Goal: Task Accomplishment & Management: Manage account settings

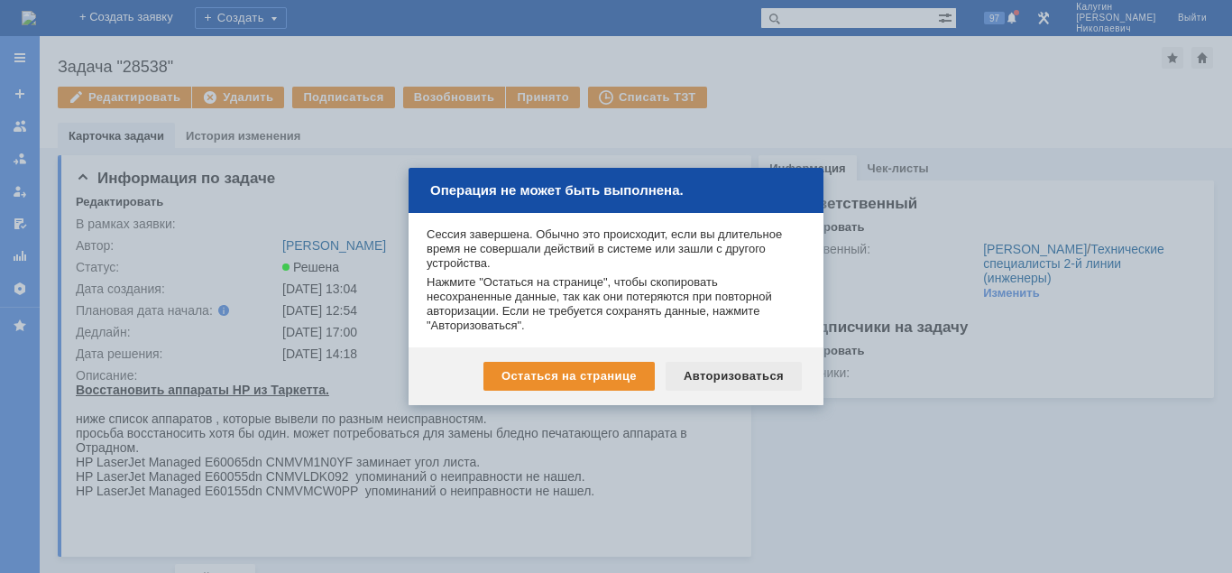
click at [755, 381] on div "Авторизоваться" at bounding box center [734, 376] width 136 height 29
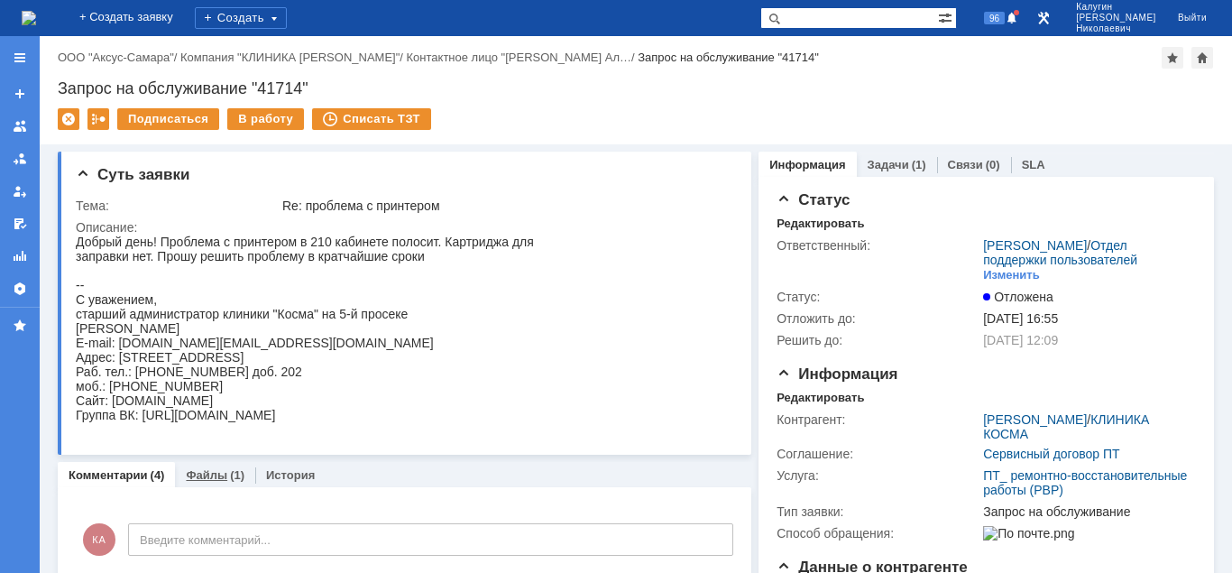
click at [211, 473] on link "Файлы" at bounding box center [206, 475] width 41 height 14
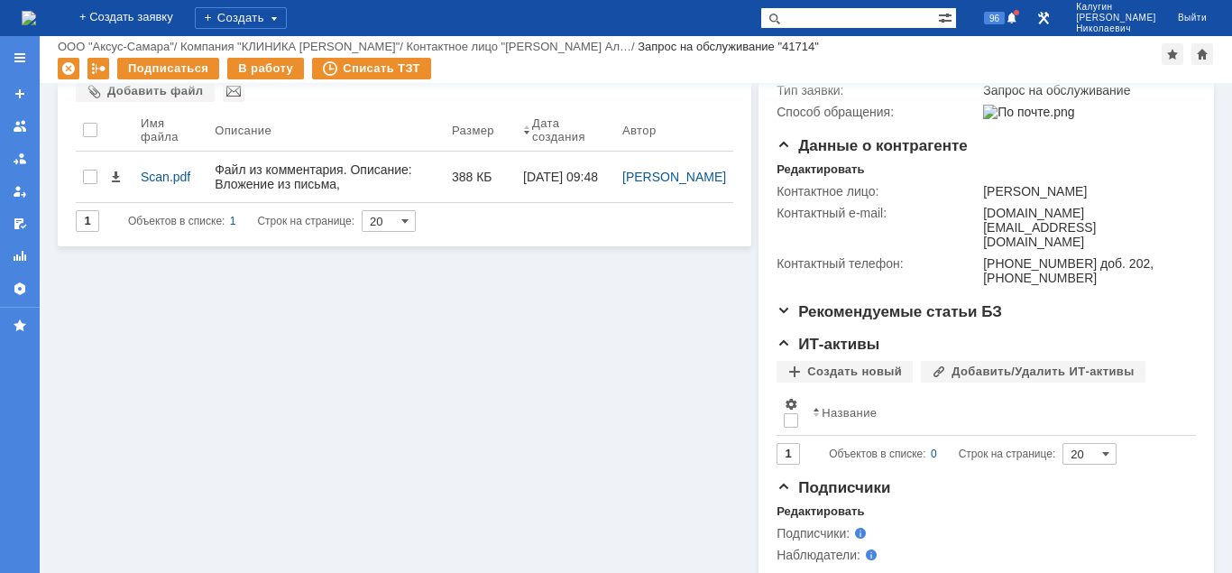
scroll to position [357, 0]
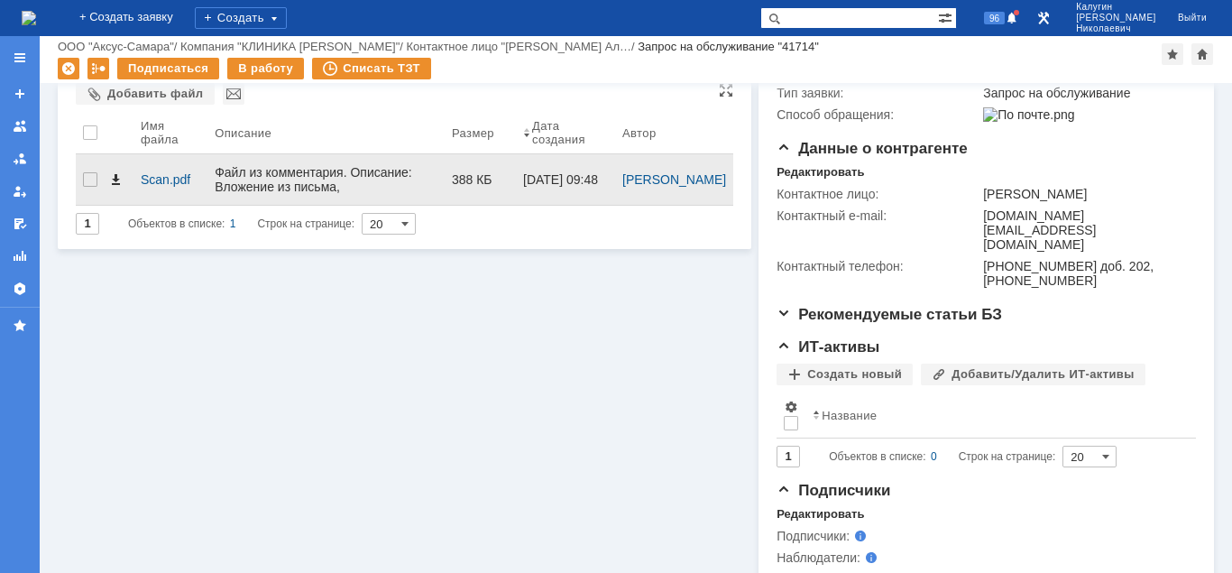
click at [116, 174] on span at bounding box center [115, 179] width 14 height 14
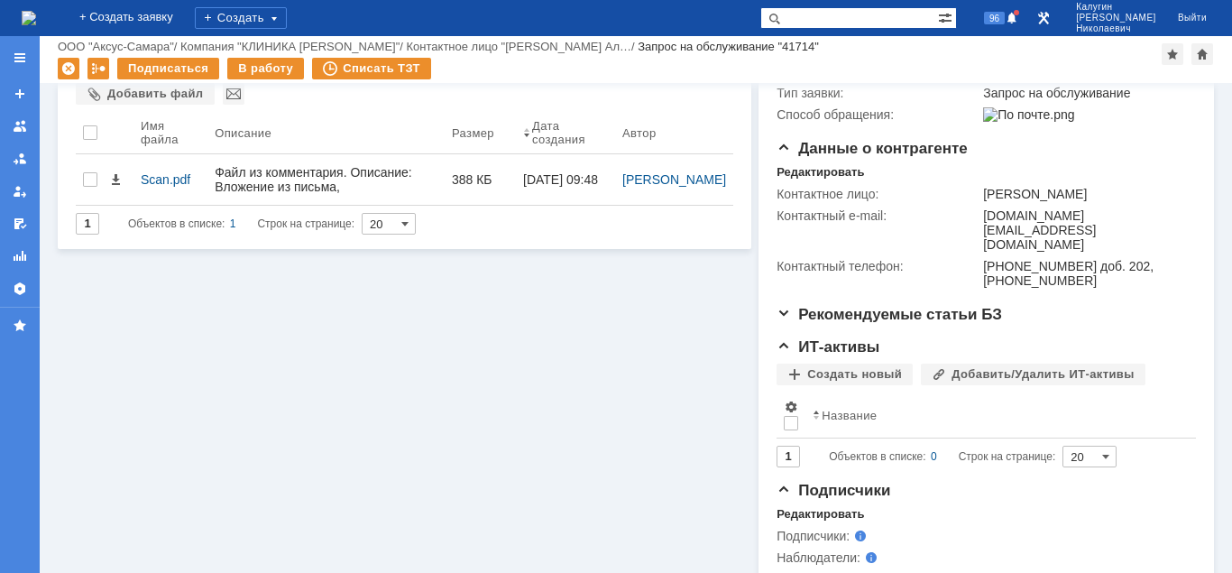
scroll to position [0, 0]
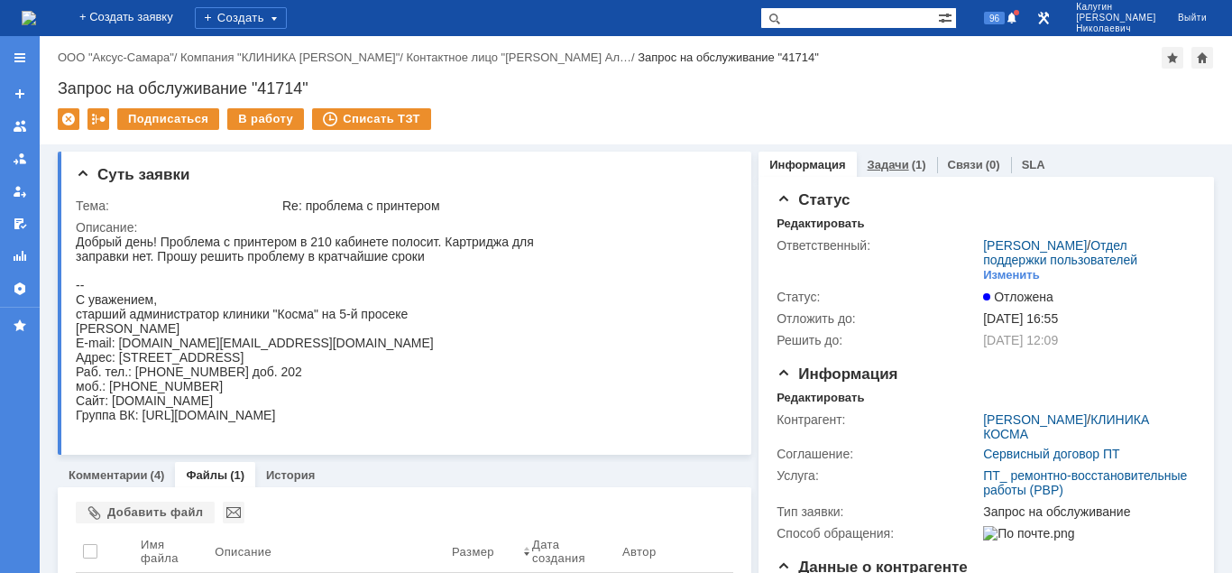
click at [889, 164] on link "Задачи" at bounding box center [888, 165] width 41 height 14
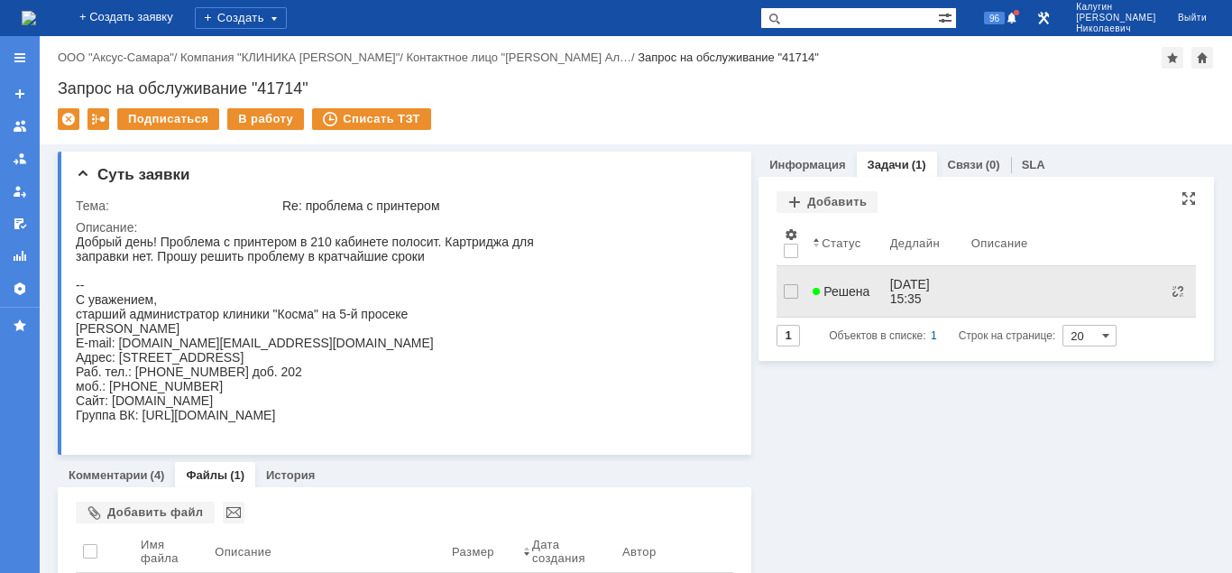
click at [851, 294] on link "Решена" at bounding box center [843, 291] width 77 height 36
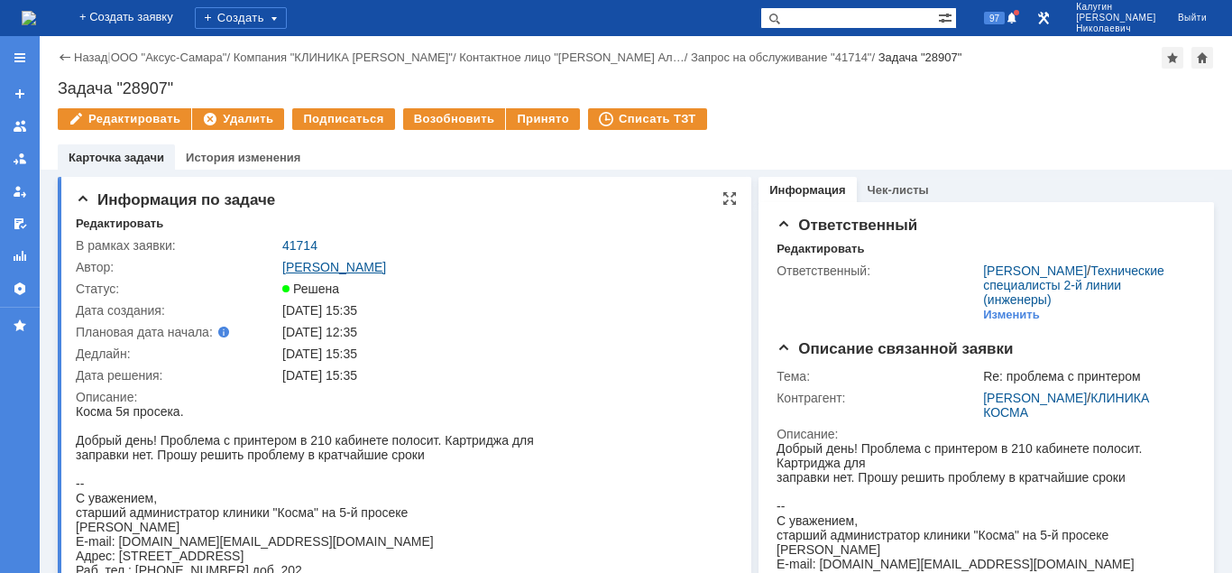
scroll to position [92, 0]
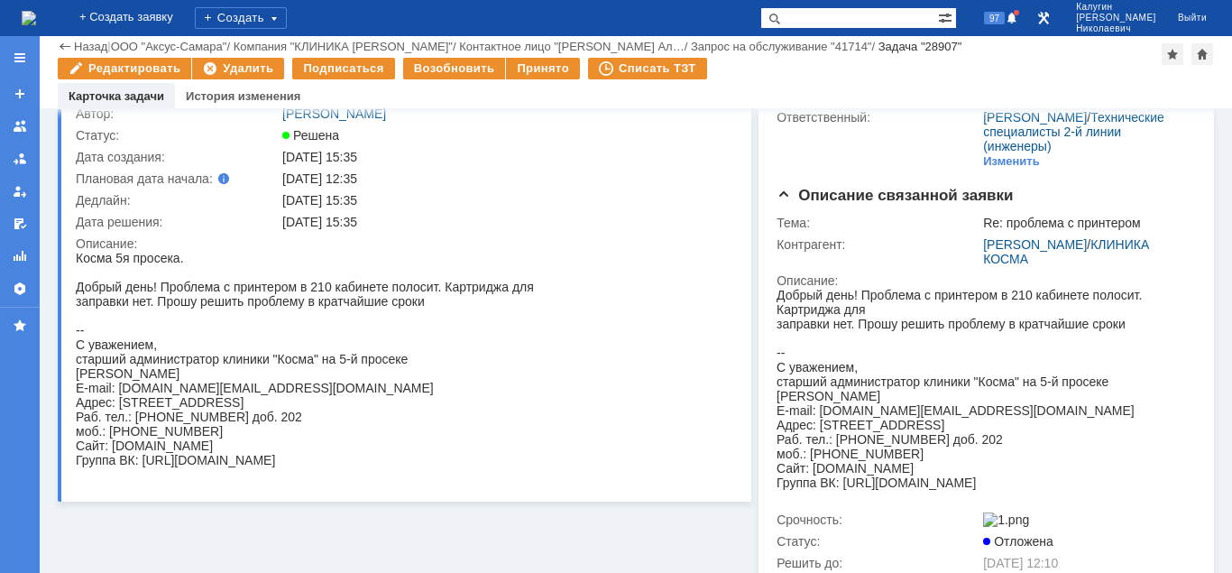
drag, startPoint x: 151, startPoint y: 508, endPoint x: 305, endPoint y: 470, distance: 158.8
click at [305, 467] on body "Косма 5я просека. Добрый день! Проблема с принтером в 210 кабинете полосит. Кар…" at bounding box center [305, 359] width 458 height 216
click at [643, 339] on html "Косма 5я просека. Добрый день! Проблема с принтером в 210 кабинете полосит. Кар…" at bounding box center [403, 359] width 654 height 216
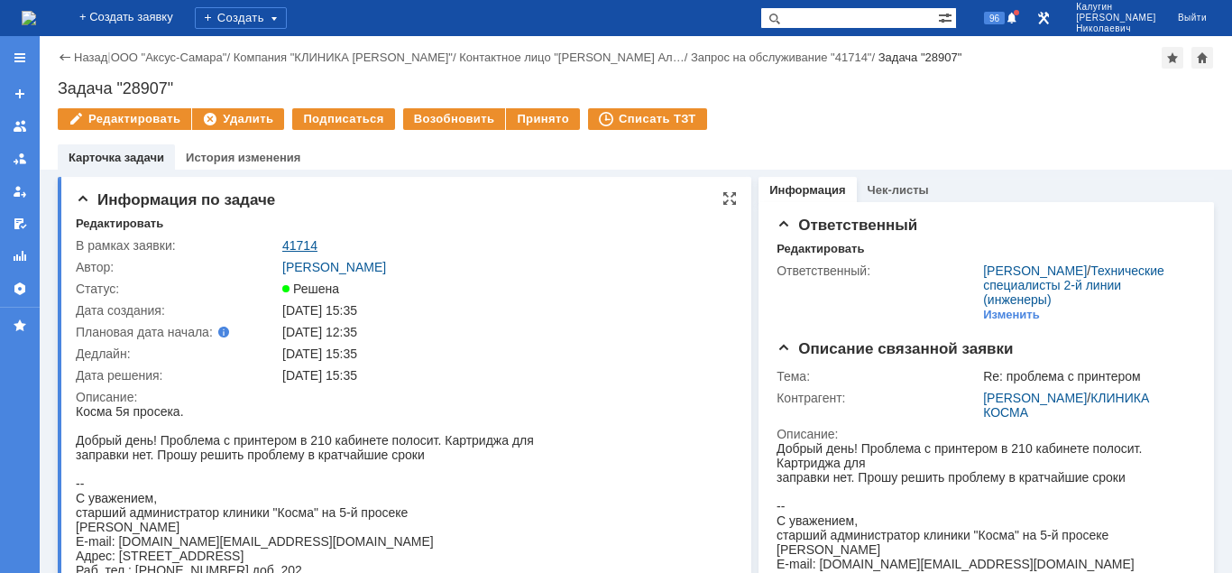
click at [295, 245] on link "41714" at bounding box center [299, 245] width 35 height 14
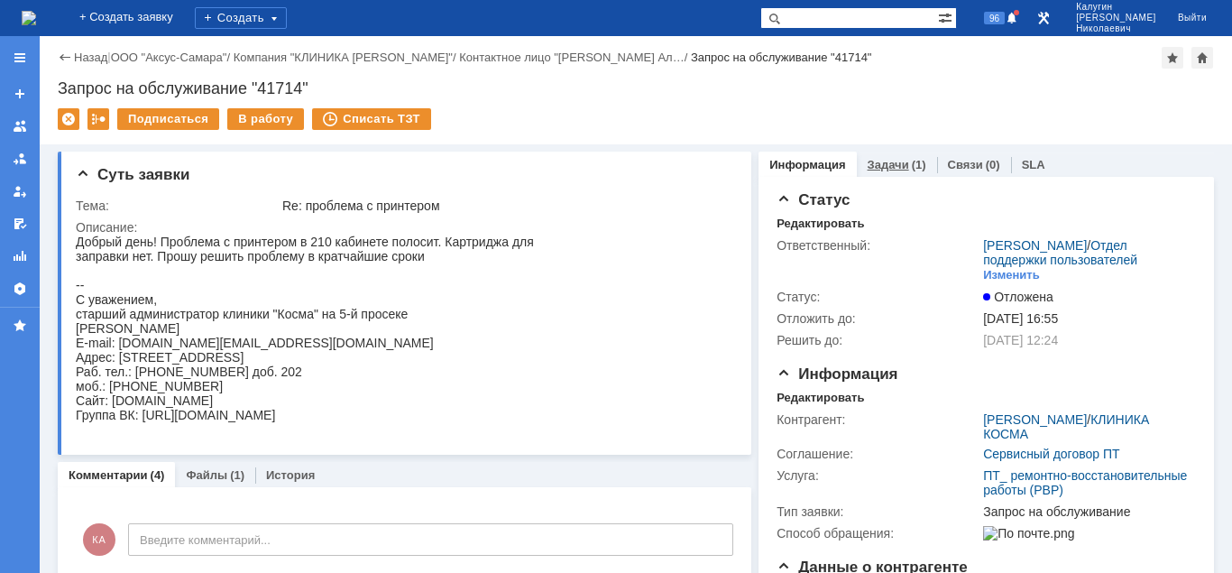
click at [895, 161] on link "Задачи" at bounding box center [888, 165] width 41 height 14
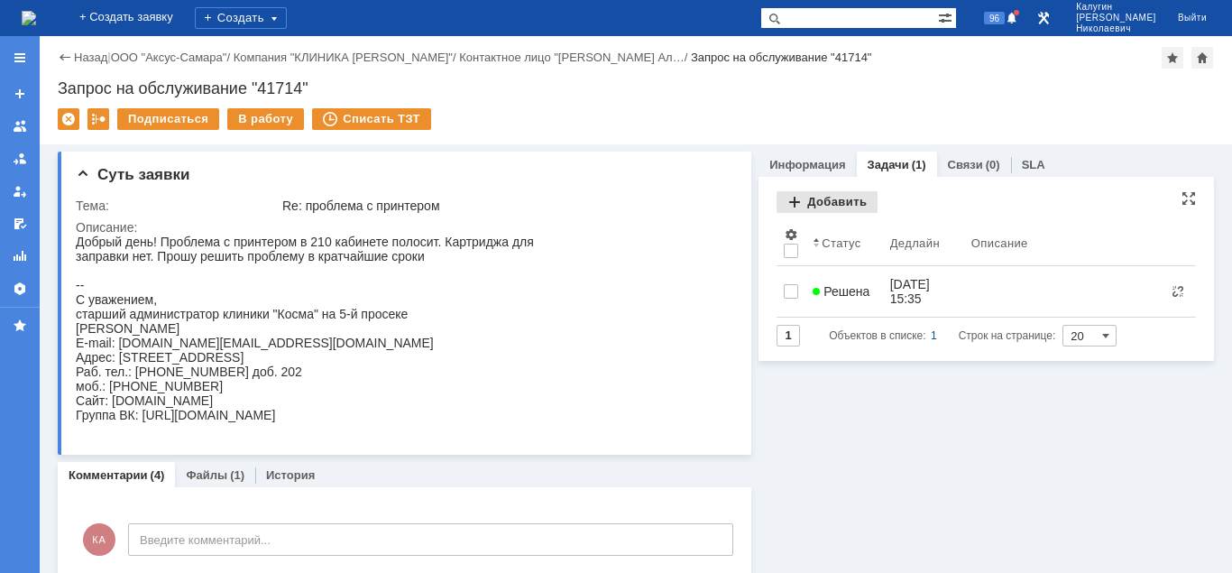
click at [840, 203] on div "Добавить" at bounding box center [826, 202] width 101 height 22
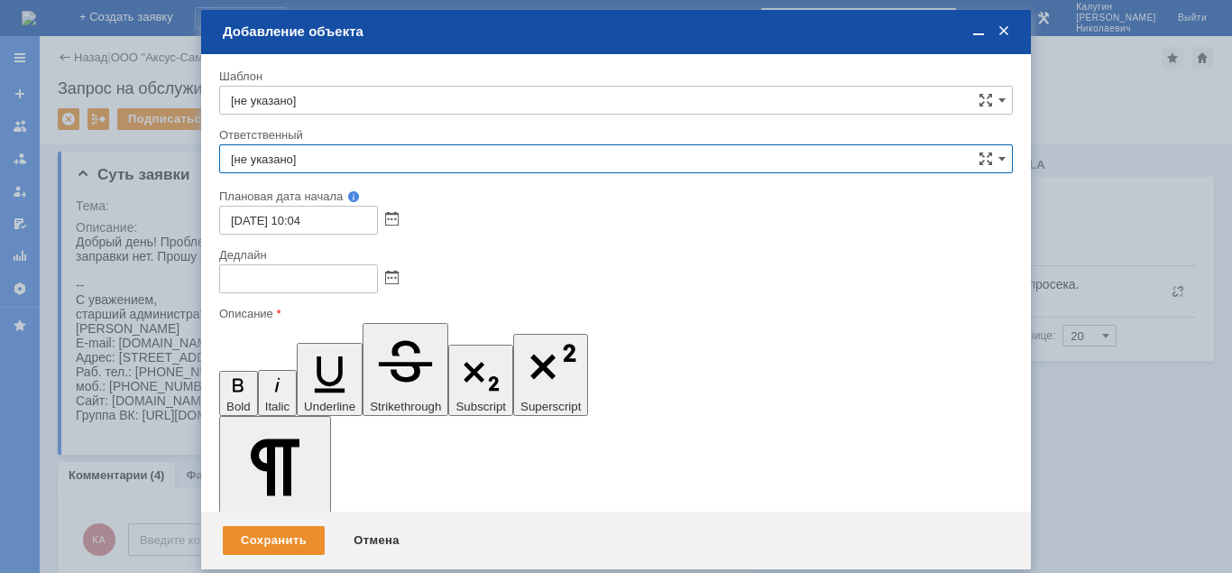
click at [360, 160] on input "[не указано]" at bounding box center [616, 158] width 794 height 29
click at [289, 295] on span "[PERSON_NAME]" at bounding box center [616, 290] width 770 height 14
type input "[PERSON_NAME]"
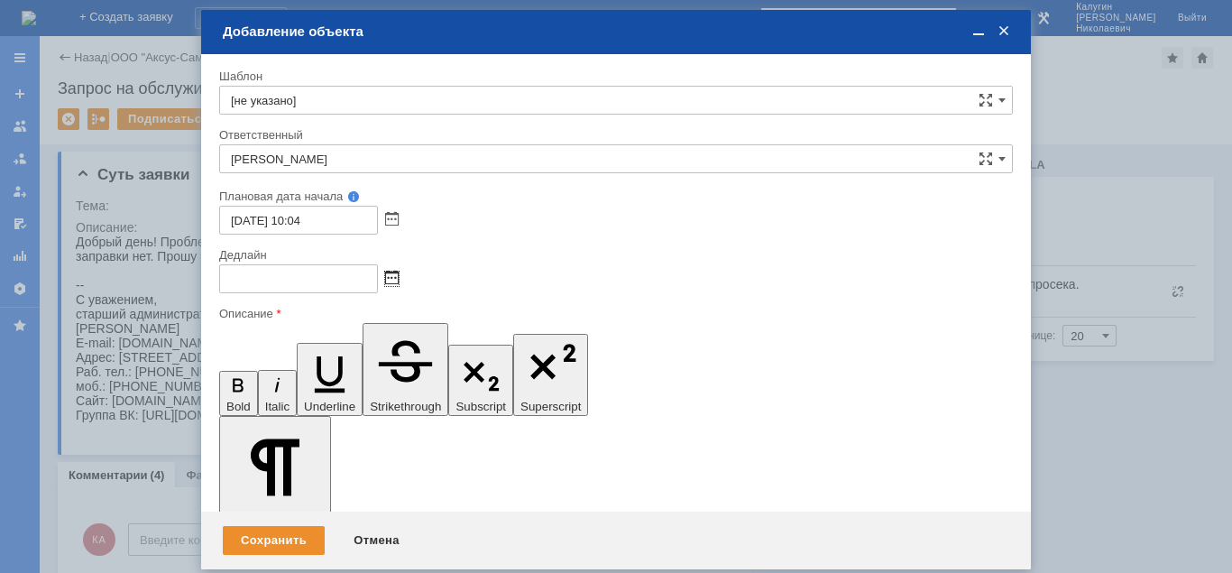
click at [393, 280] on span at bounding box center [392, 278] width 14 height 14
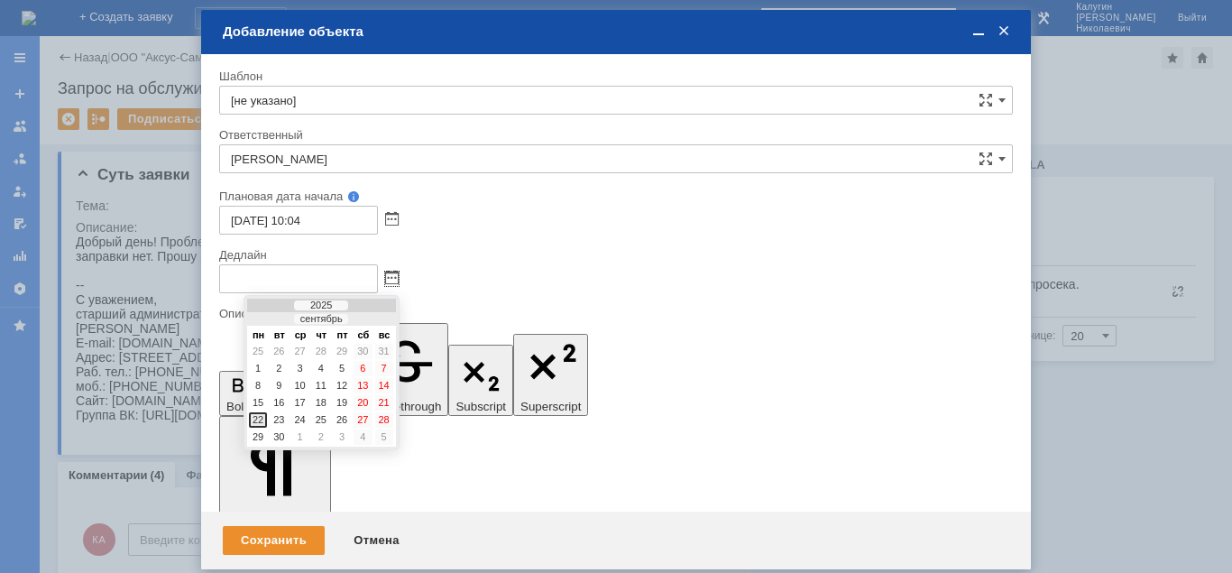
click at [255, 419] on div "22" at bounding box center [258, 419] width 18 height 15
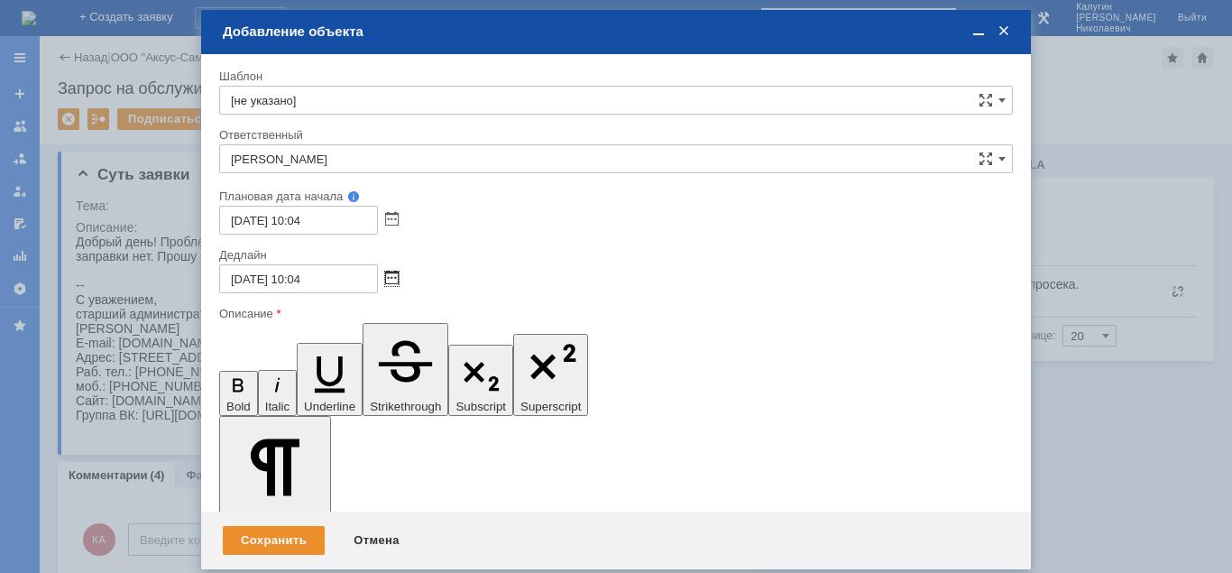
click at [389, 278] on span at bounding box center [392, 278] width 14 height 14
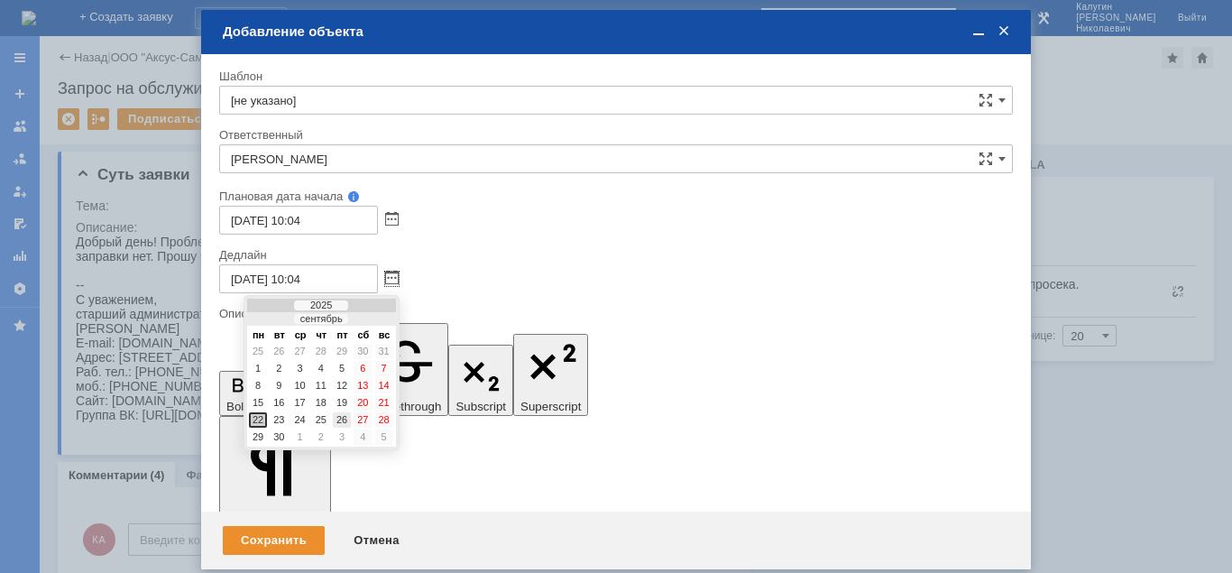
drag, startPoint x: 342, startPoint y: 417, endPoint x: 115, endPoint y: 63, distance: 420.2
click at [342, 417] on div "26" at bounding box center [342, 419] width 18 height 15
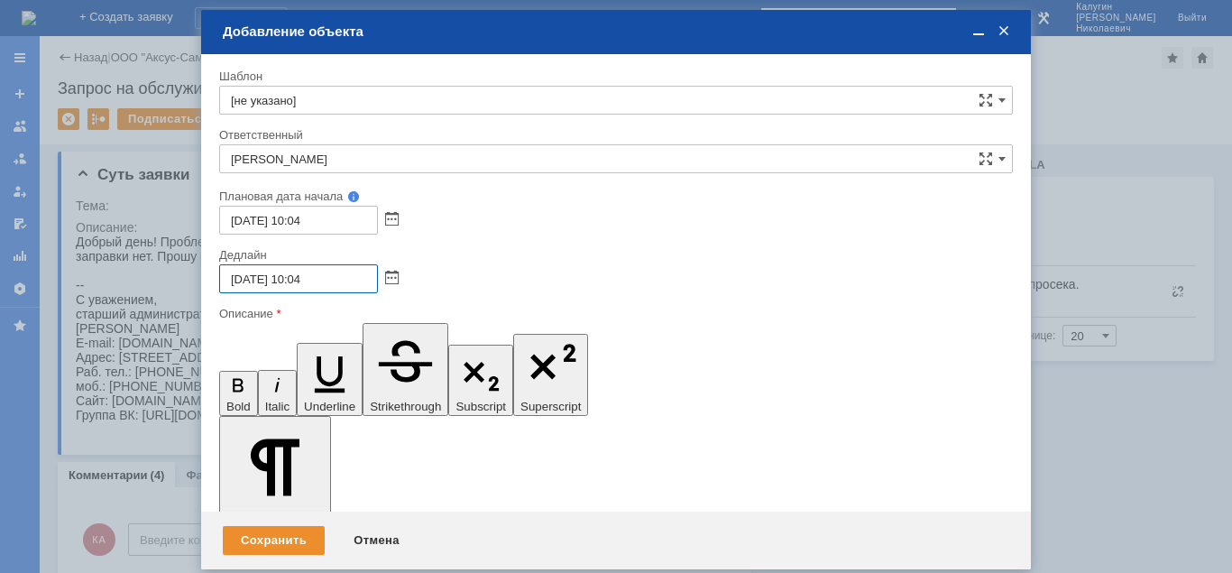
click at [298, 279] on input "26.09.2025 10:04" at bounding box center [298, 278] width 159 height 29
type input "[DATE] 19:04"
click at [977, 32] on span at bounding box center [978, 31] width 18 height 16
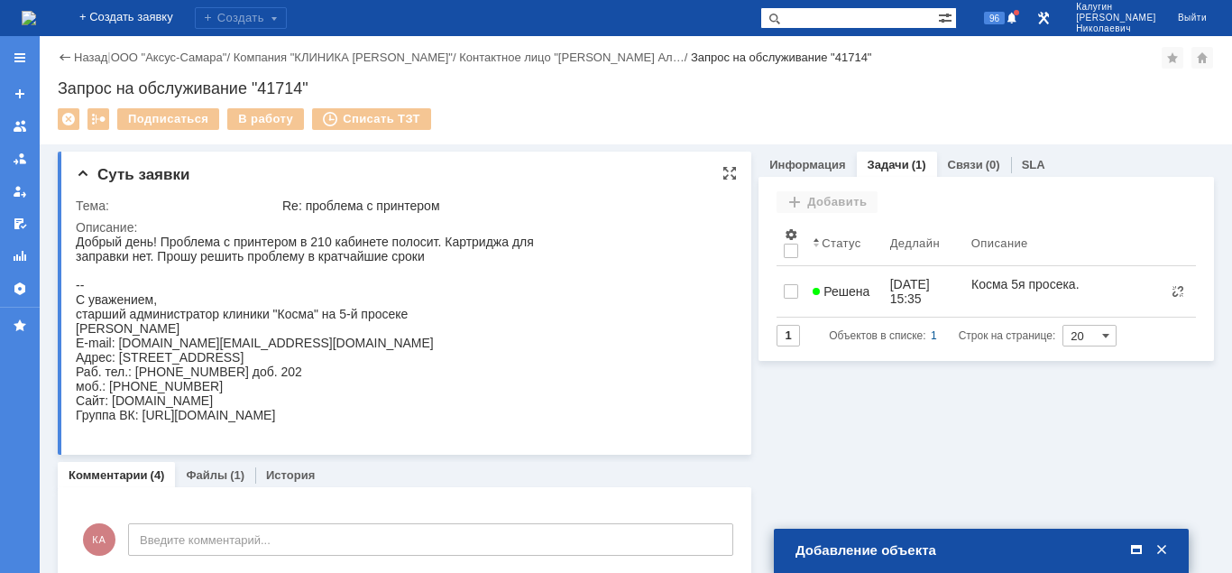
drag, startPoint x: 276, startPoint y: 279, endPoint x: 246, endPoint y: 270, distance: 31.1
click at [274, 279] on div "Добрый день! Проблема с принтером в 210 кабинете полосит. Картриджа для заправк…" at bounding box center [305, 328] width 458 height 188
drag, startPoint x: 160, startPoint y: 241, endPoint x: 312, endPoint y: 429, distance: 242.4
click at [312, 422] on div "Добрый день! Проблема с принтером в 210 кабинете полосит. Картриджа для заправк…" at bounding box center [305, 328] width 458 height 188
copy div "Проблема с принтером в 210 кабинете полосит. Картриджа для заправки нет. Прошу …"
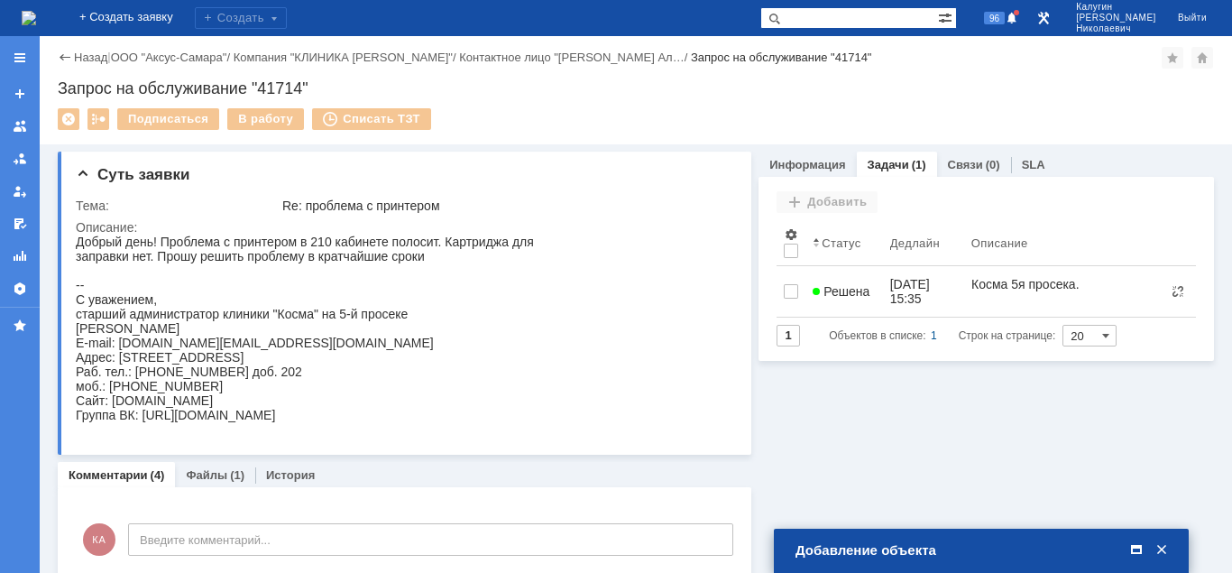
click at [1137, 549] on span at bounding box center [1136, 550] width 18 height 16
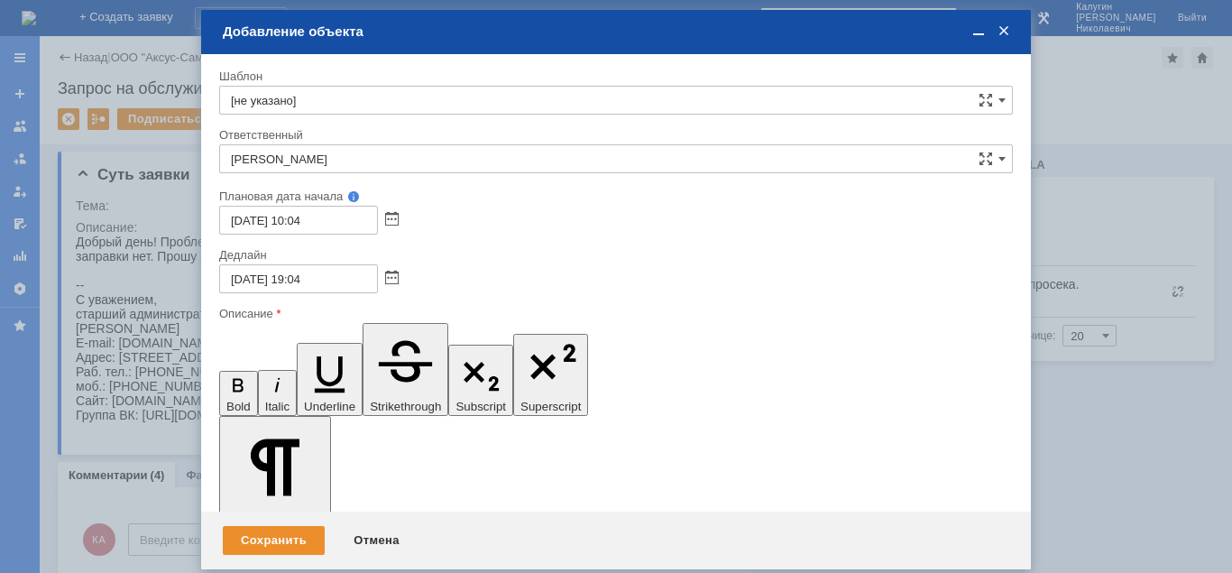
drag, startPoint x: 238, startPoint y: 4883, endPoint x: 647, endPoint y: 4931, distance: 411.3
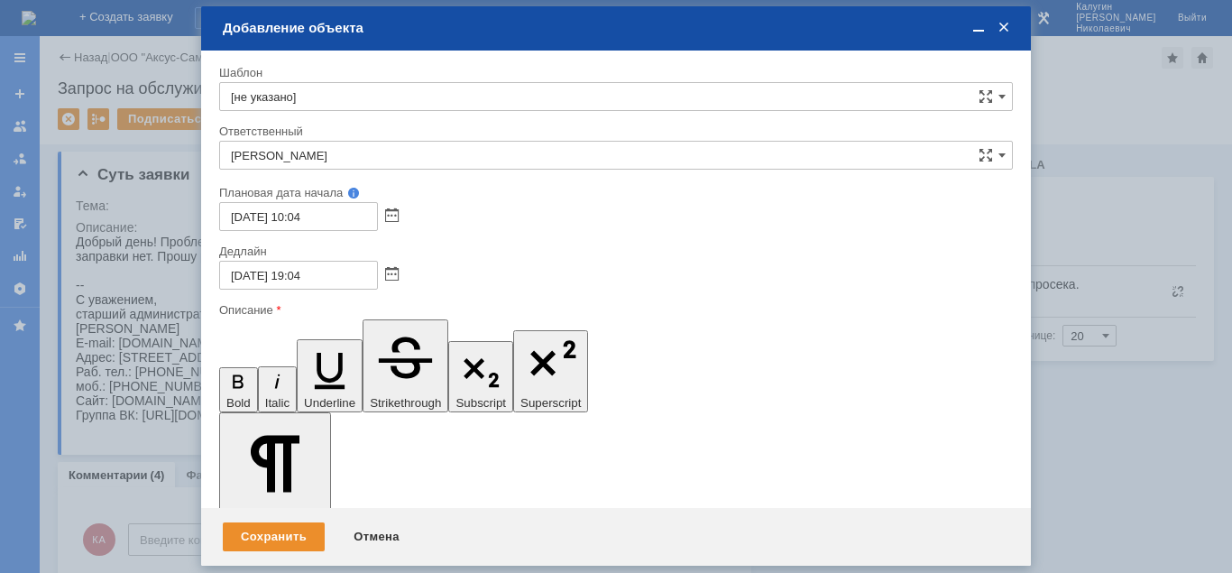
drag, startPoint x: 522, startPoint y: 4880, endPoint x: 315, endPoint y: 4897, distance: 208.1
click at [292, 535] on div "Сохранить" at bounding box center [274, 536] width 102 height 29
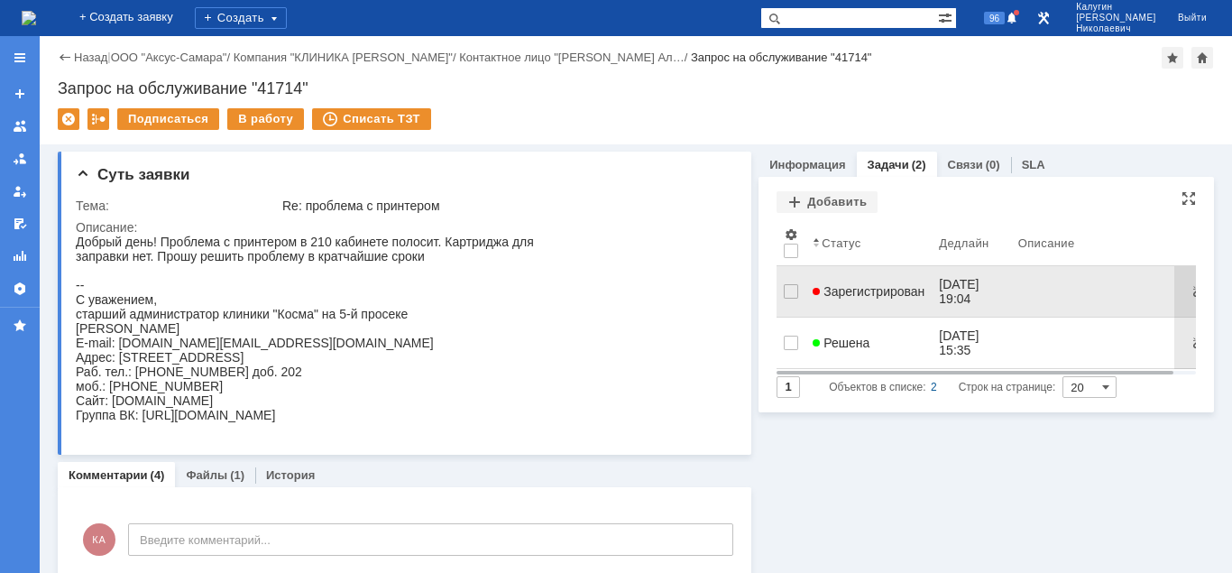
click at [877, 286] on span "Зарегистрирован" at bounding box center [869, 291] width 112 height 14
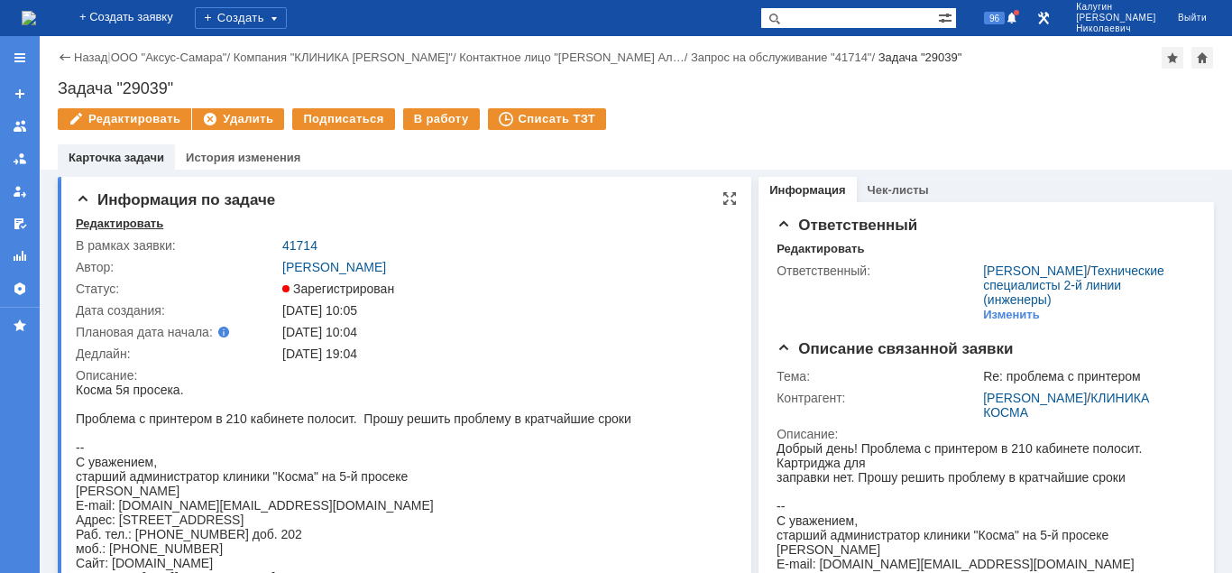
click at [116, 229] on div "Редактировать" at bounding box center [119, 223] width 87 height 14
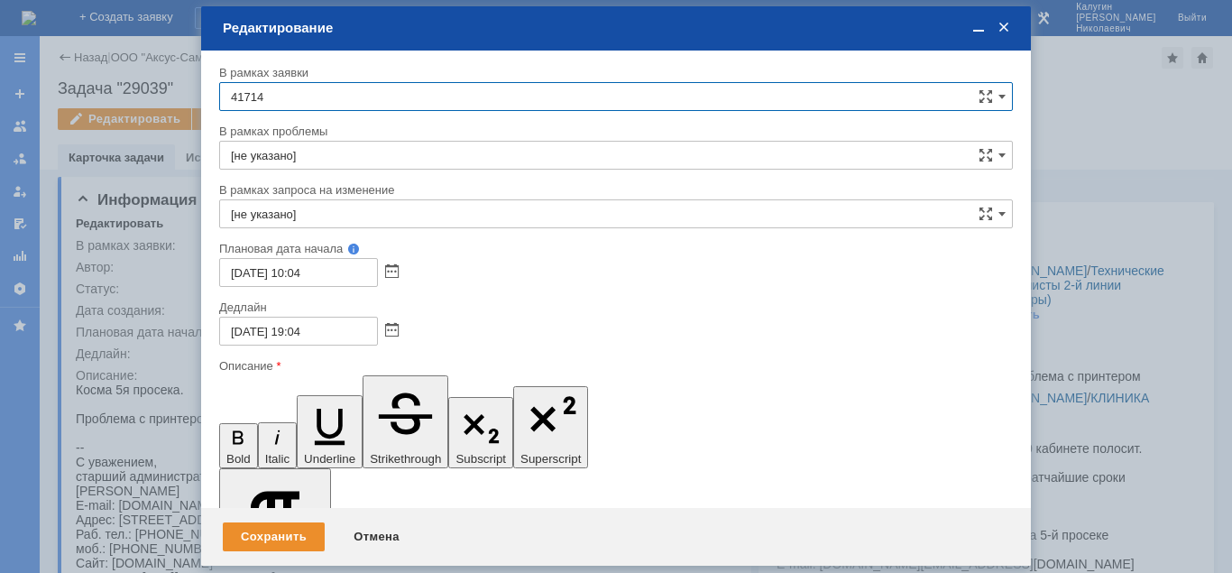
scroll to position [146, 0]
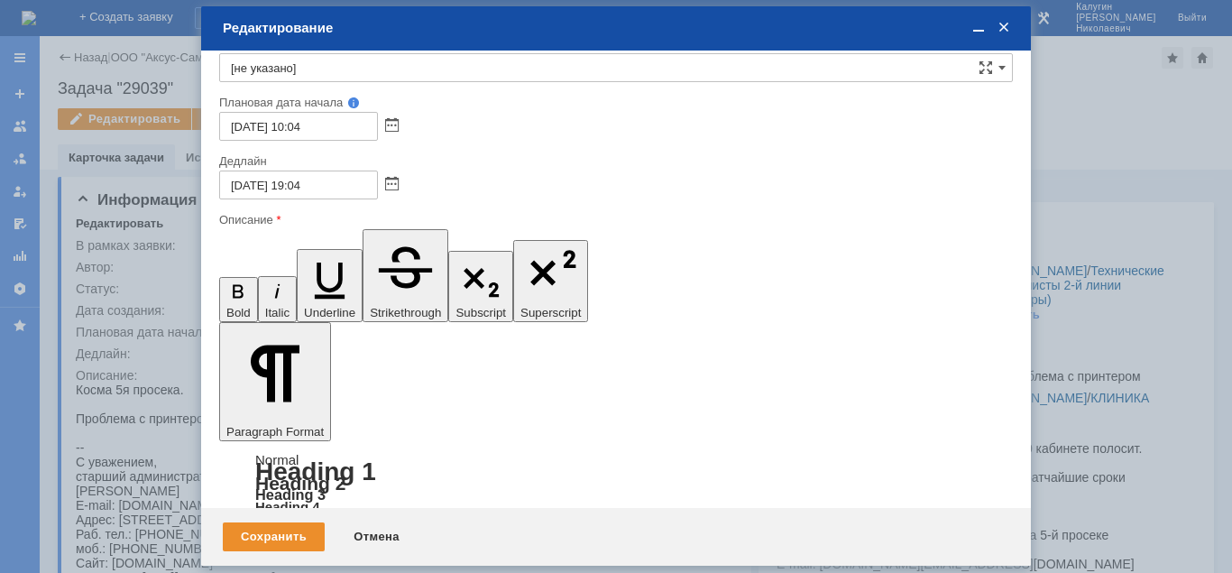
drag, startPoint x: 288, startPoint y: 4804, endPoint x: 236, endPoint y: 4806, distance: 51.4
drag, startPoint x: 433, startPoint y: 4804, endPoint x: 400, endPoint y: 4807, distance: 32.7
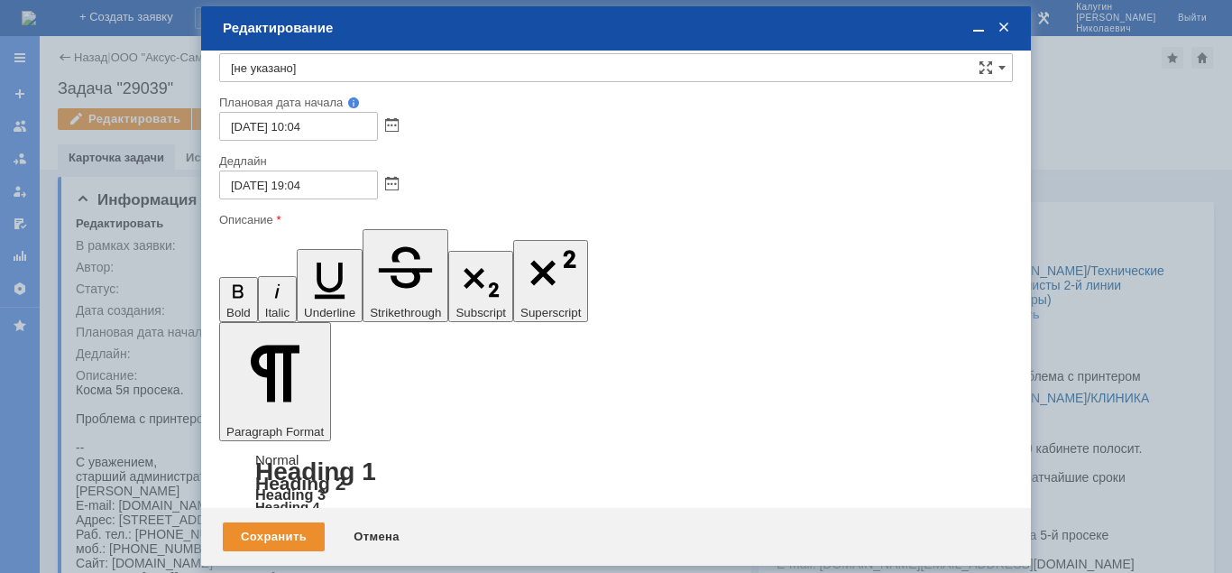
click at [281, 529] on div "Сохранить" at bounding box center [274, 536] width 102 height 29
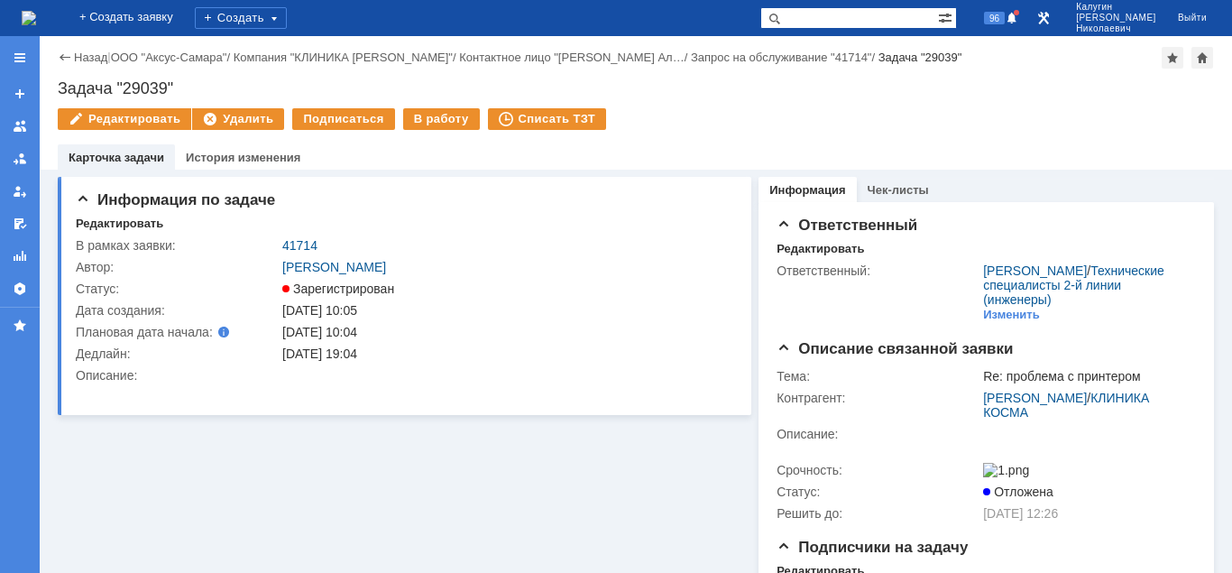
scroll to position [0, 0]
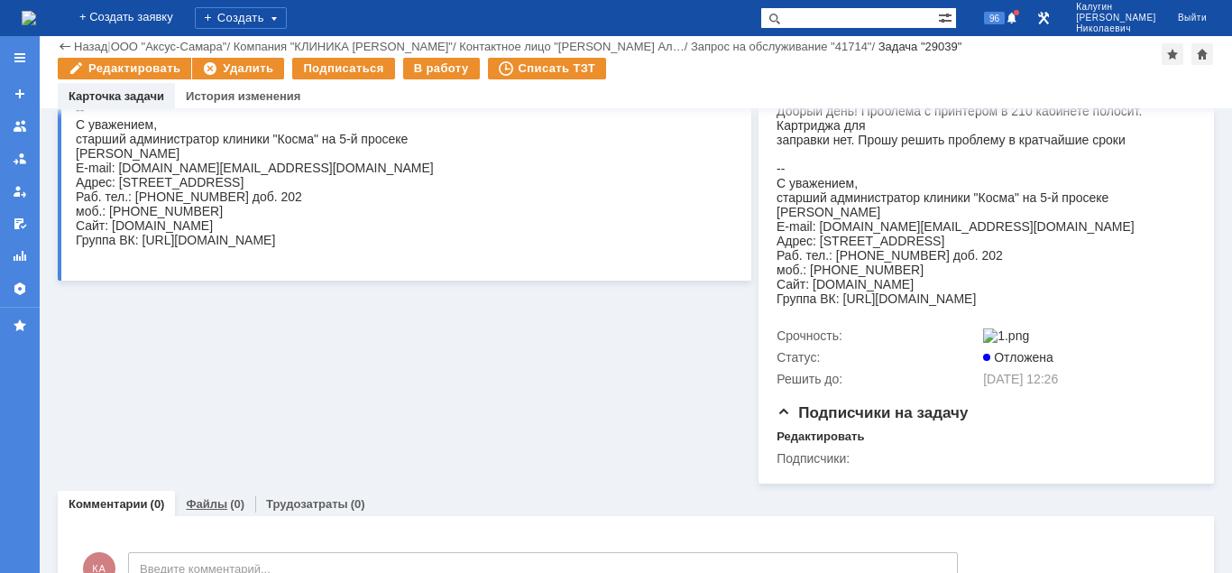
click at [211, 517] on div "Файлы (0)" at bounding box center [215, 504] width 80 height 26
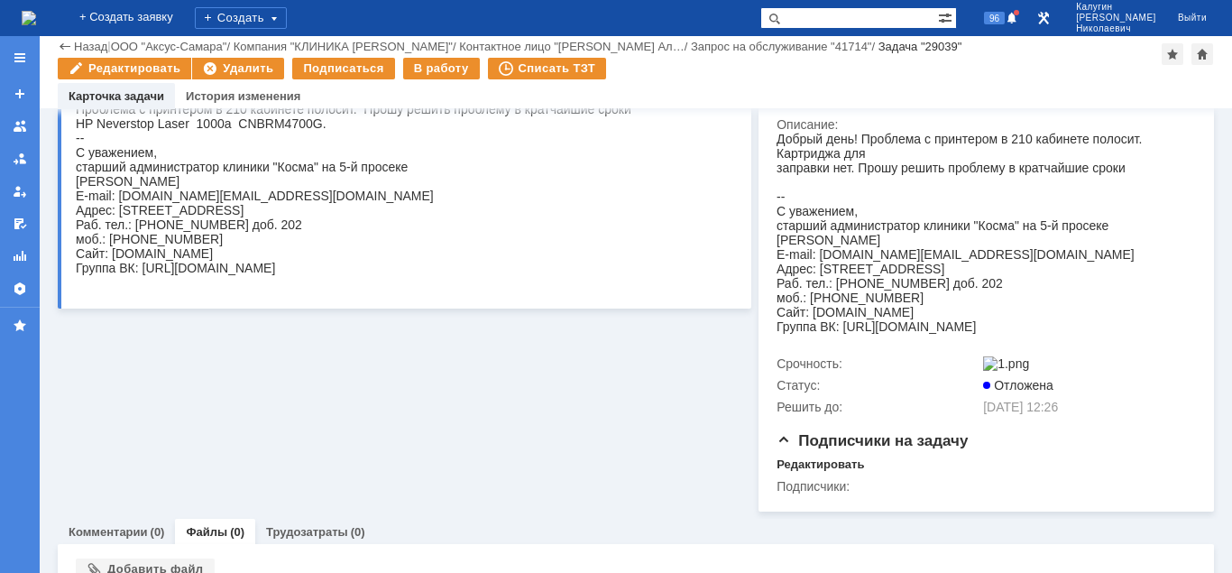
scroll to position [350, 0]
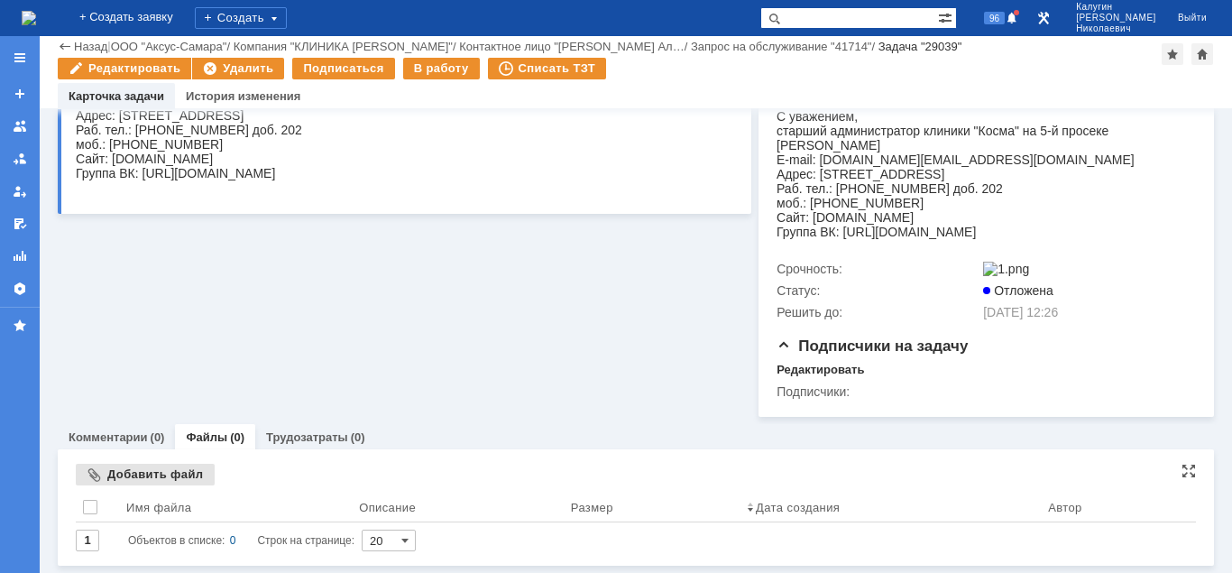
click at [157, 475] on div "Добавить файл" at bounding box center [145, 475] width 139 height 22
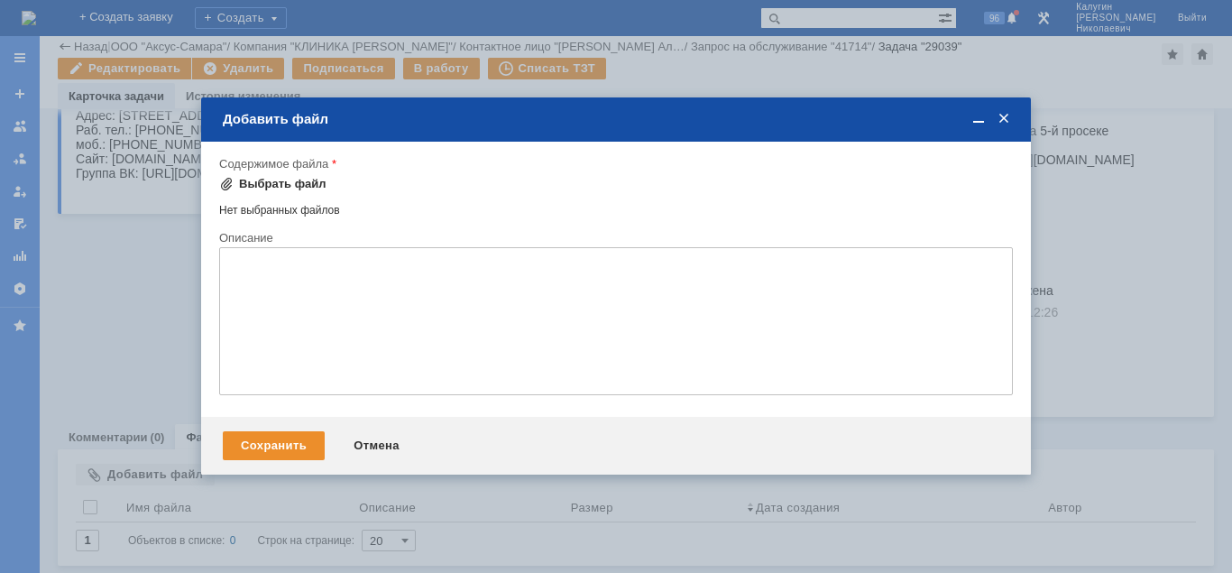
click at [282, 188] on div "Выбрать файл" at bounding box center [282, 184] width 87 height 14
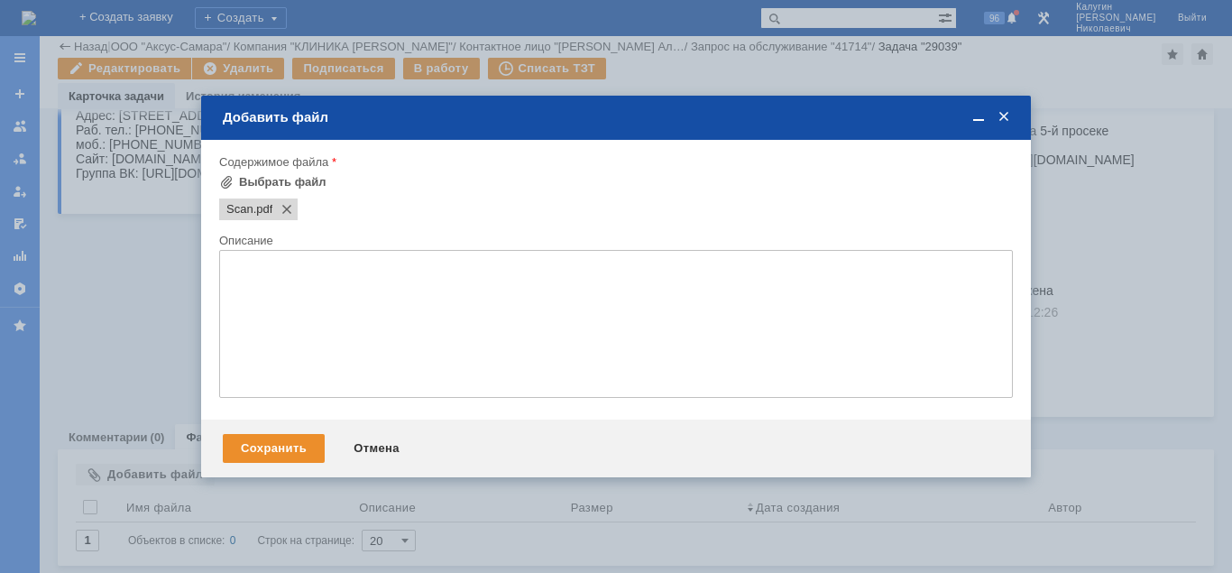
scroll to position [0, 0]
click at [304, 442] on div "Сохранить" at bounding box center [274, 448] width 102 height 29
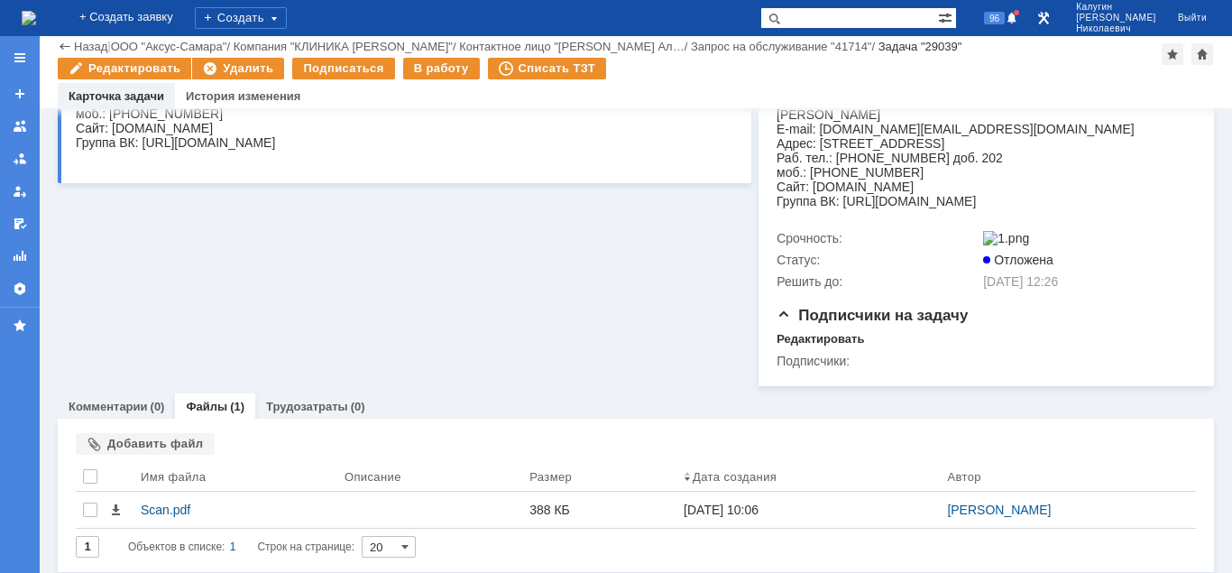
scroll to position [387, 0]
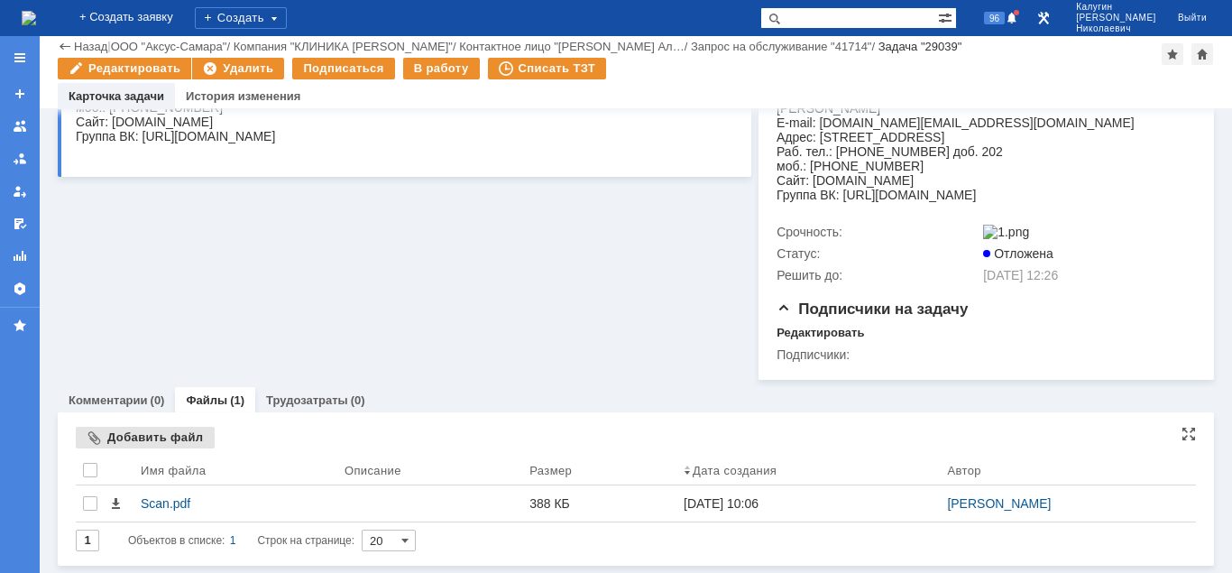
click at [113, 434] on div "Добавить файл" at bounding box center [145, 438] width 139 height 22
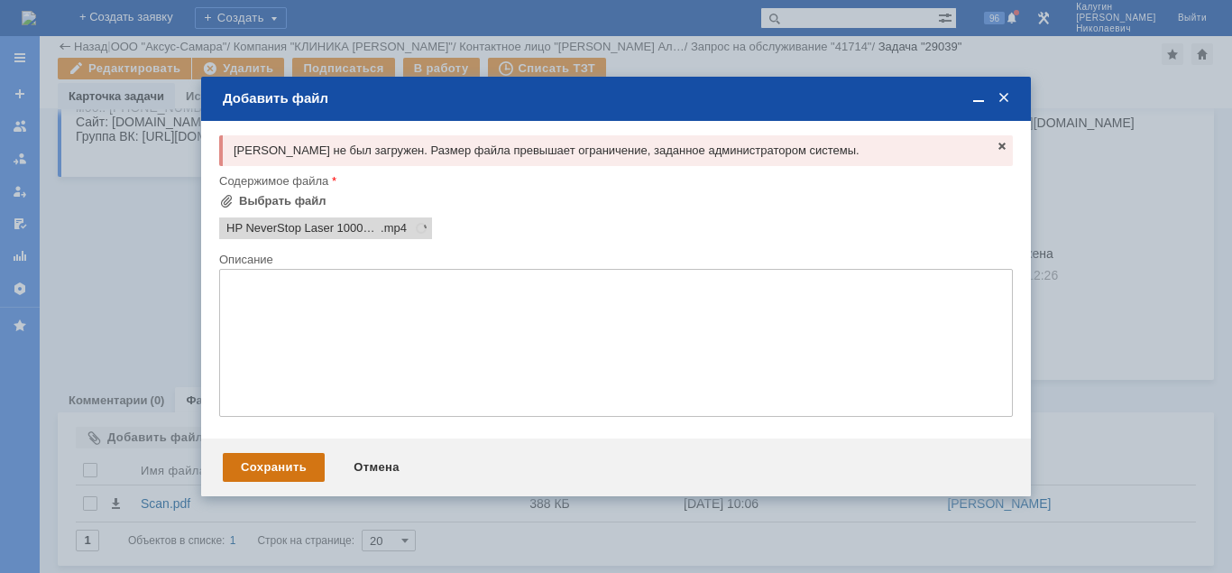
click at [265, 465] on div "Сохранить" at bounding box center [274, 467] width 102 height 29
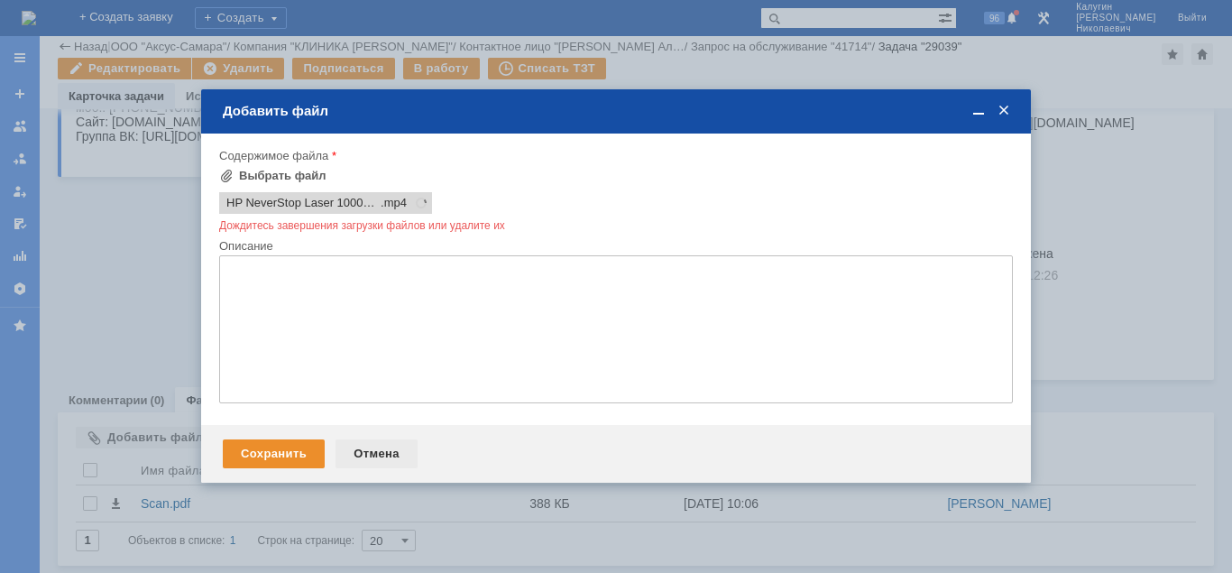
click at [374, 451] on div "Отмена" at bounding box center [376, 453] width 82 height 29
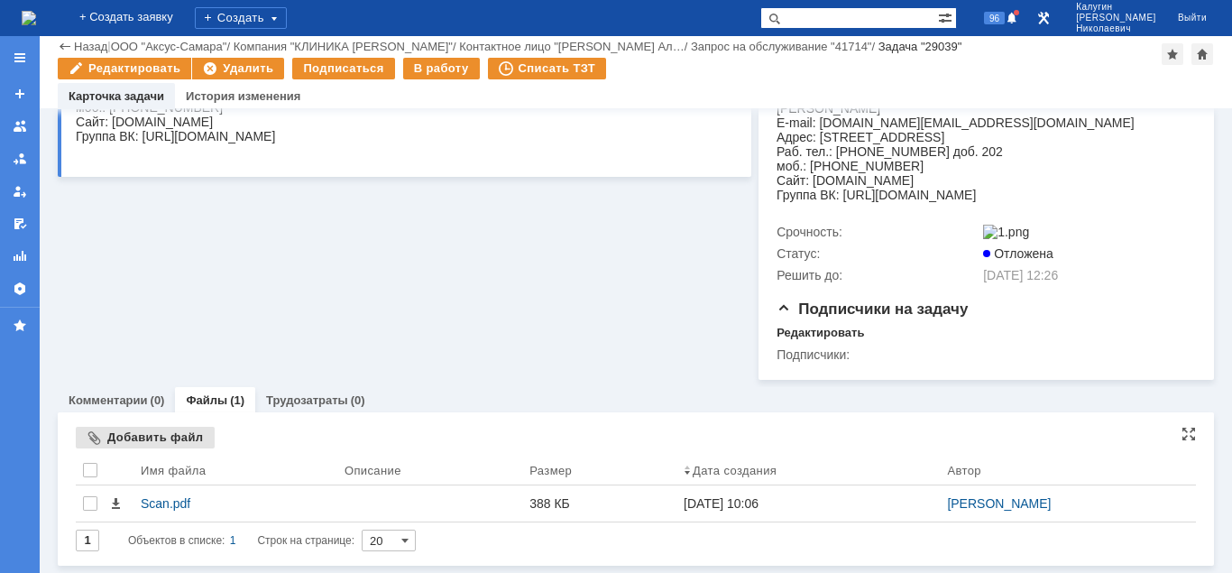
click at [158, 440] on div "Добавить файл" at bounding box center [145, 438] width 139 height 22
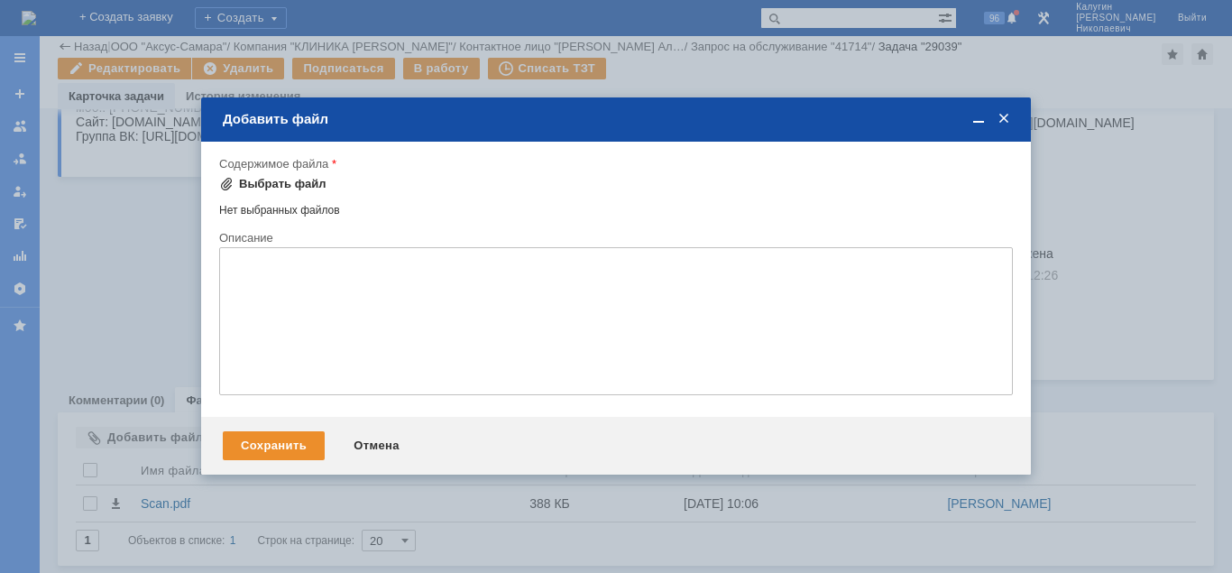
click at [282, 186] on div "Выбрать файл" at bounding box center [282, 184] width 87 height 14
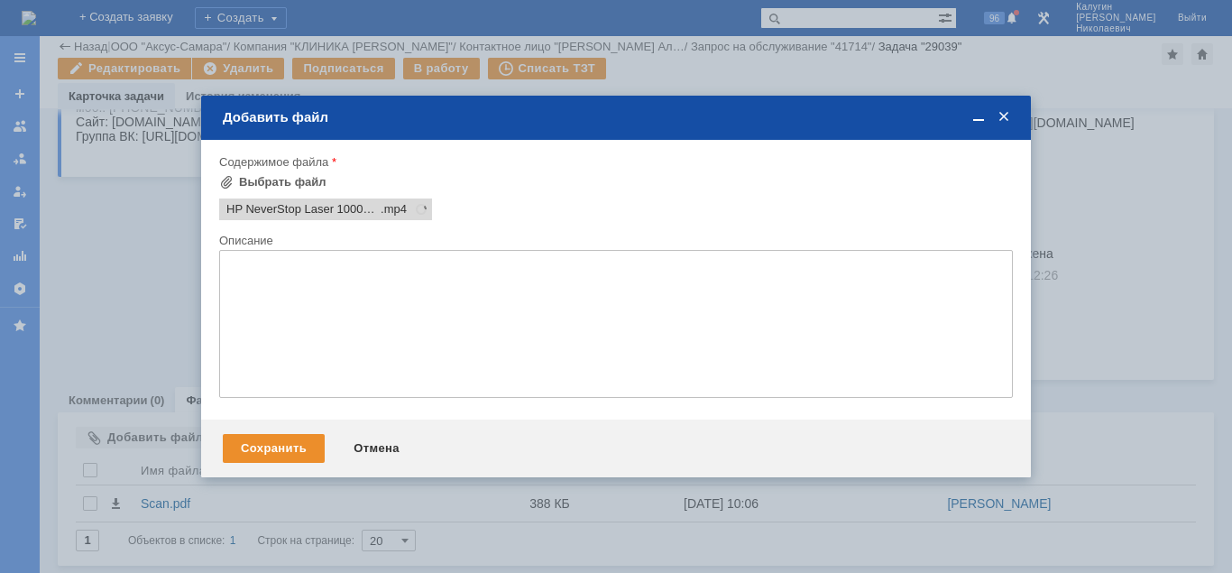
scroll to position [0, 0]
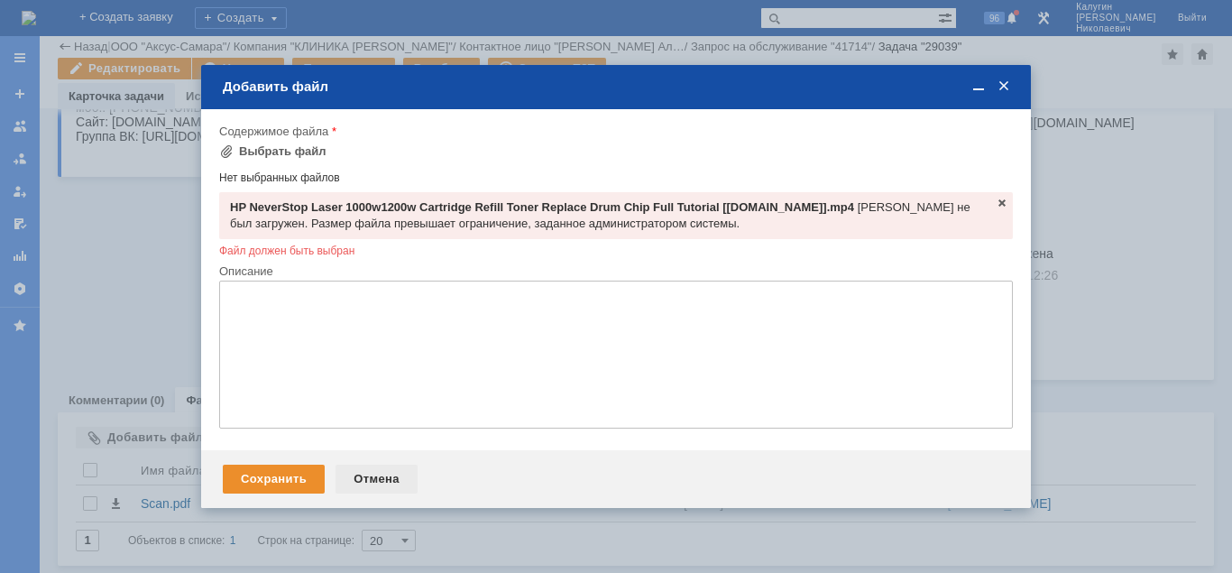
click at [366, 485] on div "Отмена" at bounding box center [376, 478] width 82 height 29
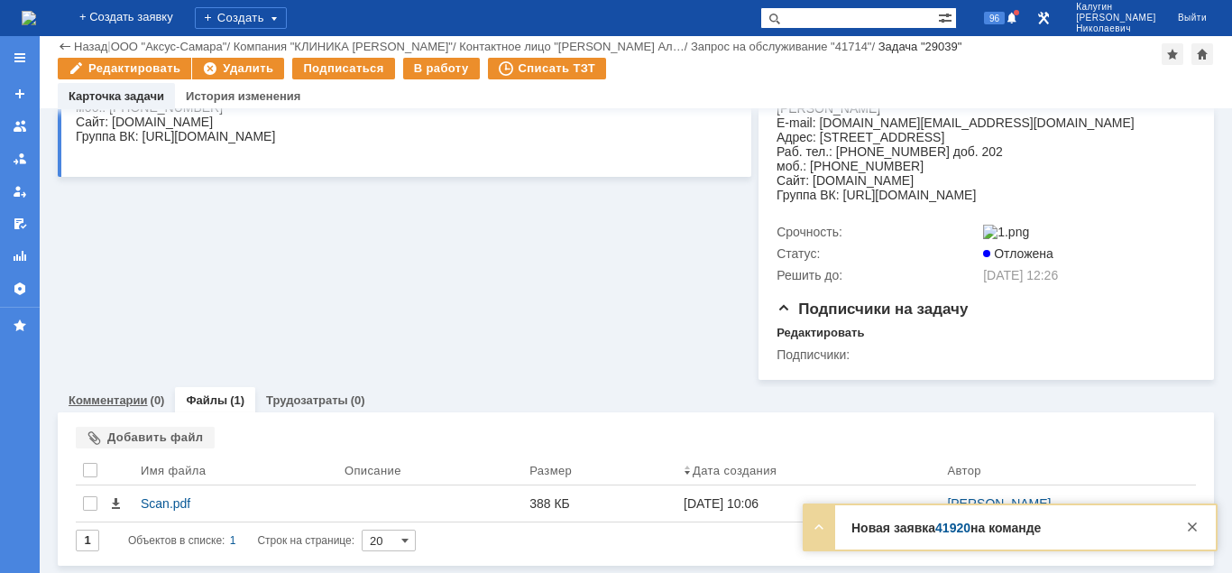
click at [138, 398] on link "Комментарии" at bounding box center [108, 400] width 79 height 14
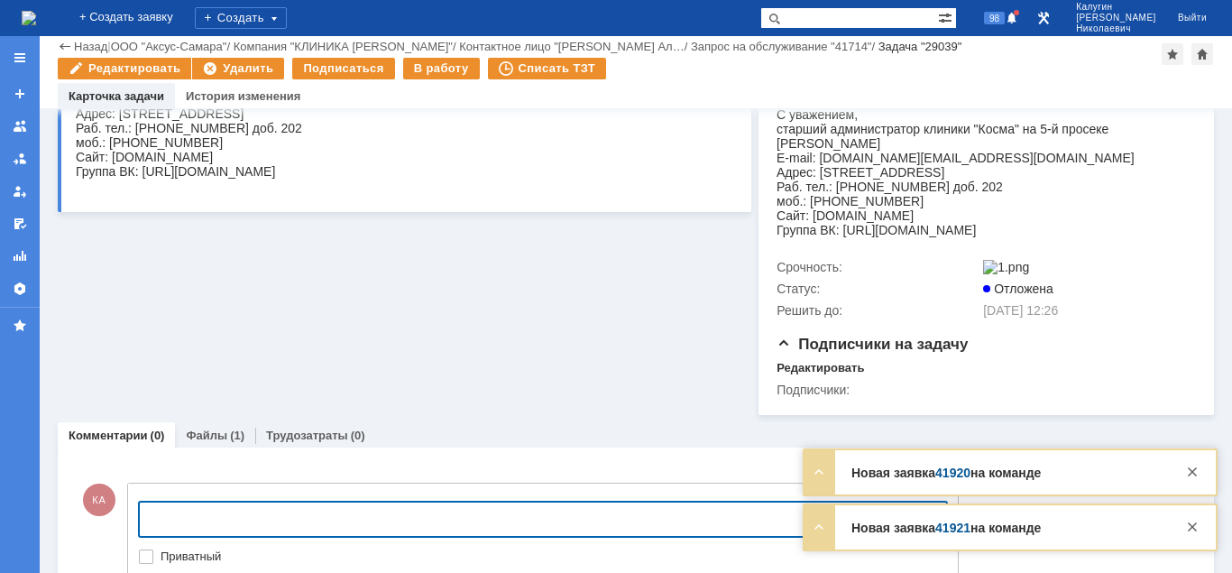
drag, startPoint x: 192, startPoint y: 505, endPoint x: 203, endPoint y: 517, distance: 16.0
click at [192, 506] on body at bounding box center [286, 517] width 271 height 31
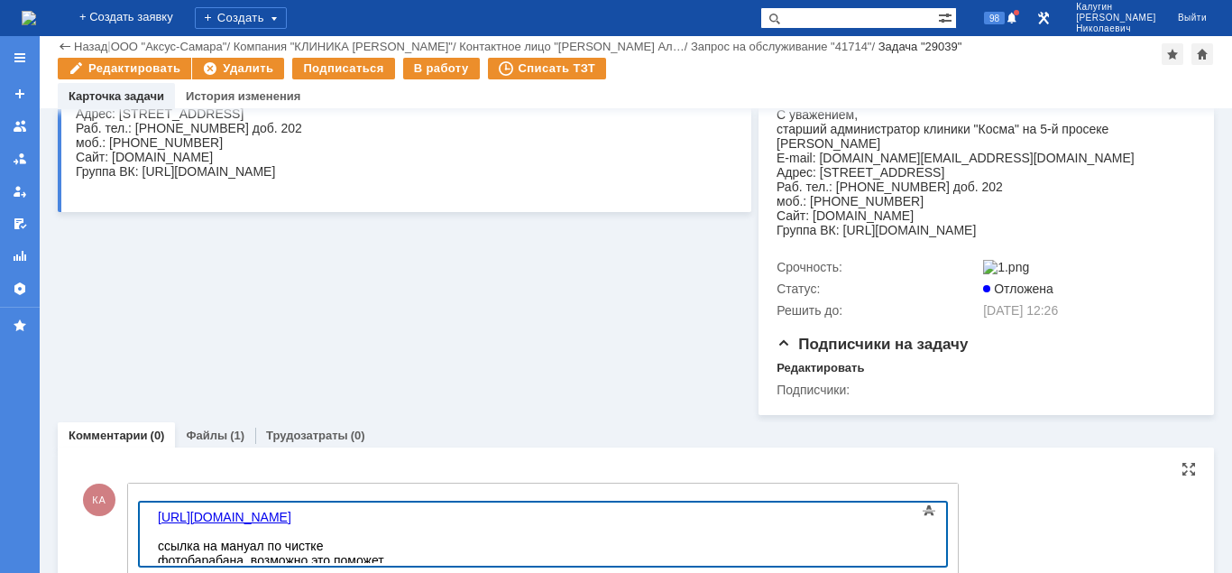
scroll to position [469, 0]
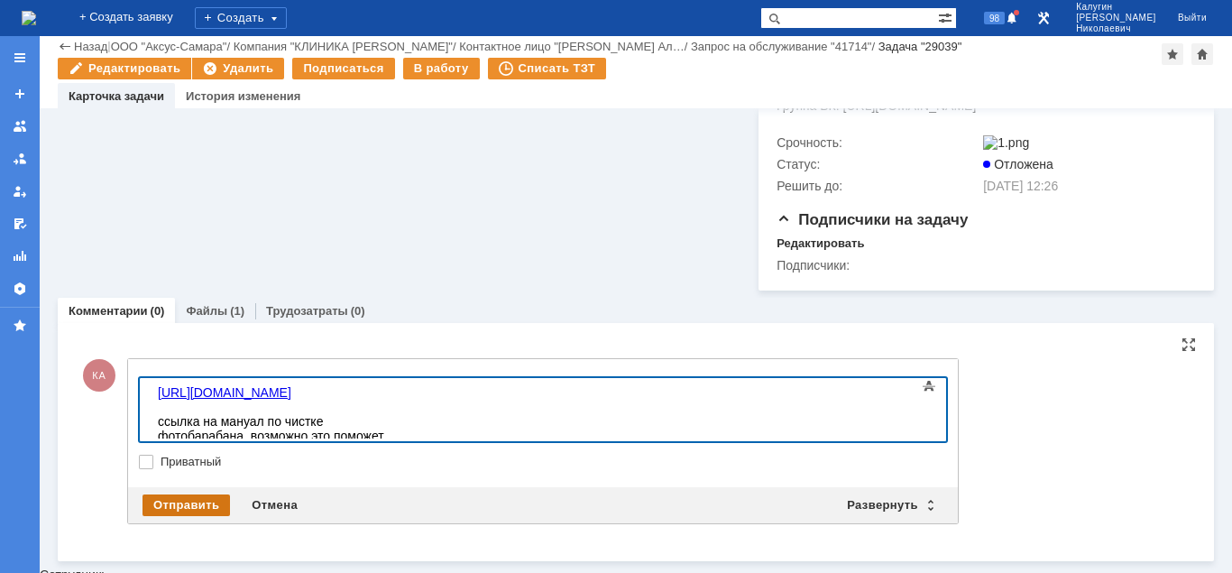
click at [176, 510] on div "Отправить" at bounding box center [185, 505] width 87 height 22
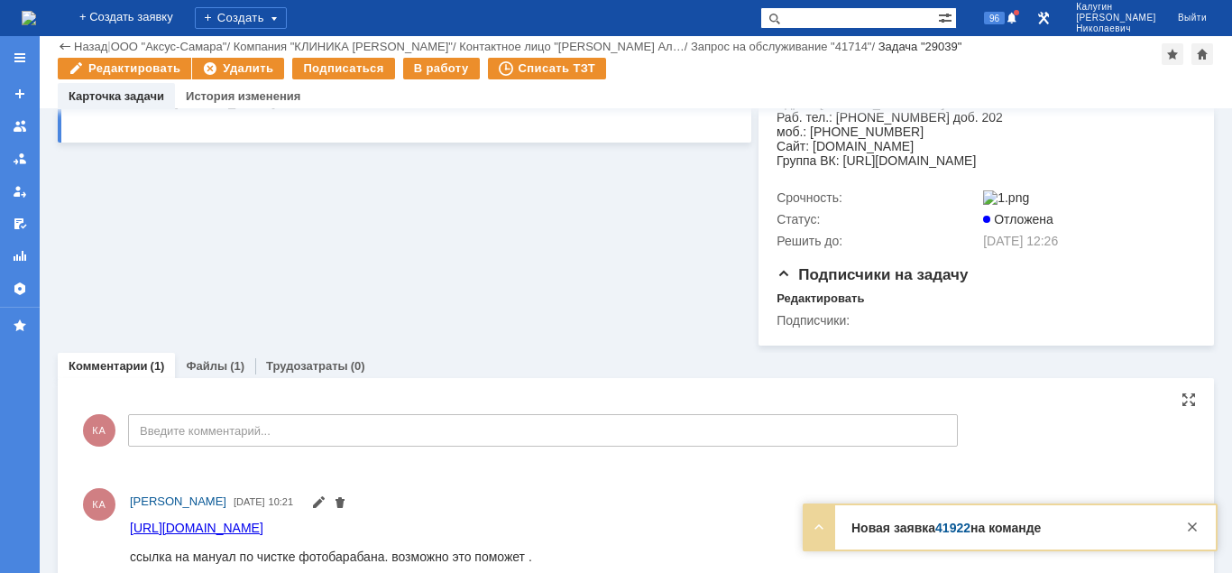
scroll to position [0, 0]
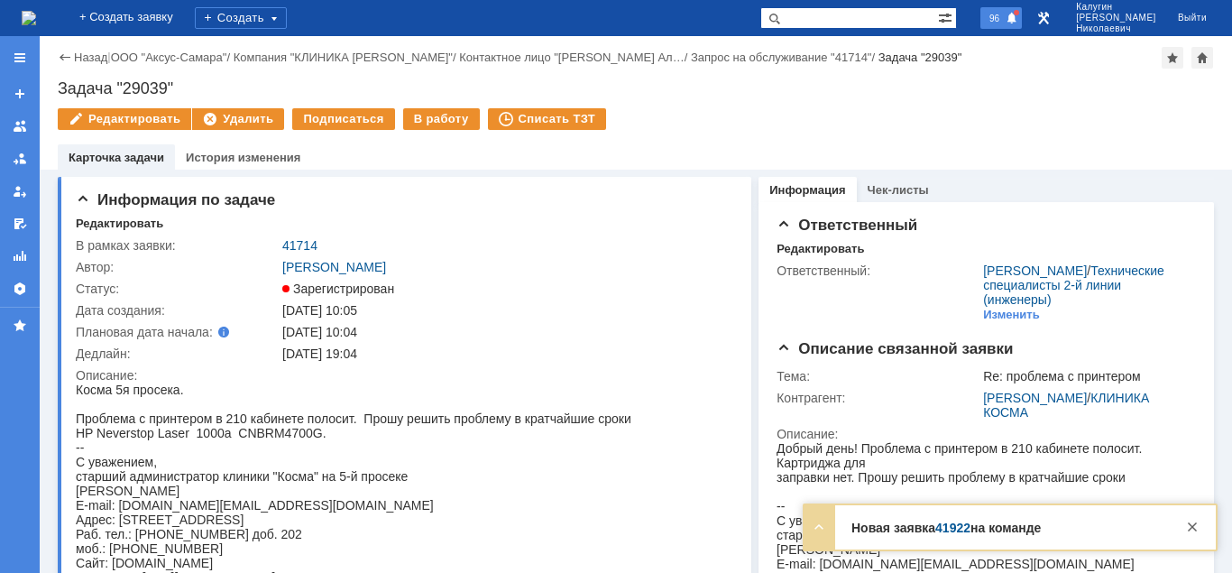
click at [1018, 19] on span at bounding box center [1012, 19] width 13 height 14
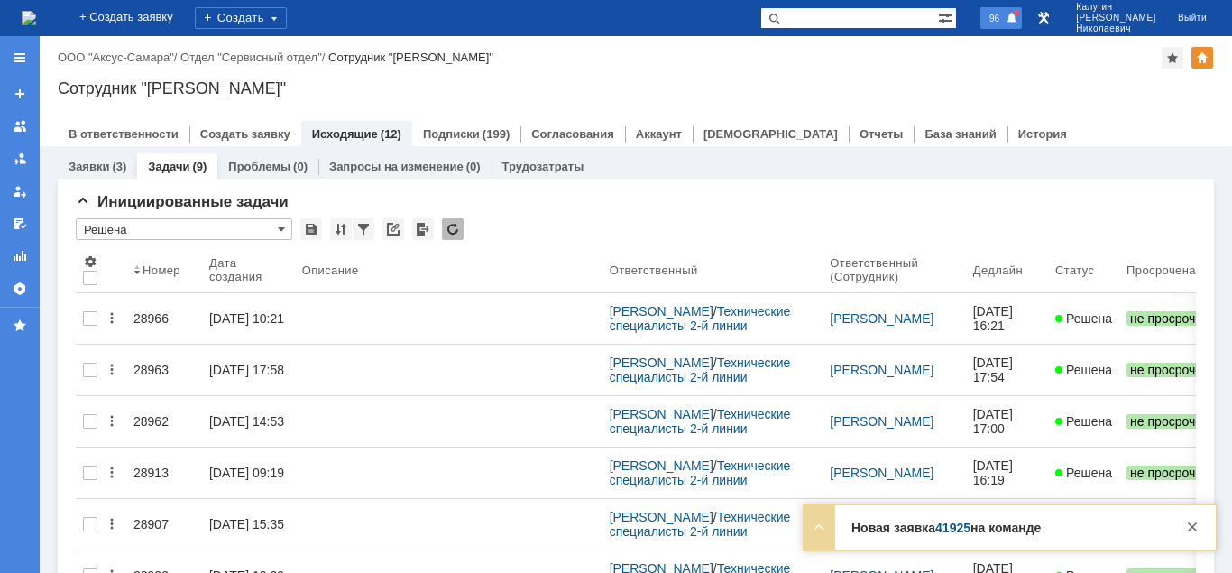
click at [1005, 23] on span "96" at bounding box center [994, 18] width 21 height 13
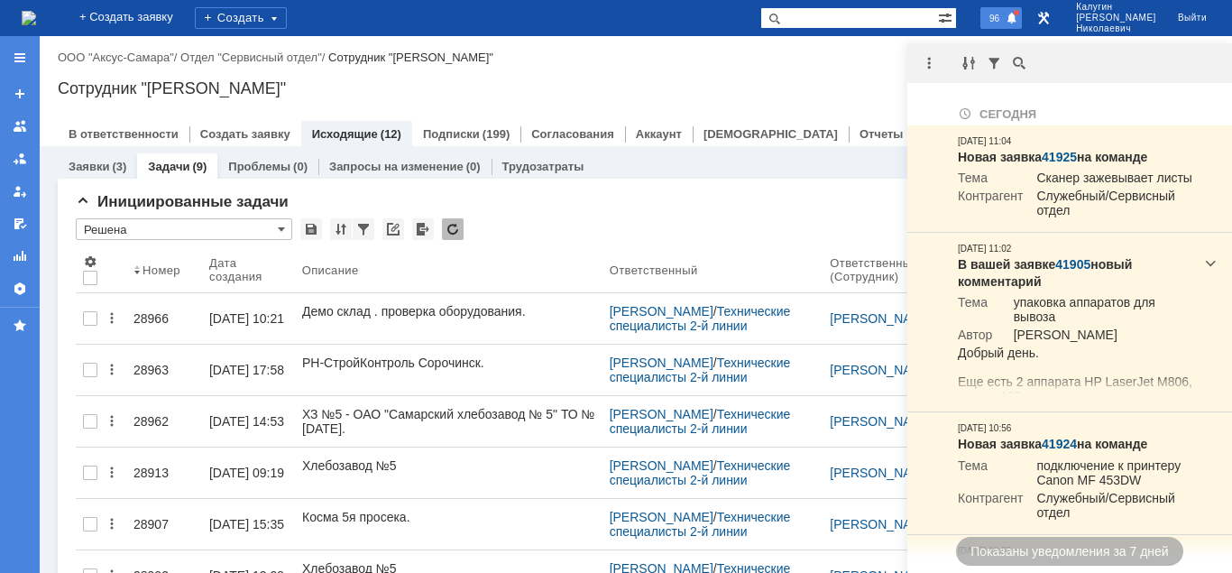
click at [1018, 20] on span at bounding box center [1012, 19] width 13 height 14
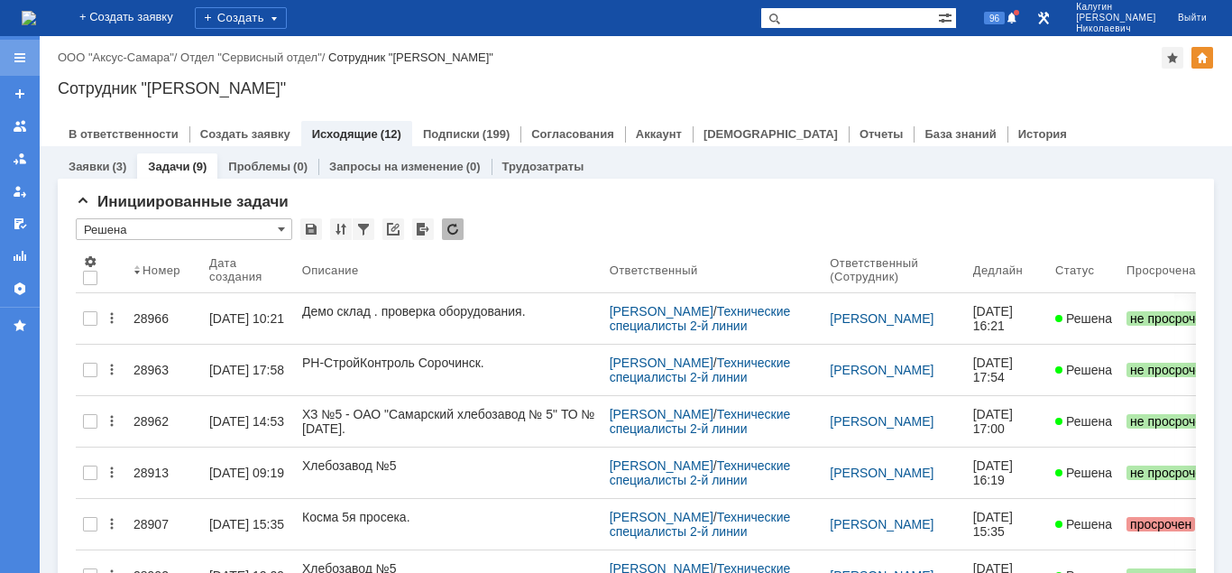
click at [24, 57] on div at bounding box center [20, 58] width 14 height 14
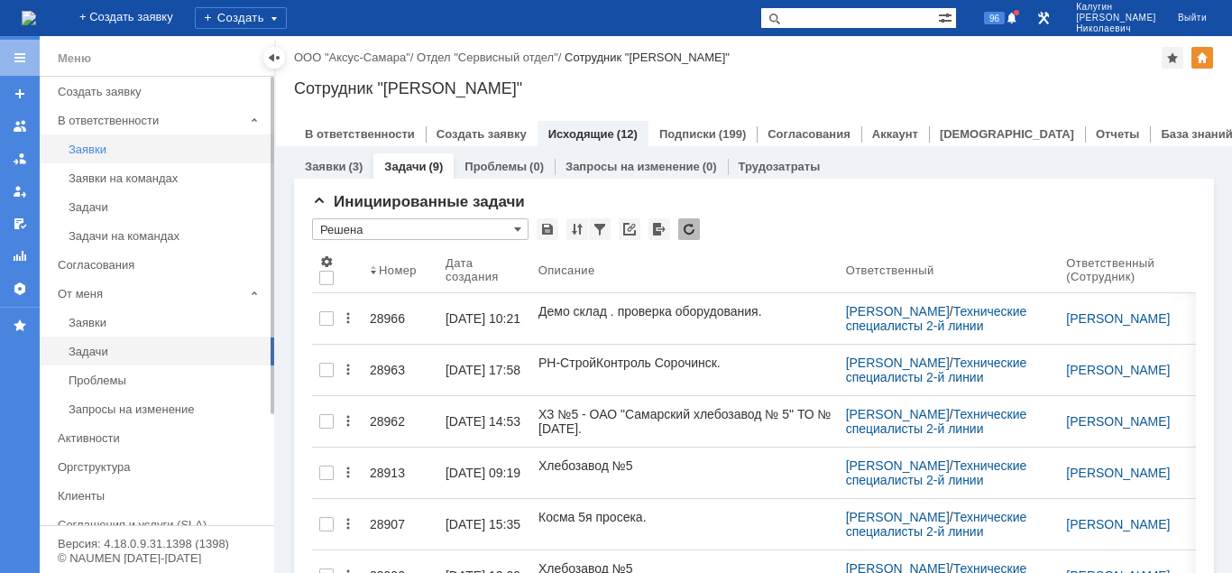
click at [98, 153] on div "Заявки" at bounding box center [166, 149] width 195 height 14
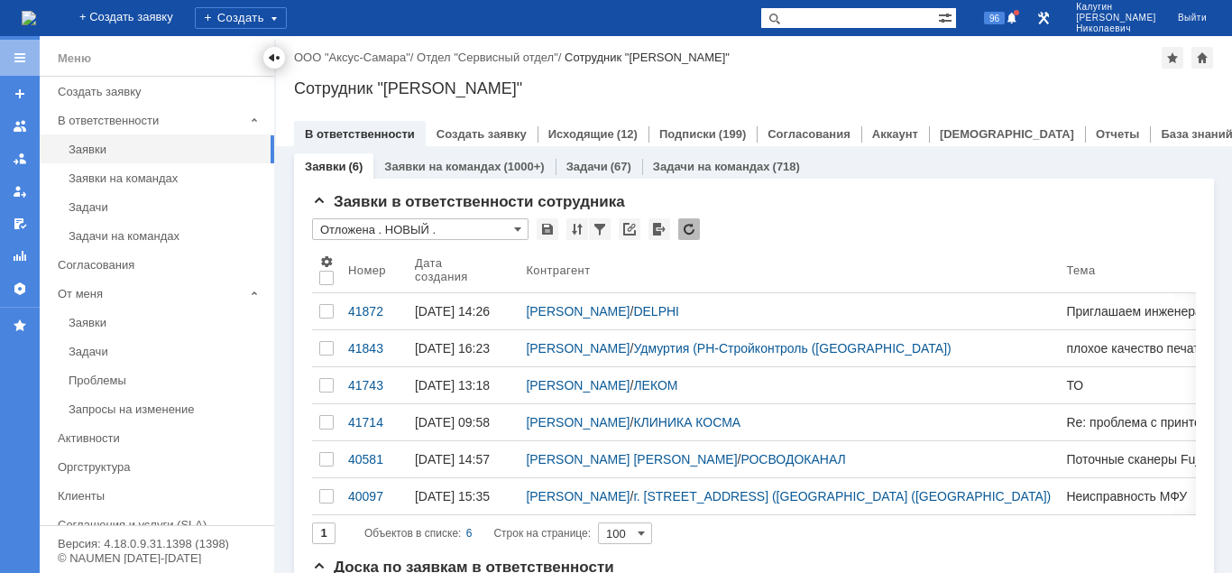
click at [270, 61] on div at bounding box center [274, 58] width 14 height 14
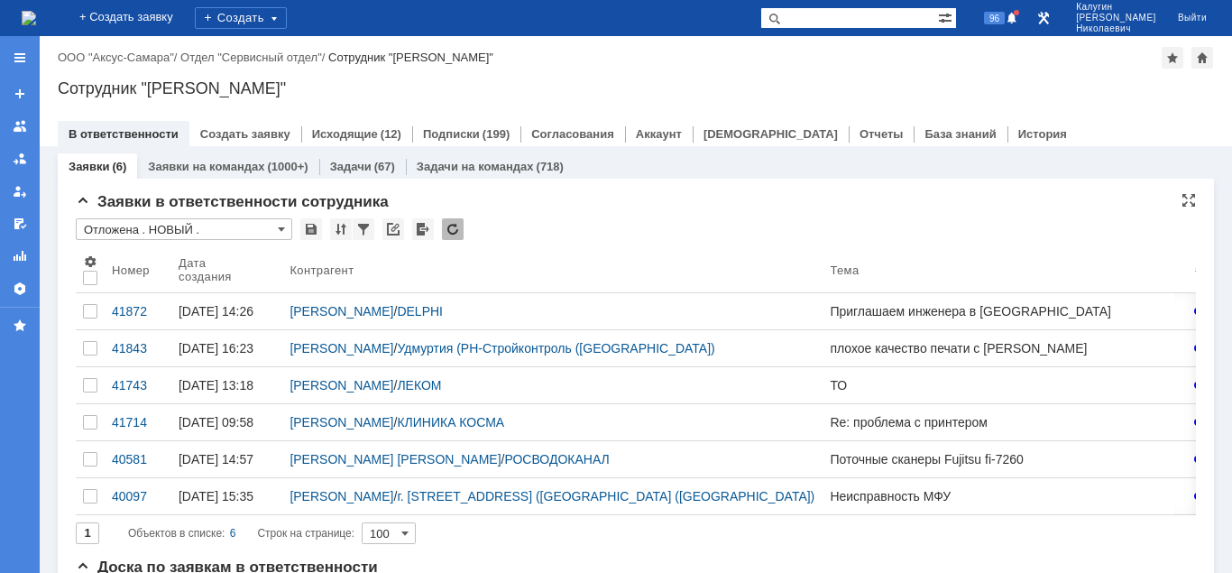
click at [156, 224] on input "Отложена . НОВЫЙ ." at bounding box center [184, 229] width 216 height 22
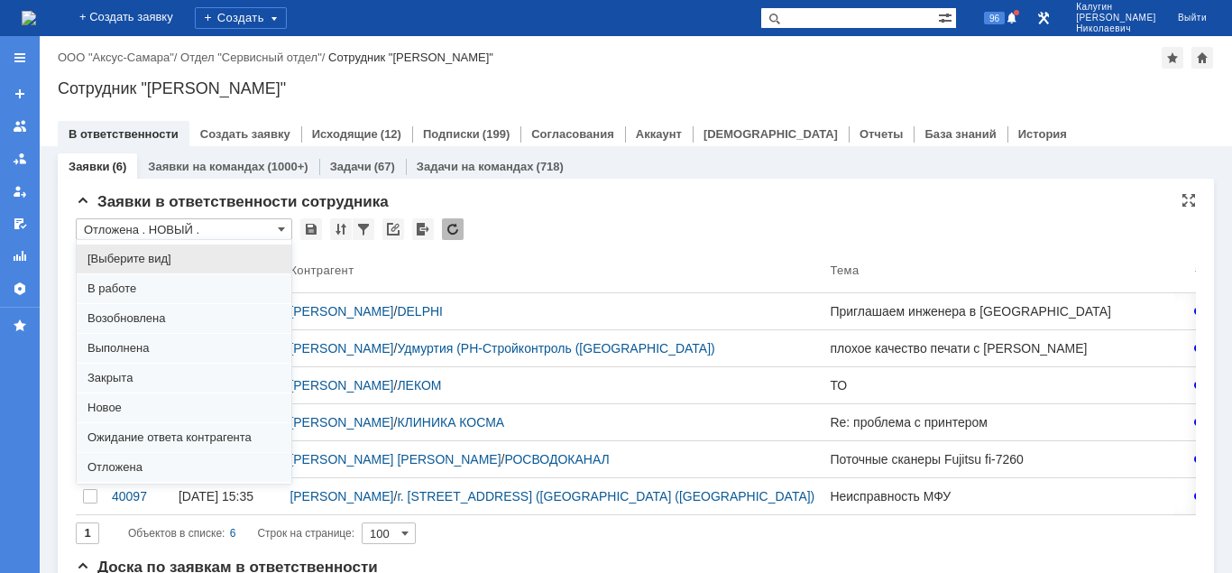
scroll to position [139, 0]
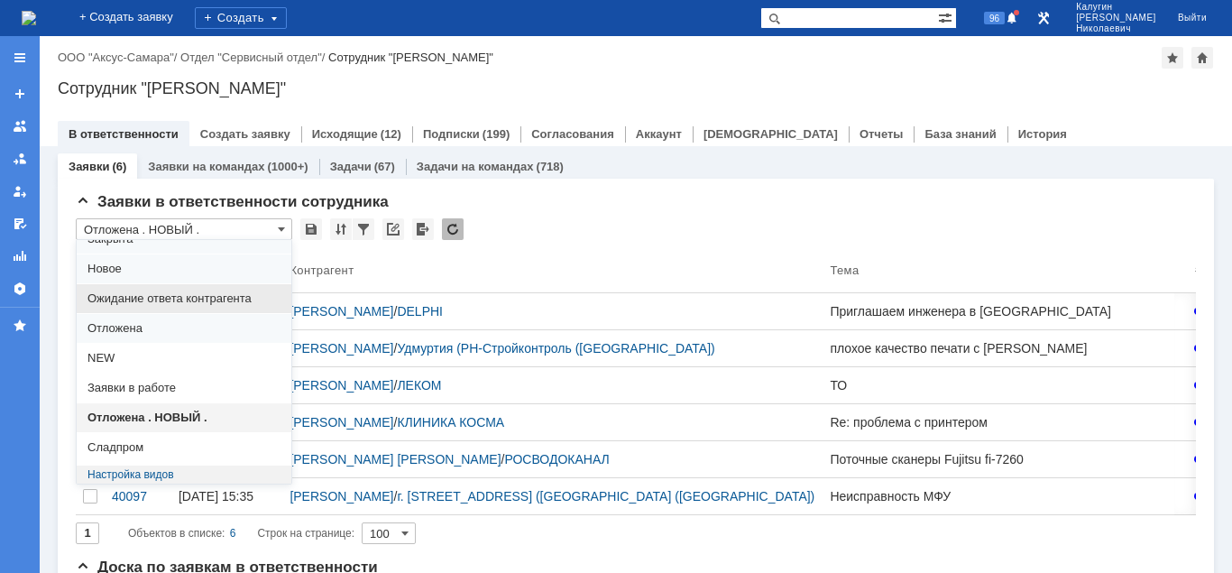
click at [154, 297] on span "Ожидание ответа контрагента" at bounding box center [183, 298] width 193 height 14
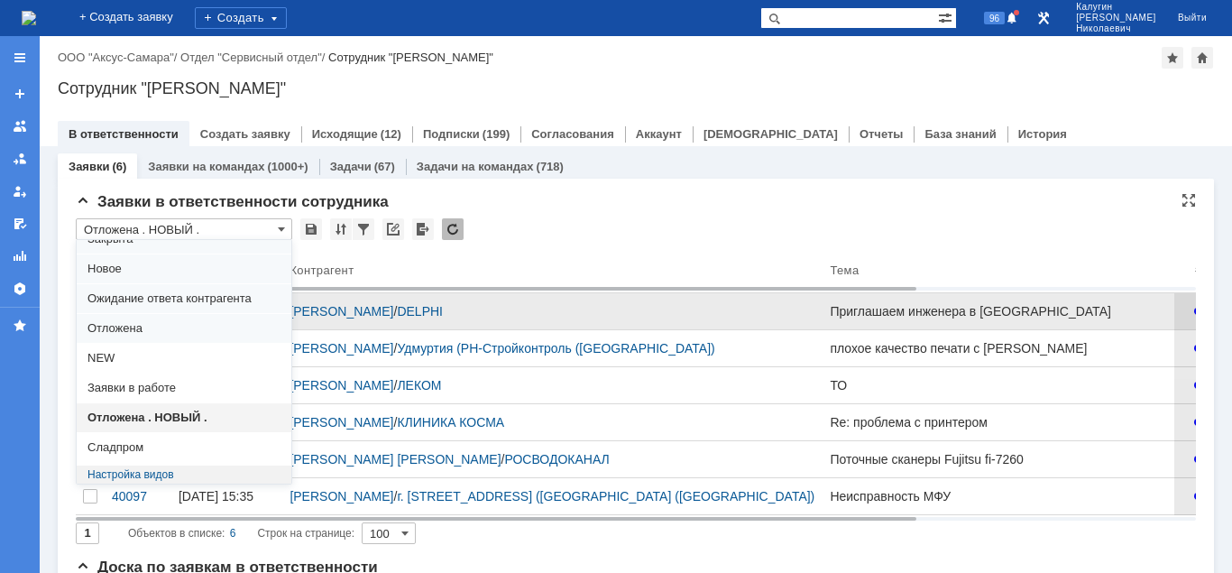
type input "Ожидание ответа контрагента"
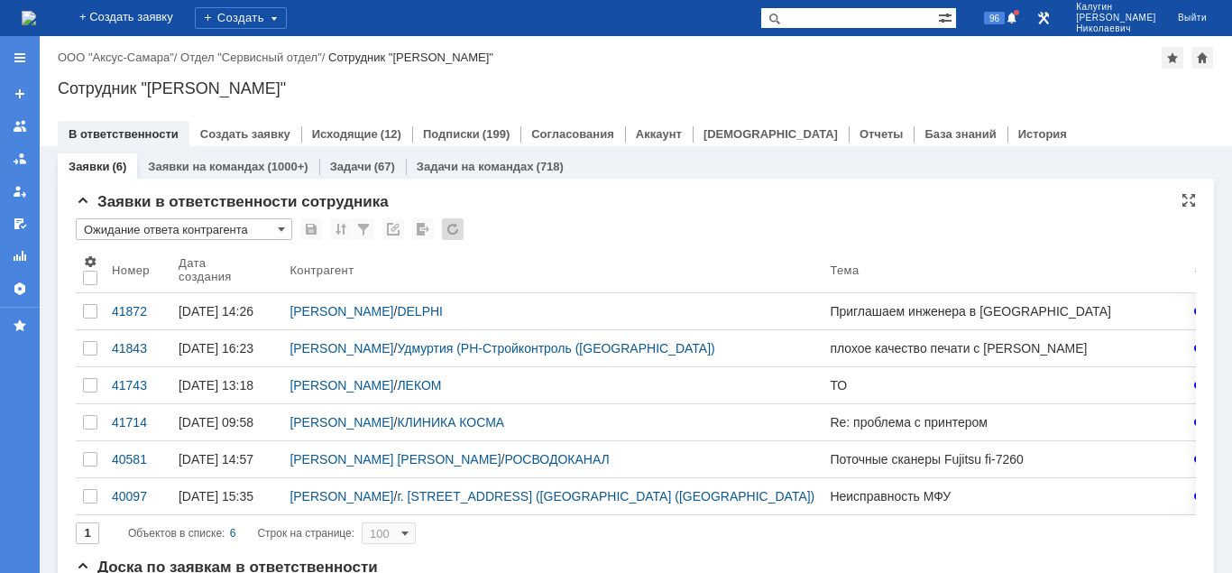
type input "20"
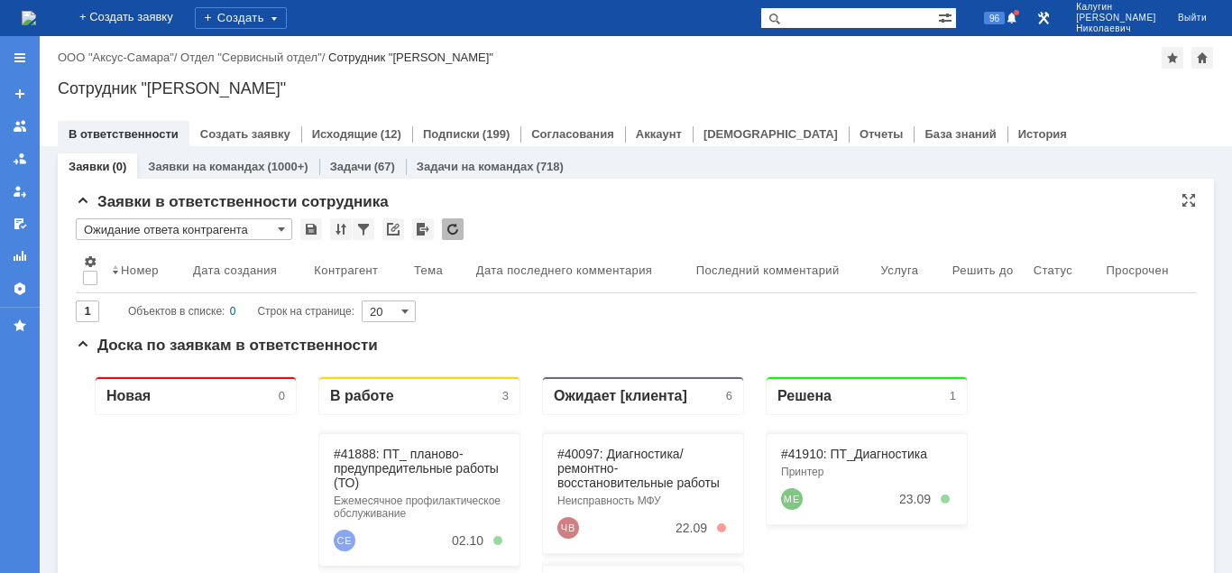
click at [167, 226] on input "Ожидание ответа контрагента" at bounding box center [184, 229] width 216 height 22
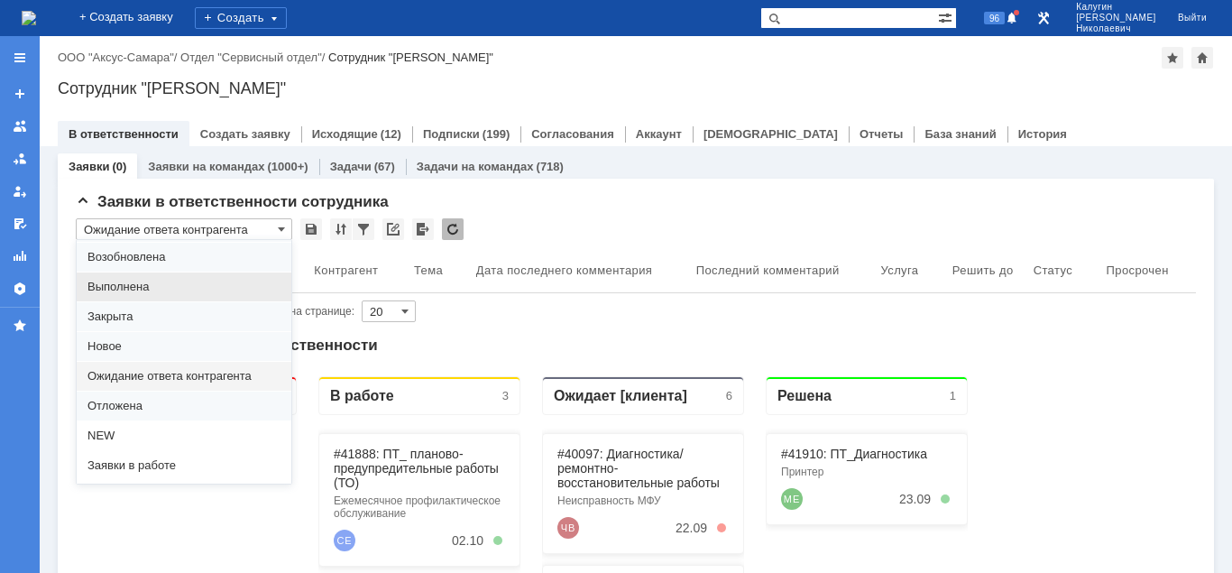
scroll to position [92, 0]
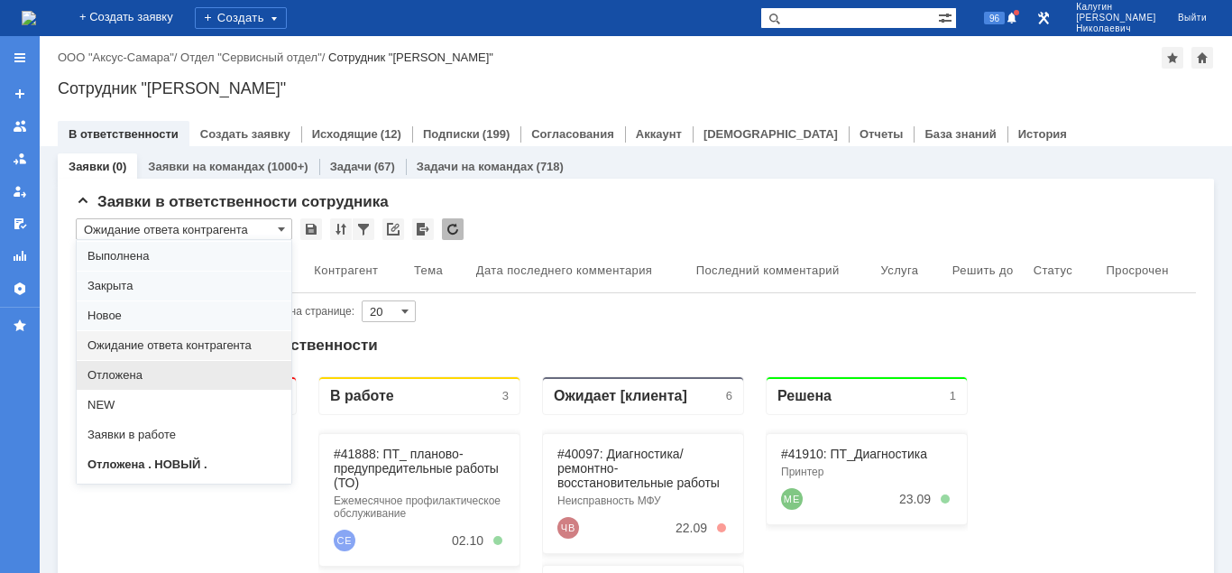
click at [131, 372] on span "Отложена" at bounding box center [183, 375] width 193 height 14
type input "Отложена"
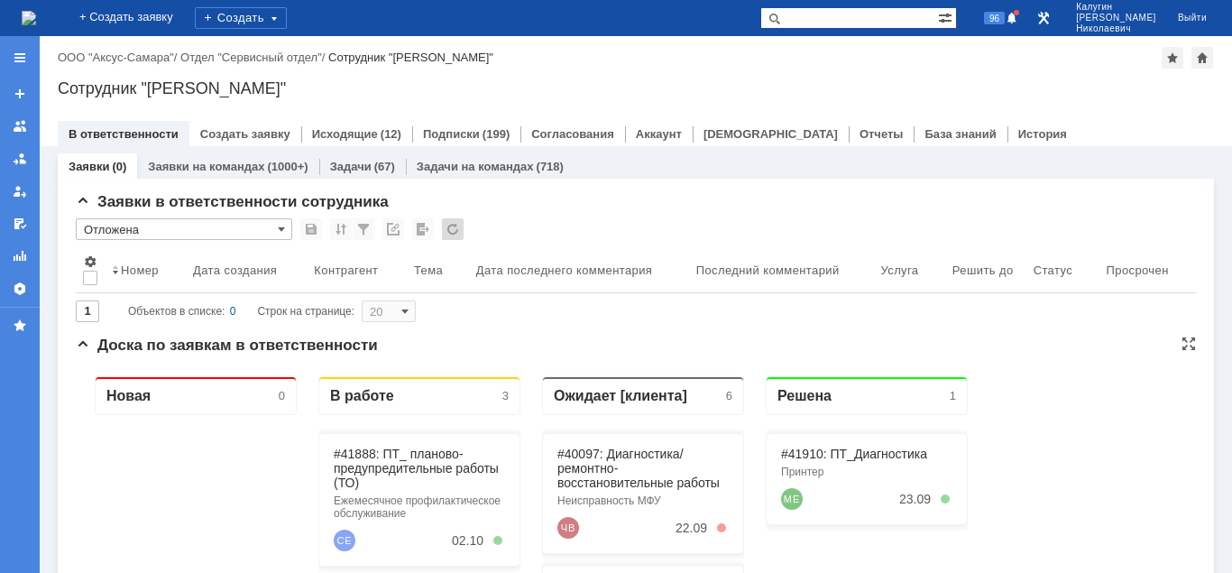
type input "100"
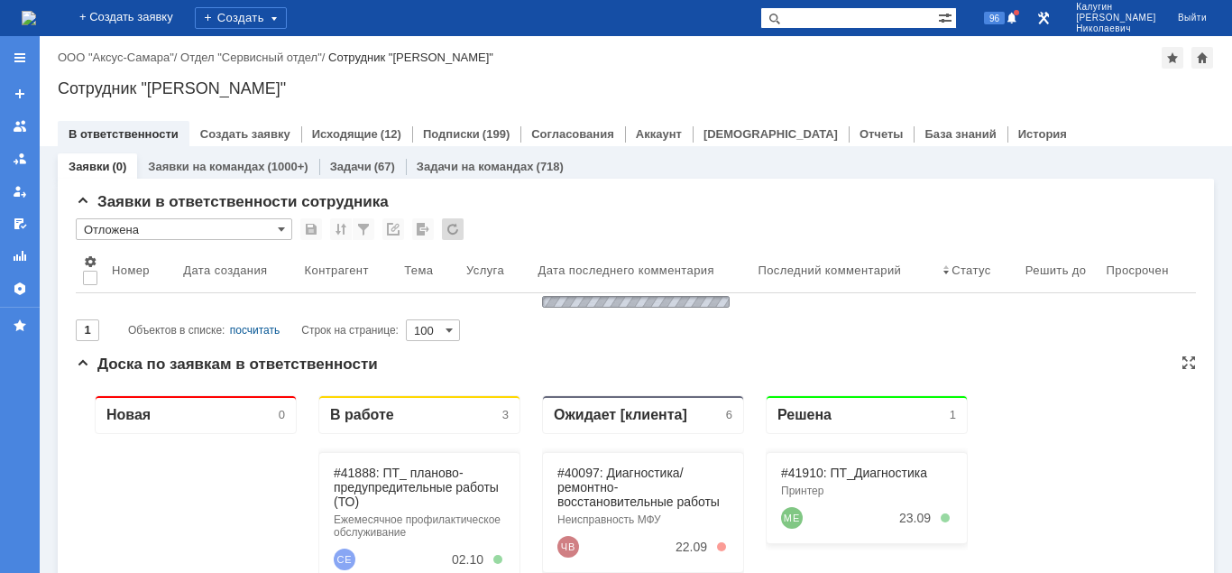
type input "Отложена"
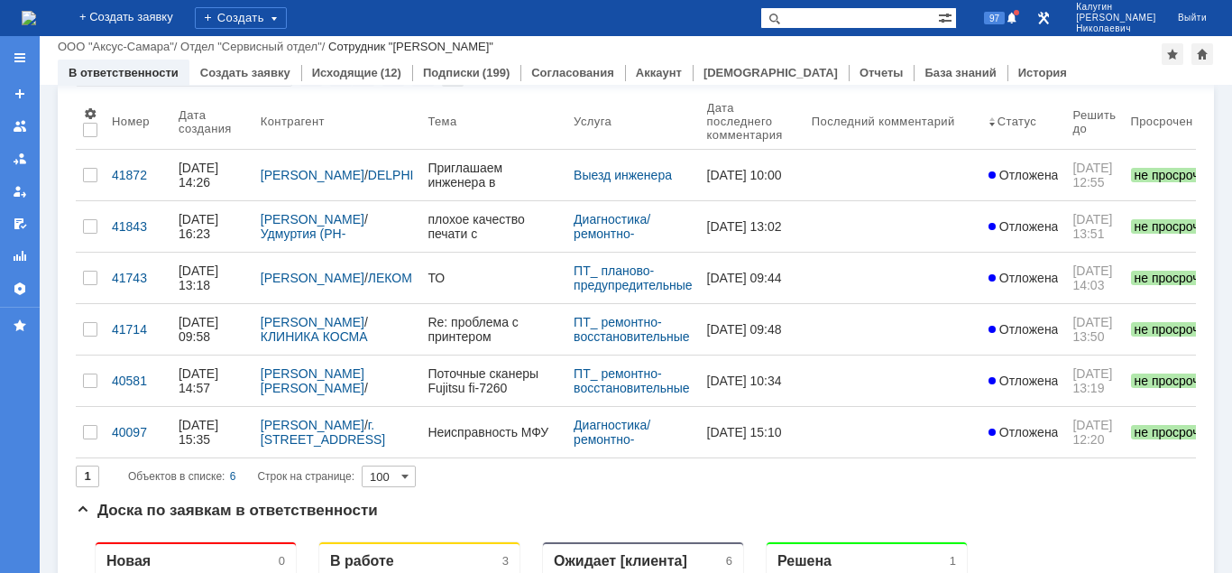
scroll to position [0, 0]
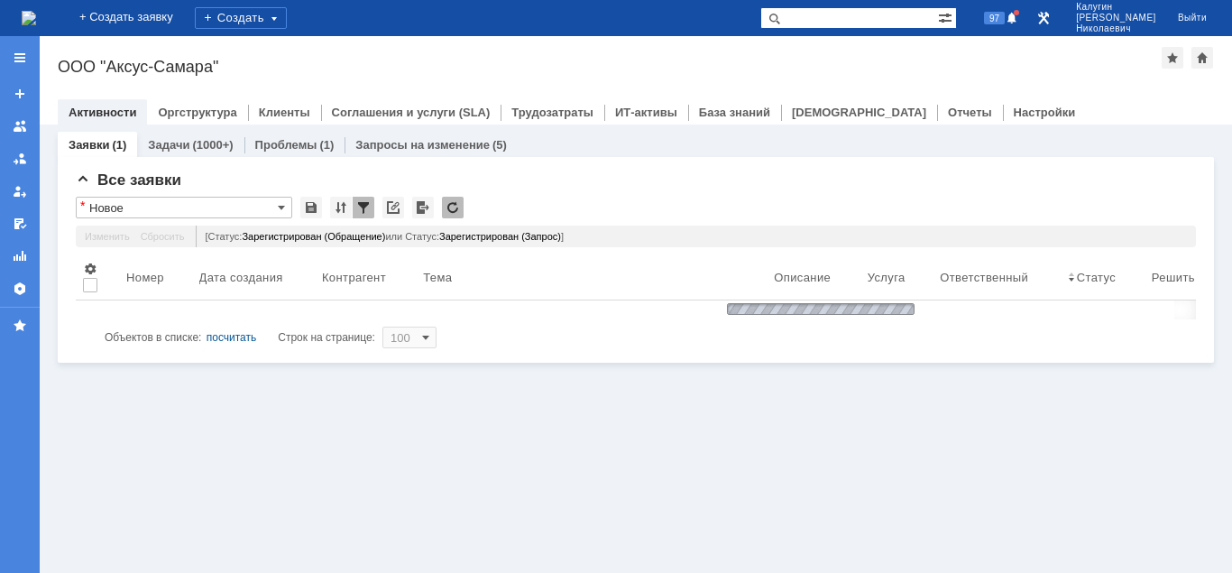
click at [836, 17] on input "text" at bounding box center [849, 18] width 178 height 22
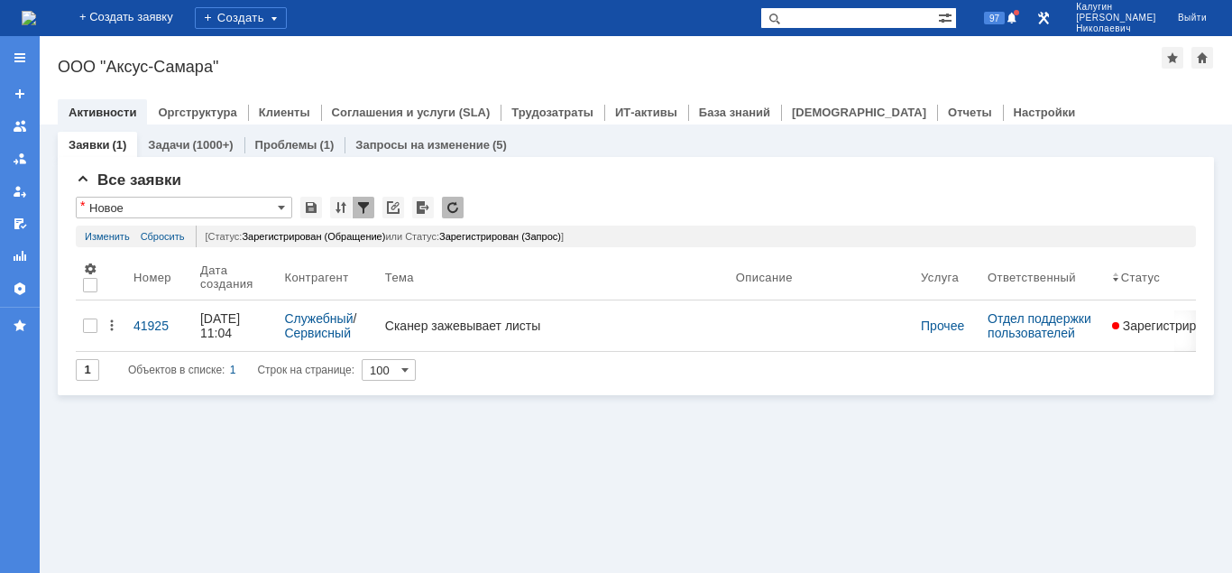
paste input "Задача "28685""
drag, startPoint x: 853, startPoint y: 19, endPoint x: 790, endPoint y: 26, distance: 63.5
click at [790, 26] on input "Задача "28685"" at bounding box center [849, 18] width 178 height 22
type input ""28685""
click at [782, 15] on span at bounding box center [771, 18] width 22 height 22
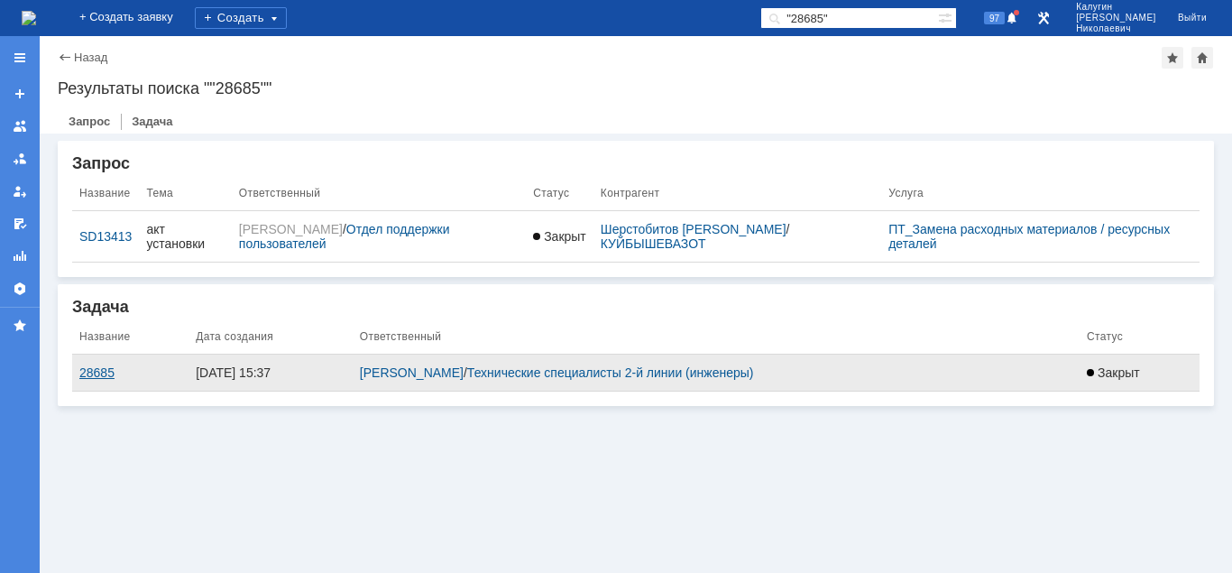
click at [90, 378] on div "28685" at bounding box center [130, 372] width 102 height 14
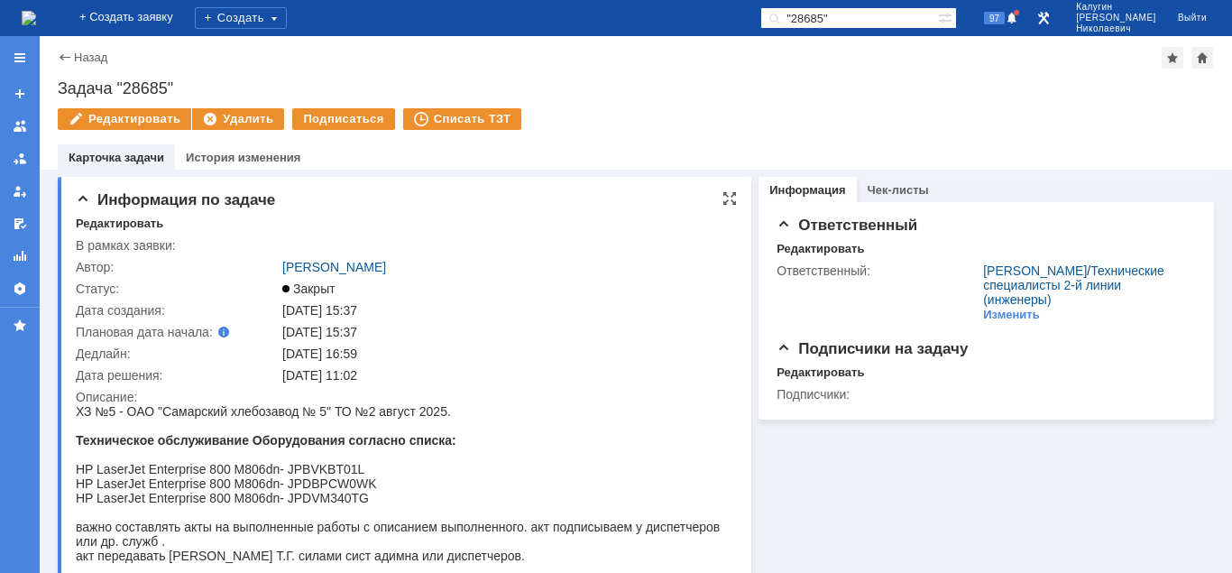
scroll to position [92, 0]
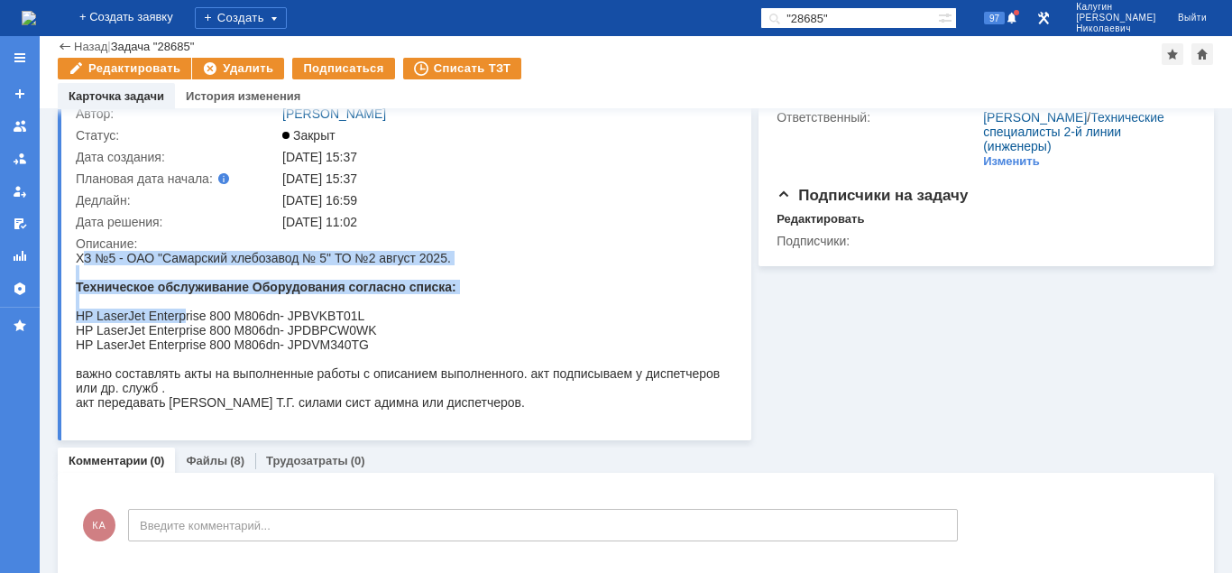
drag, startPoint x: 80, startPoint y: 256, endPoint x: 183, endPoint y: 321, distance: 121.6
click at [188, 324] on span "ХЗ №5 - ОАО "Самарский хлебозавод № 5" ТО №2 август 2025. Техническое обслужива…" at bounding box center [403, 330] width 654 height 159
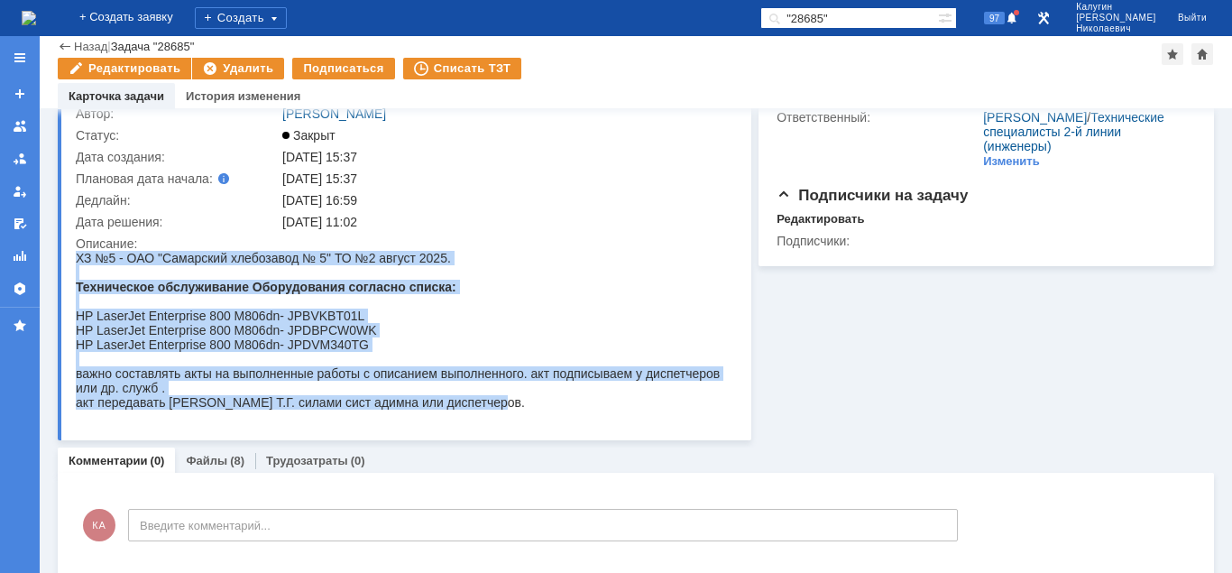
drag, startPoint x: 77, startPoint y: 259, endPoint x: 490, endPoint y: 422, distance: 444.1
click at [490, 409] on html "ХЗ №5 - ОАО "Самарский хлебозавод № 5" ТО №2 август 2025. Техническое обслужива…" at bounding box center [403, 330] width 654 height 159
copy span "ХЗ №5 - ОАО "Самарский хлебозавод № 5" ТО №2 август 2025. Техническое обслужива…"
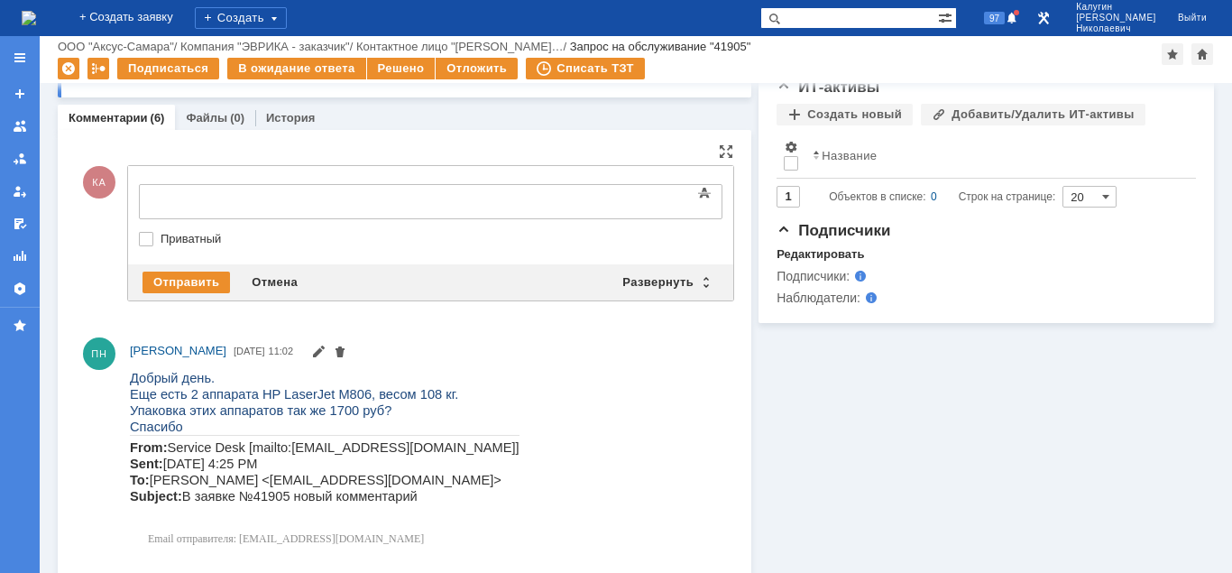
click at [180, 188] on body at bounding box center [286, 200] width 271 height 31
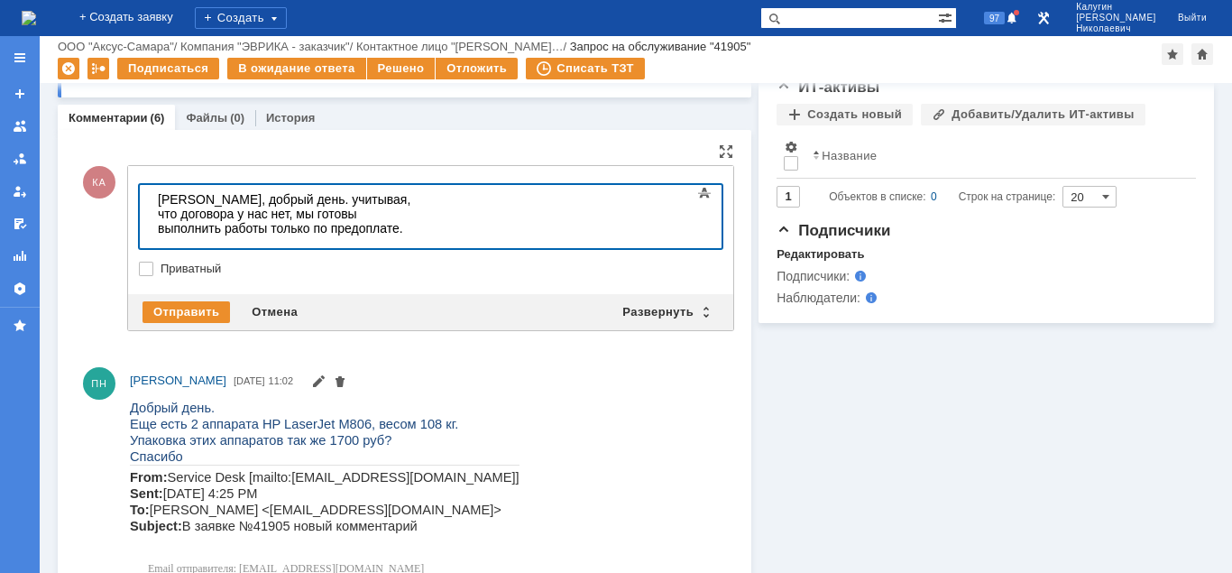
click at [162, 235] on div at bounding box center [286, 242] width 256 height 14
click at [175, 301] on div "Отправить" at bounding box center [185, 312] width 87 height 22
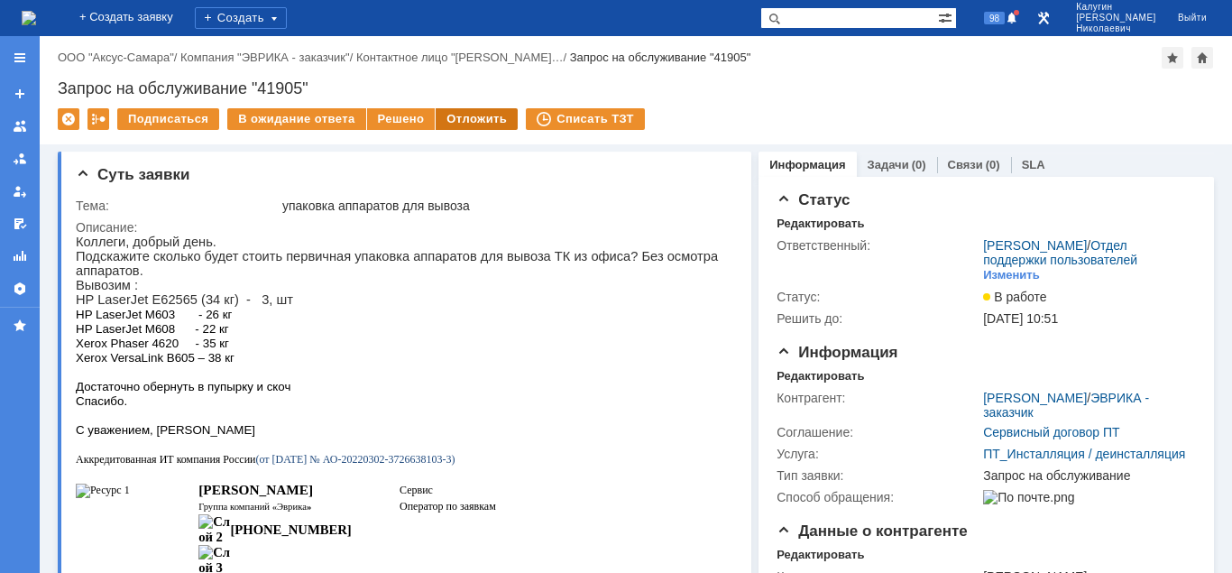
click at [503, 119] on div "Отложить" at bounding box center [477, 119] width 82 height 22
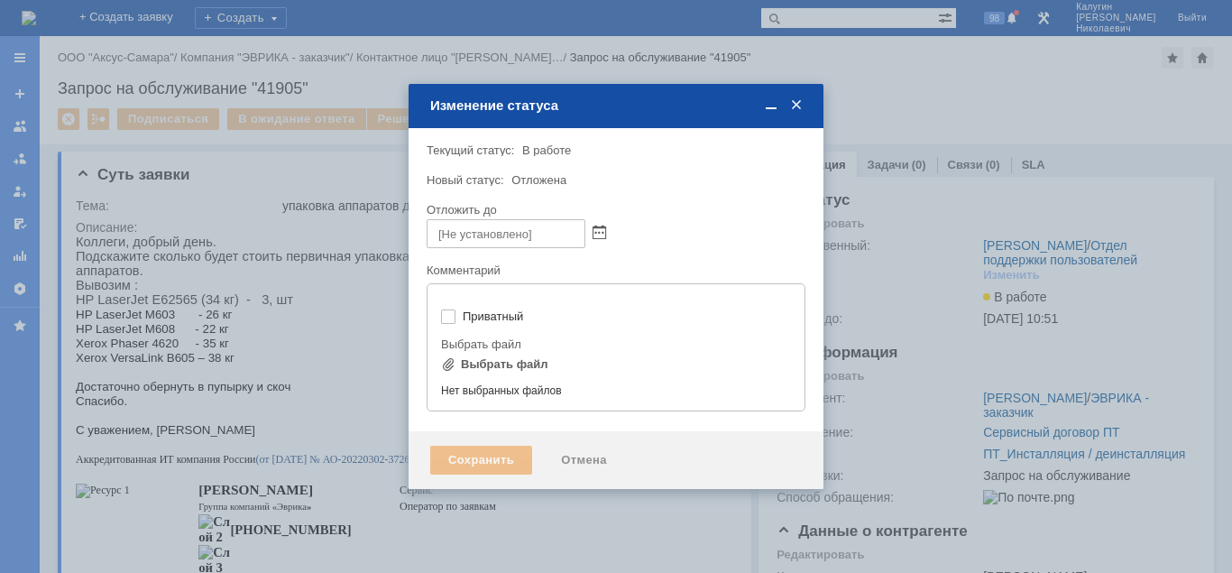
type input "[не указано]"
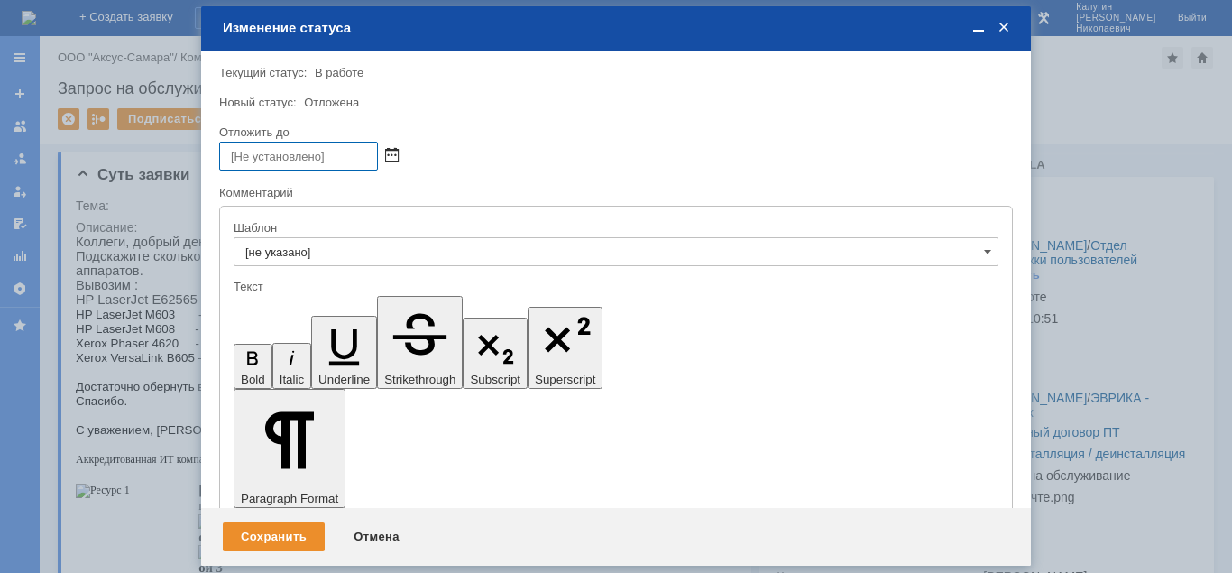
click at [389, 155] on span at bounding box center [392, 156] width 14 height 14
click at [372, 534] on div "Отмена" at bounding box center [376, 536] width 82 height 29
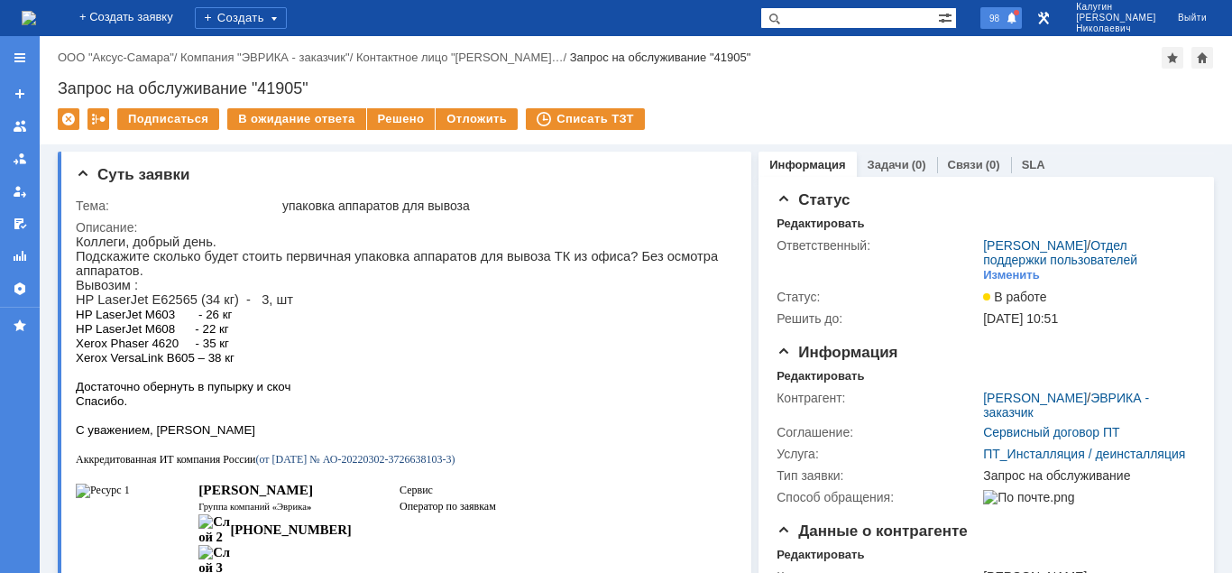
click at [1005, 15] on span "98" at bounding box center [994, 18] width 21 height 13
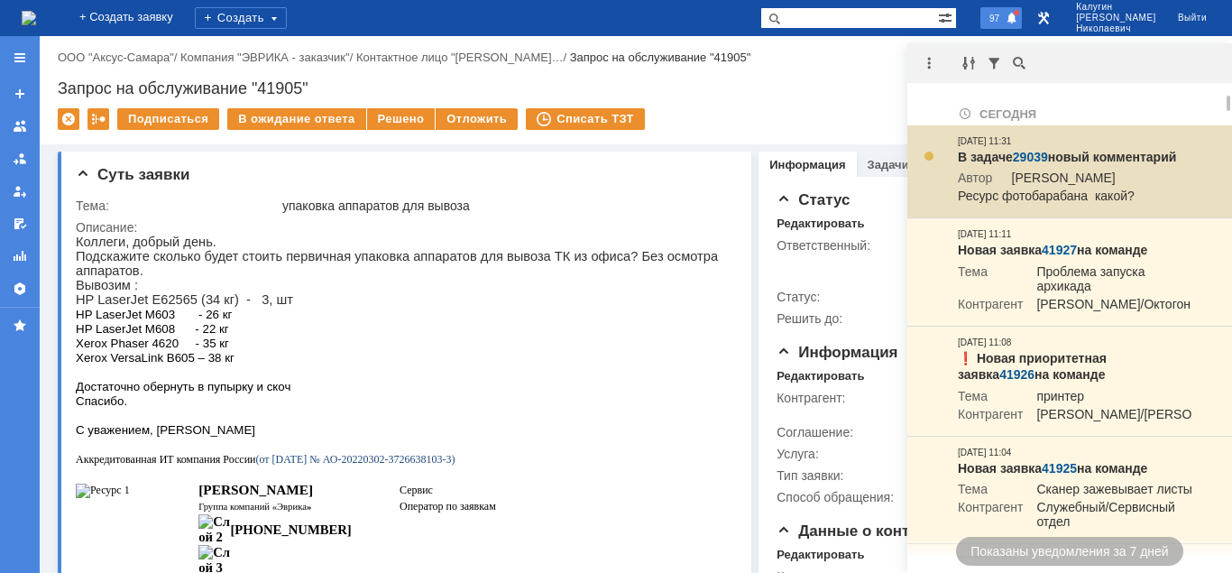
click at [1035, 154] on link "29039" at bounding box center [1030, 157] width 35 height 14
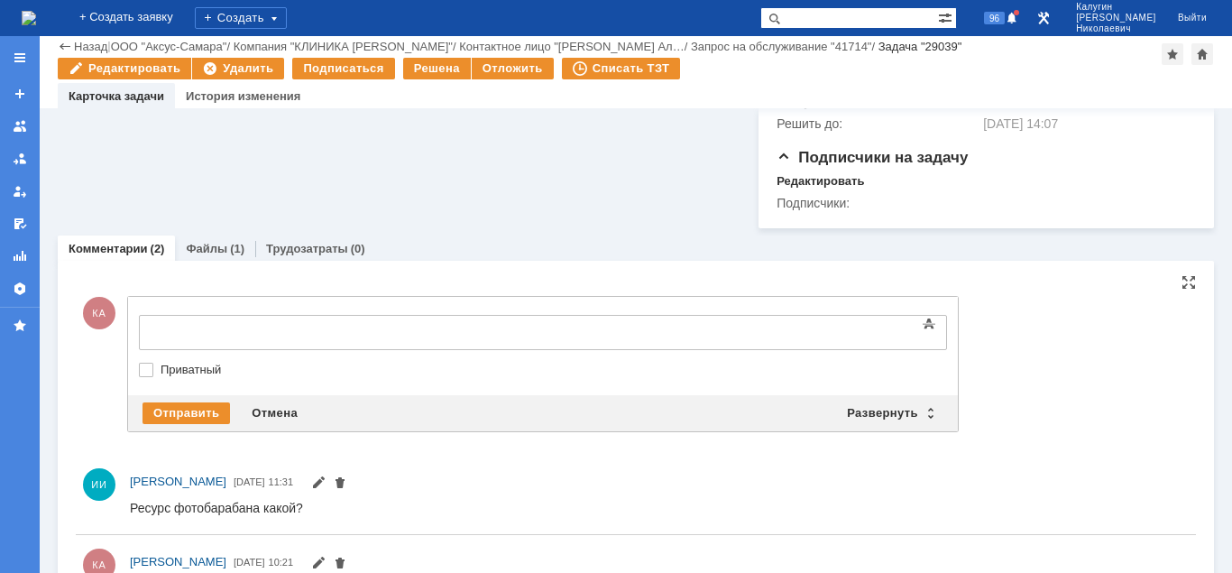
click at [187, 320] on body at bounding box center [286, 331] width 271 height 31
click at [308, 340] on body "ресурс 20 000." at bounding box center [286, 331] width 271 height 31
click at [414, 330] on div "ресурс 20 000. на данном аппарате его меня [DATE]." at bounding box center [286, 337] width 256 height 29
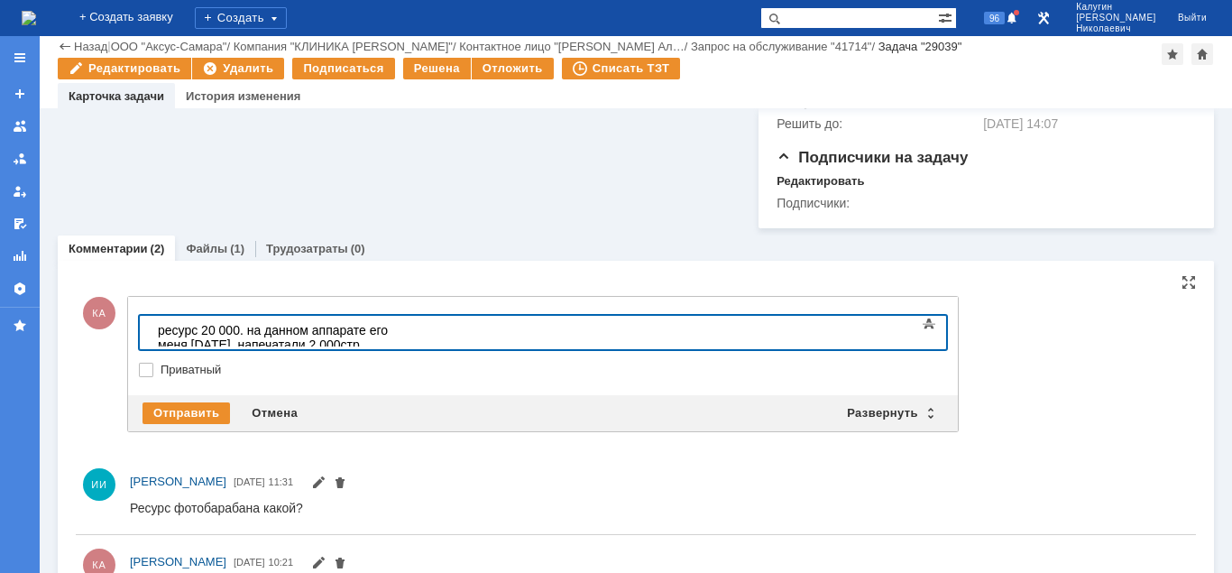
drag, startPoint x: 485, startPoint y: 329, endPoint x: 491, endPoint y: 346, distance: 18.0
click at [414, 331] on div "ресурс 20 000. на данном аппарате его меня [DATE]. напечатали 2 000стр" at bounding box center [286, 337] width 256 height 29
click at [414, 331] on div "ресурс 20 000. на данном аппарате его меня [DATE]. на [DATE] напечатали 2 000стр" at bounding box center [286, 344] width 256 height 43
click at [414, 332] on div "ресурс 20 000. на данном аппарате его меня [DATE]. на [DATE] напечатали всего 2…" at bounding box center [286, 344] width 256 height 43
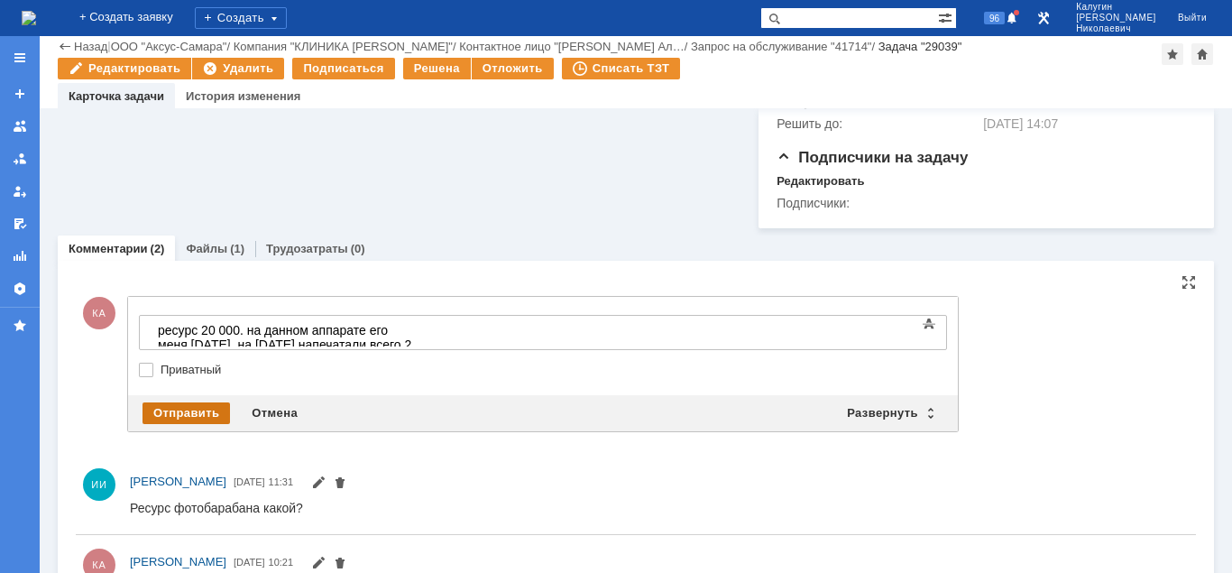
click at [216, 415] on div "Отправить" at bounding box center [185, 413] width 87 height 22
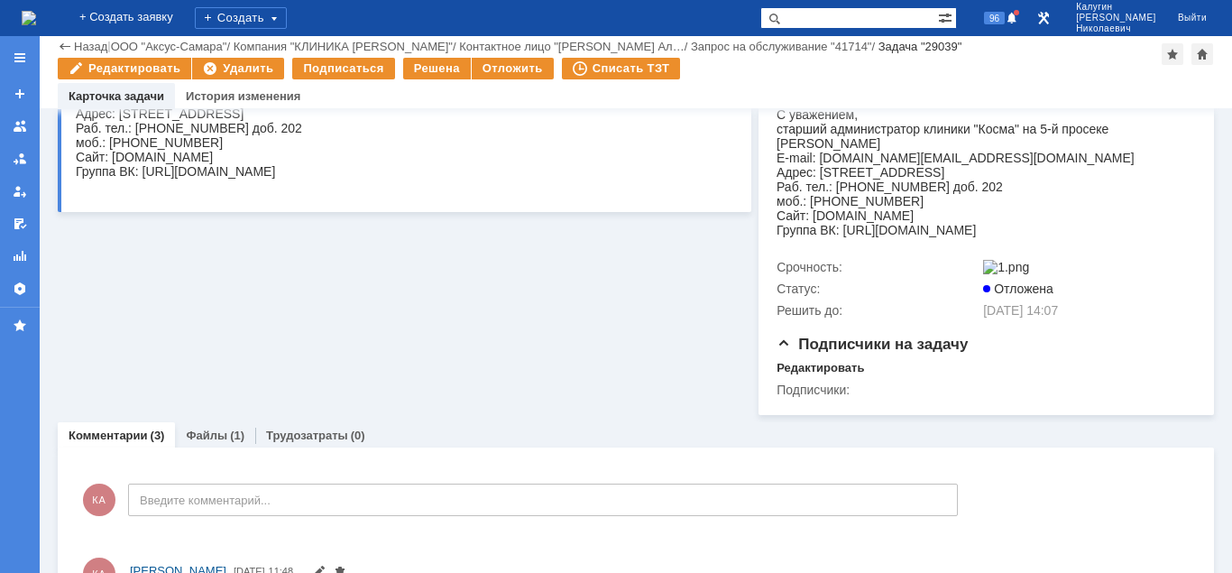
click at [568, 437] on div "Комментарии (3) Файлы (1) Трудозатраты (0)" at bounding box center [636, 434] width 1156 height 25
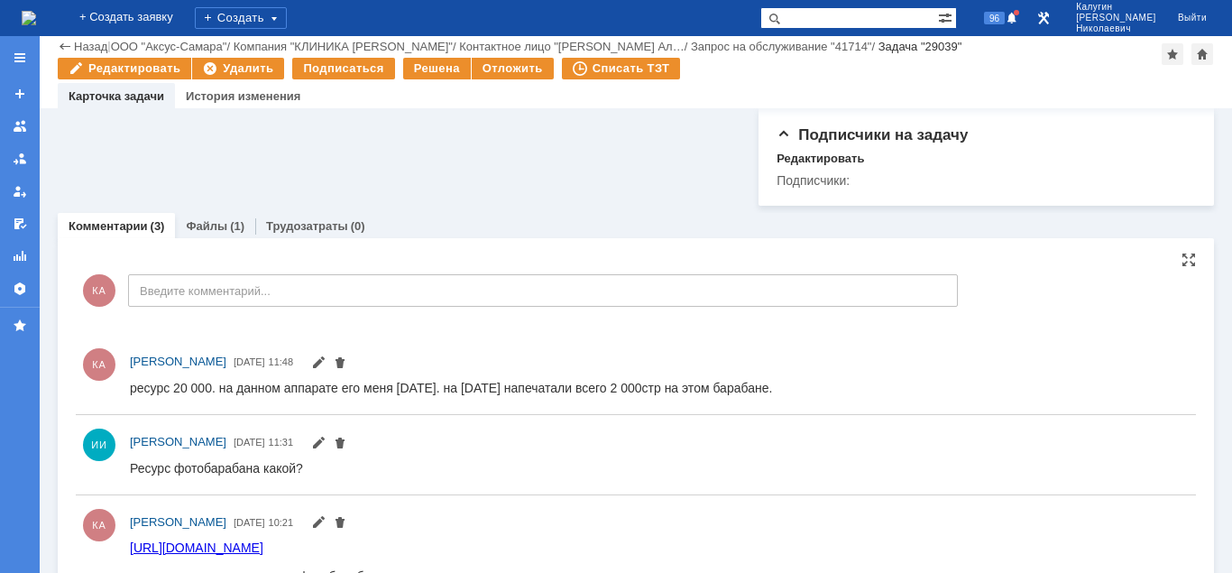
scroll to position [610, 0]
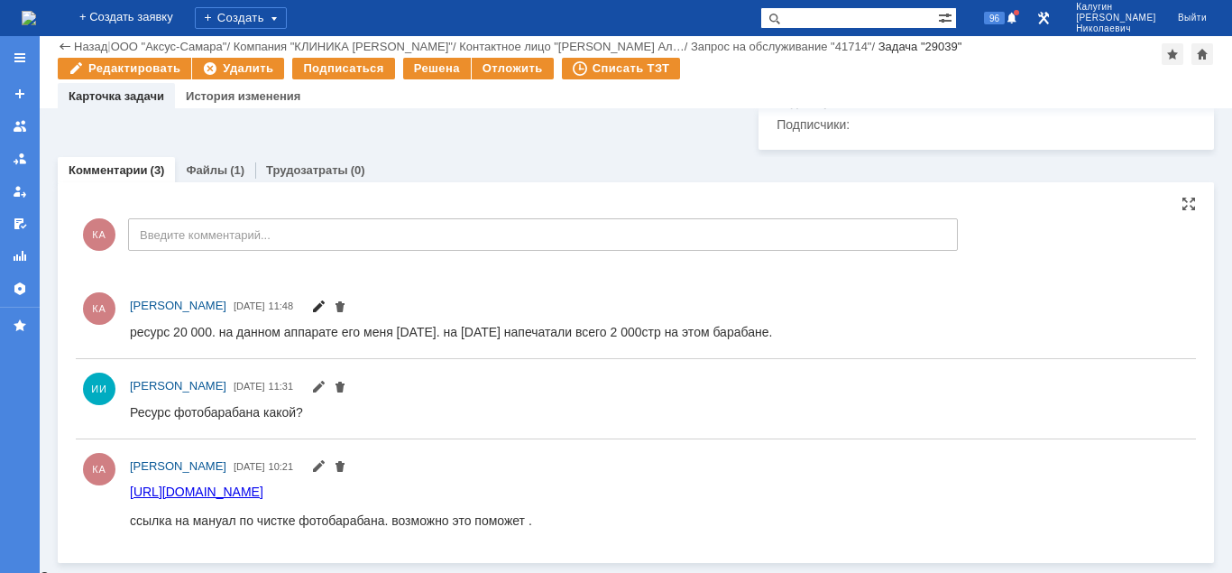
click at [326, 310] on span at bounding box center [318, 308] width 14 height 14
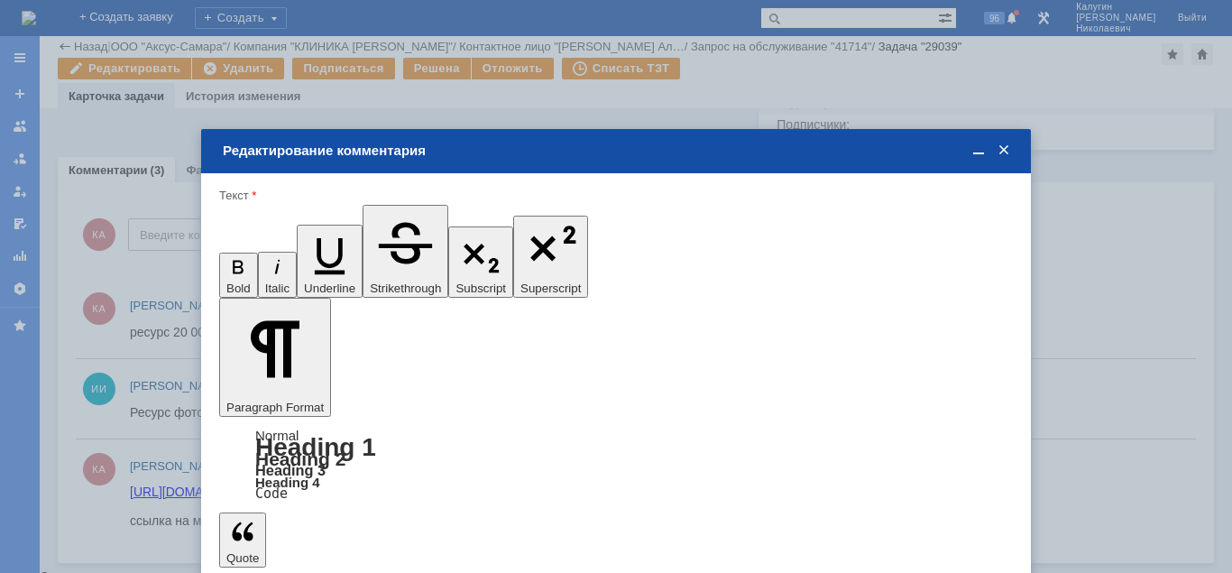
scroll to position [0, 0]
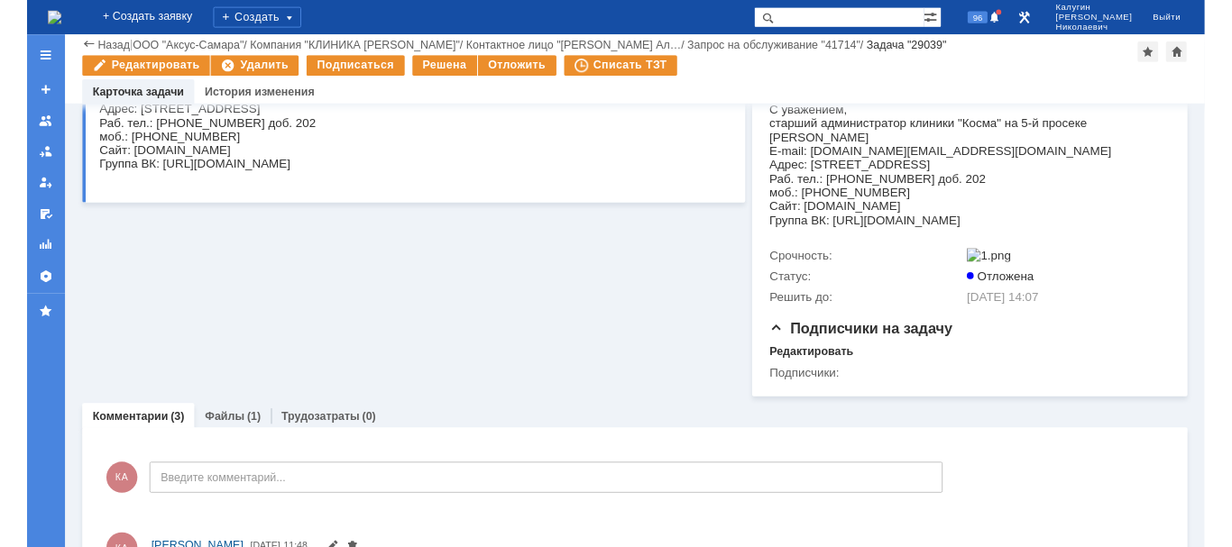
scroll to position [556, 0]
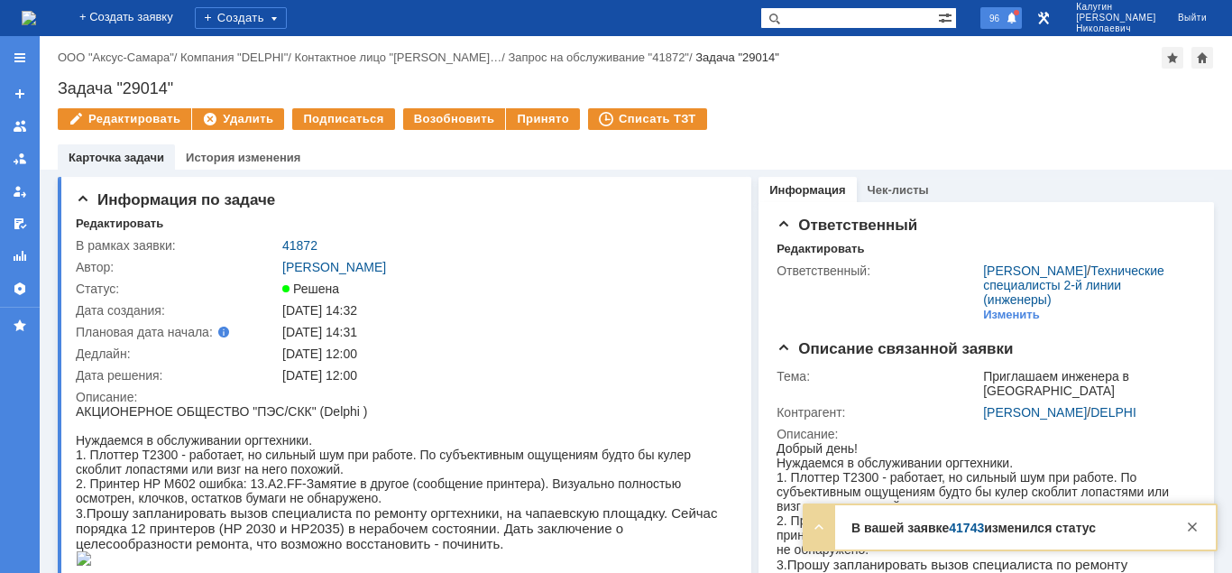
click at [1005, 18] on span "96" at bounding box center [994, 18] width 21 height 13
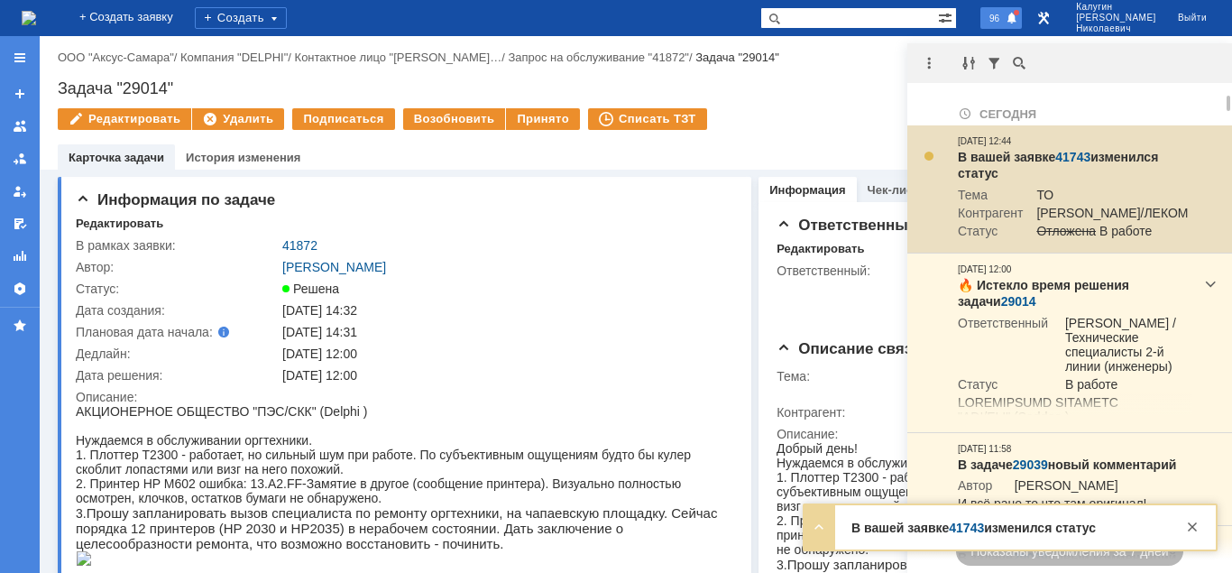
click at [1070, 156] on link "41743" at bounding box center [1072, 157] width 35 height 14
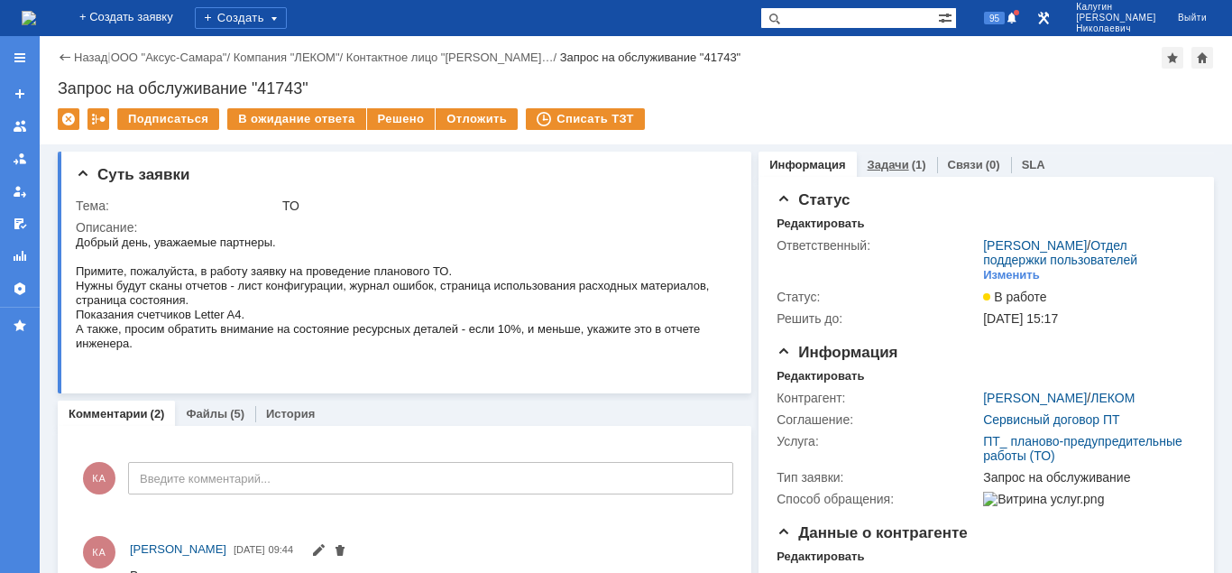
click at [897, 167] on link "Задачи" at bounding box center [888, 165] width 41 height 14
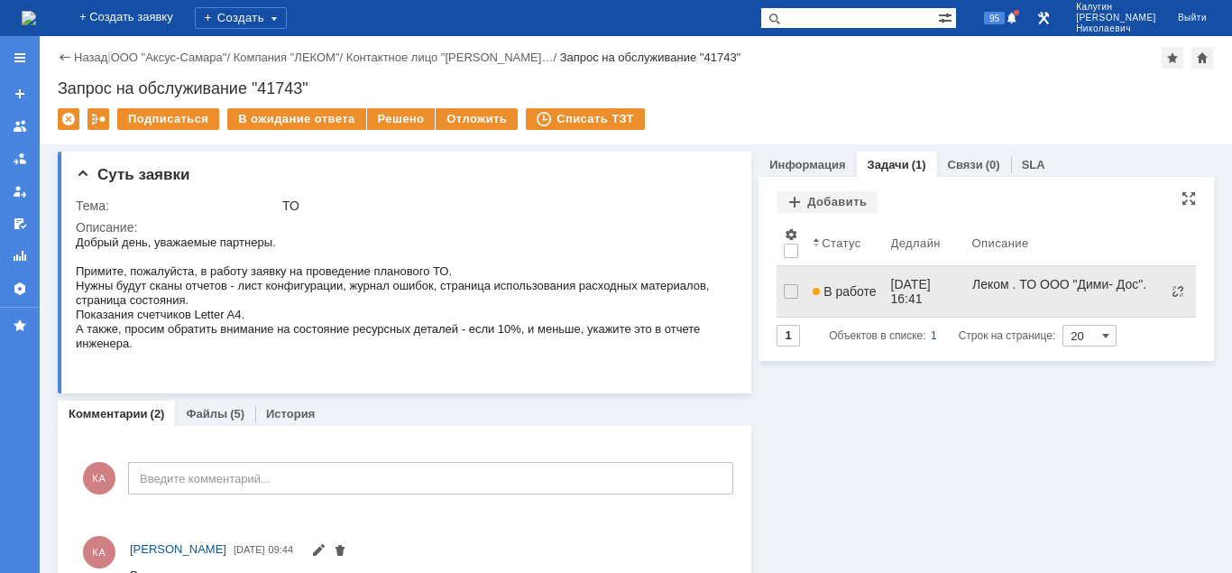
click at [859, 284] on span "В работе" at bounding box center [844, 291] width 63 height 14
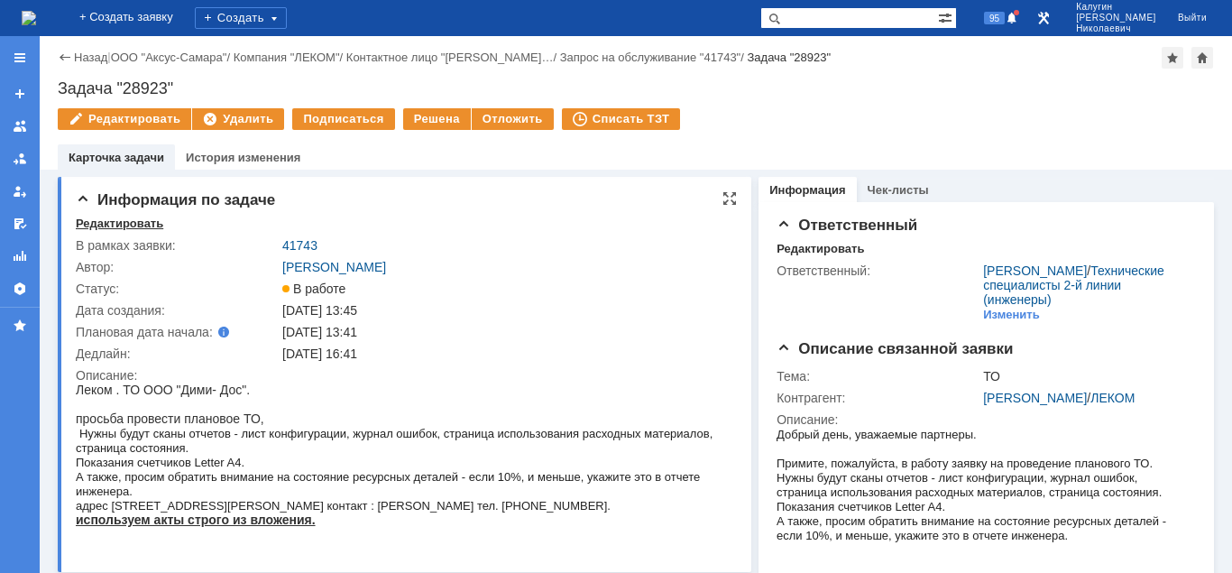
click at [110, 222] on div "Редактировать" at bounding box center [119, 223] width 87 height 14
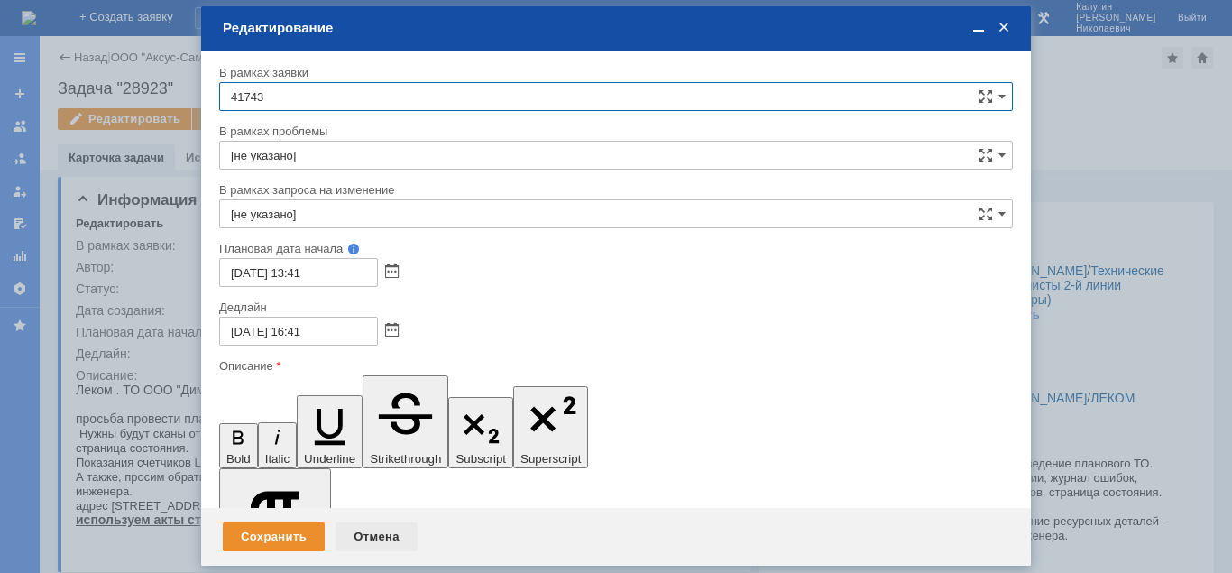
click at [383, 542] on div "Отмена" at bounding box center [376, 536] width 82 height 29
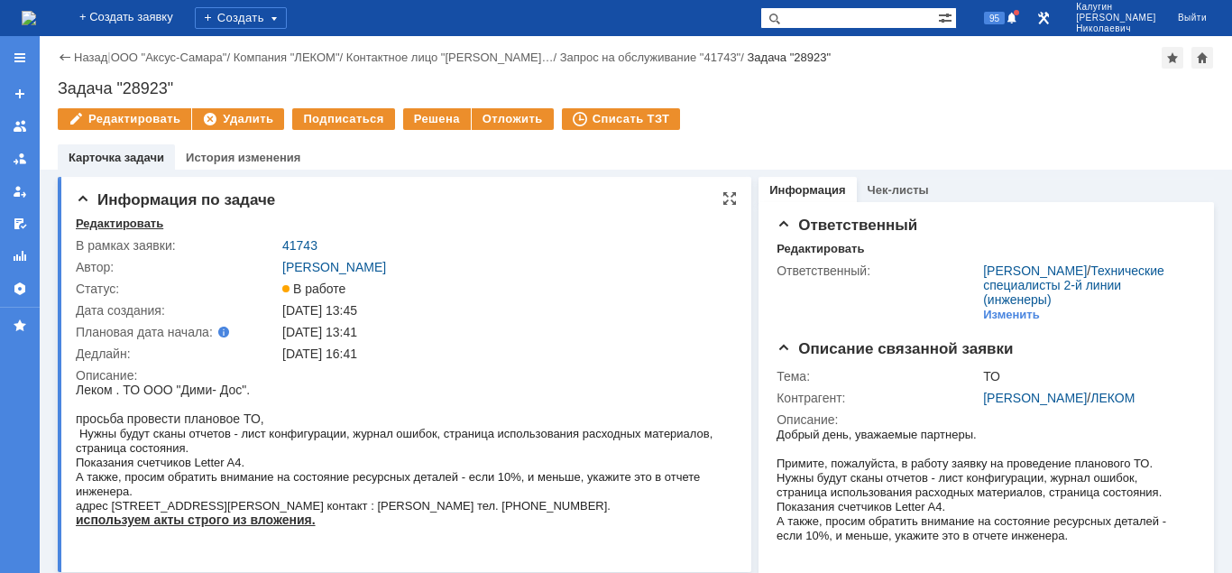
click at [101, 228] on div "Редактировать" at bounding box center [119, 223] width 87 height 14
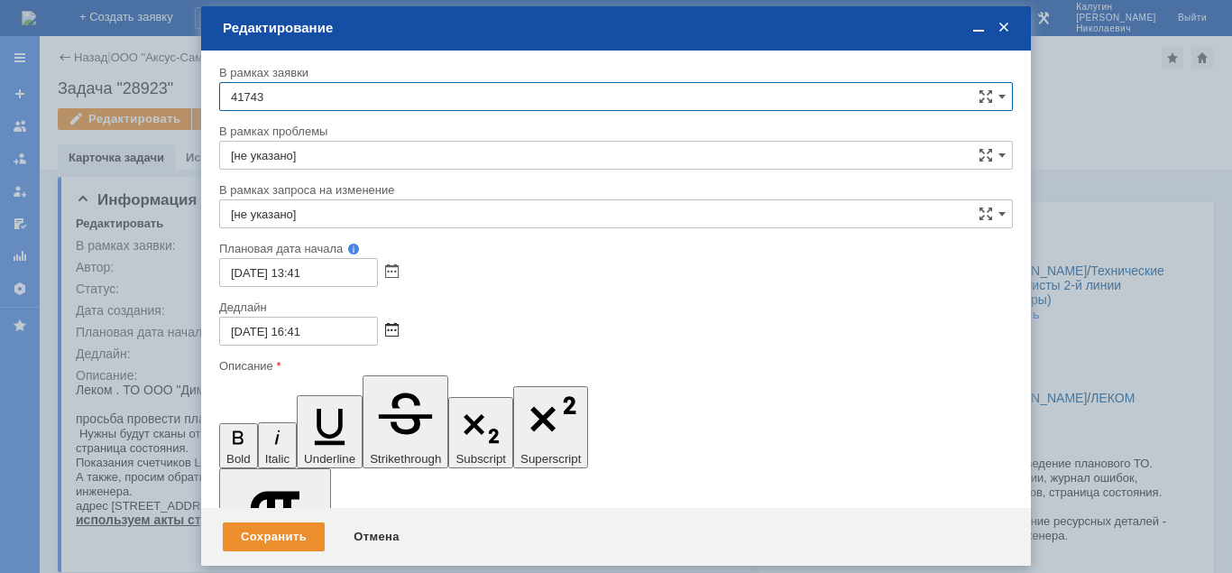
click at [390, 329] on span at bounding box center [392, 331] width 14 height 14
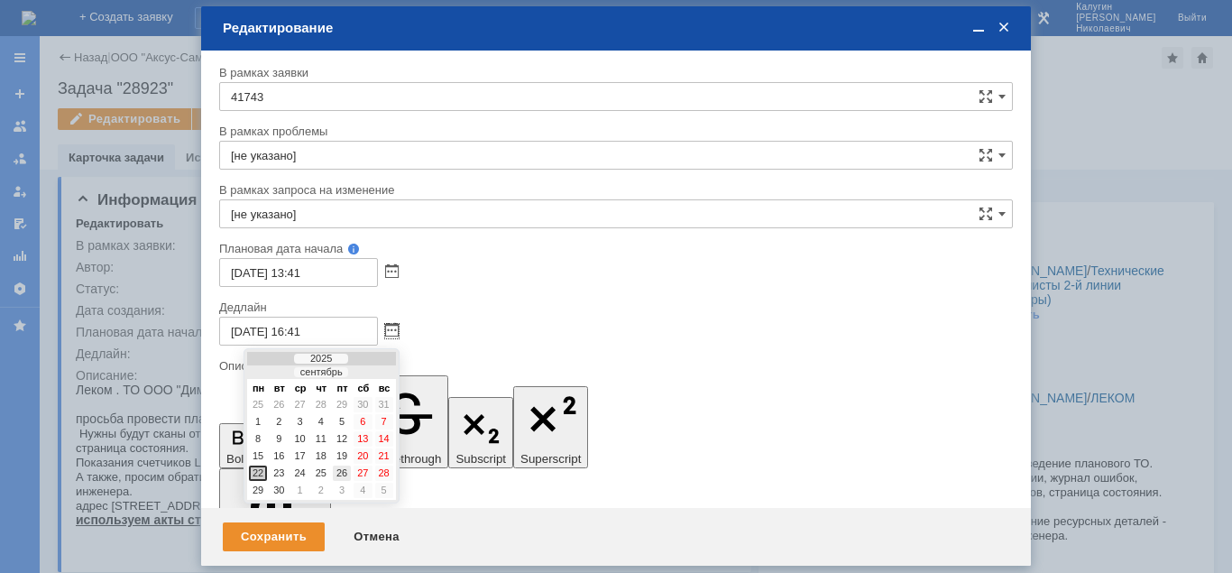
click at [347, 473] on div "26" at bounding box center [342, 472] width 18 height 15
type input "[DATE] 16:41"
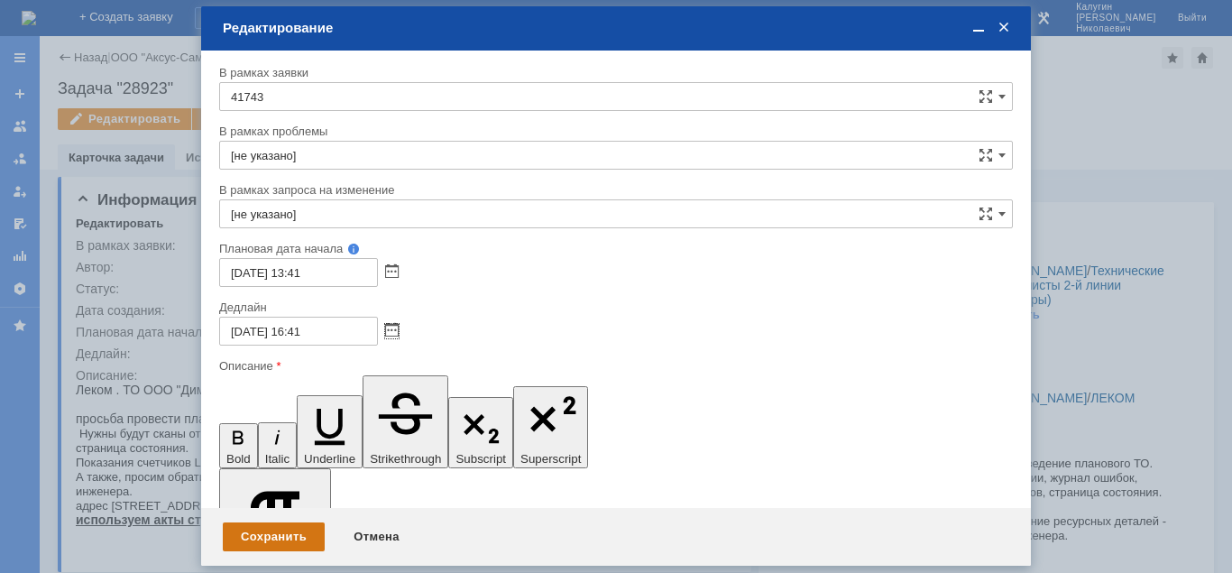
click at [253, 539] on div "Сохранить" at bounding box center [274, 536] width 102 height 29
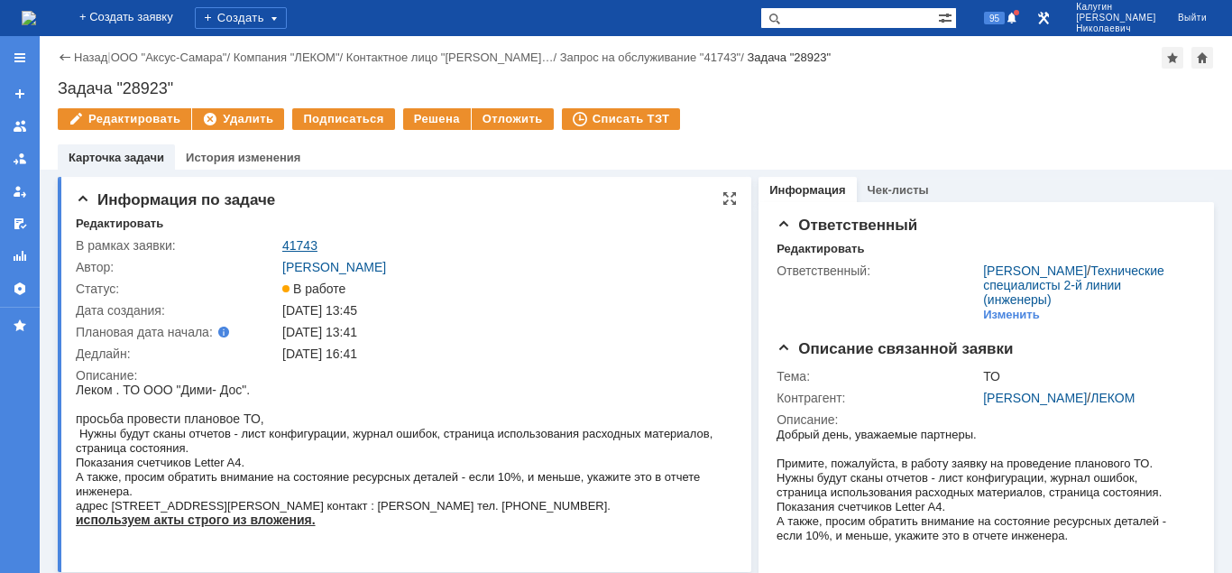
click at [293, 244] on link "41743" at bounding box center [299, 245] width 35 height 14
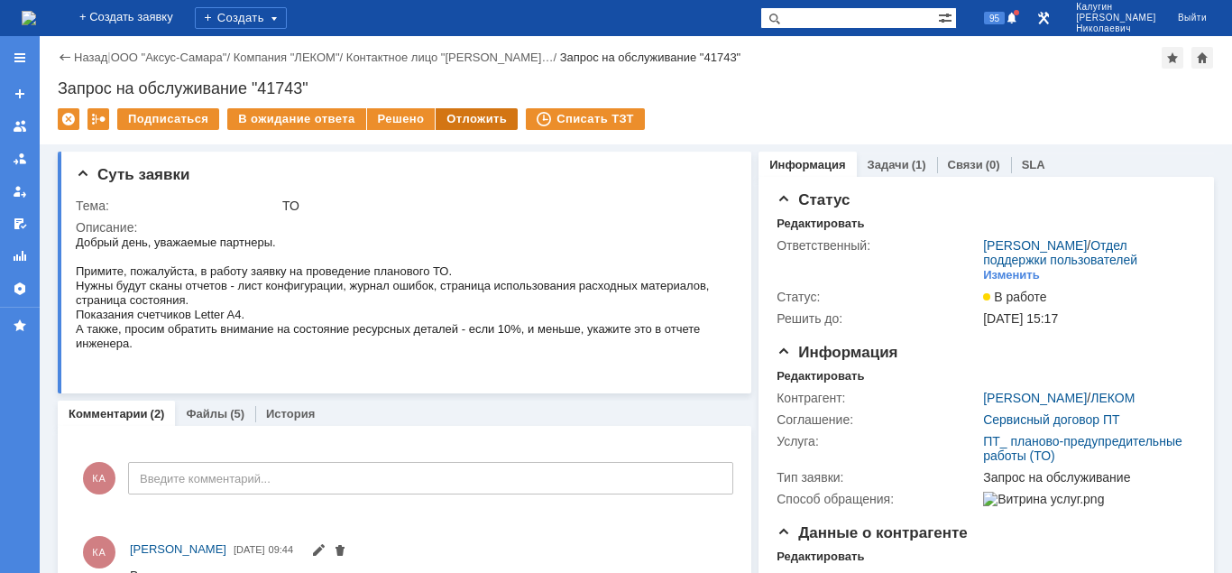
click at [473, 121] on div "Отложить" at bounding box center [477, 119] width 82 height 22
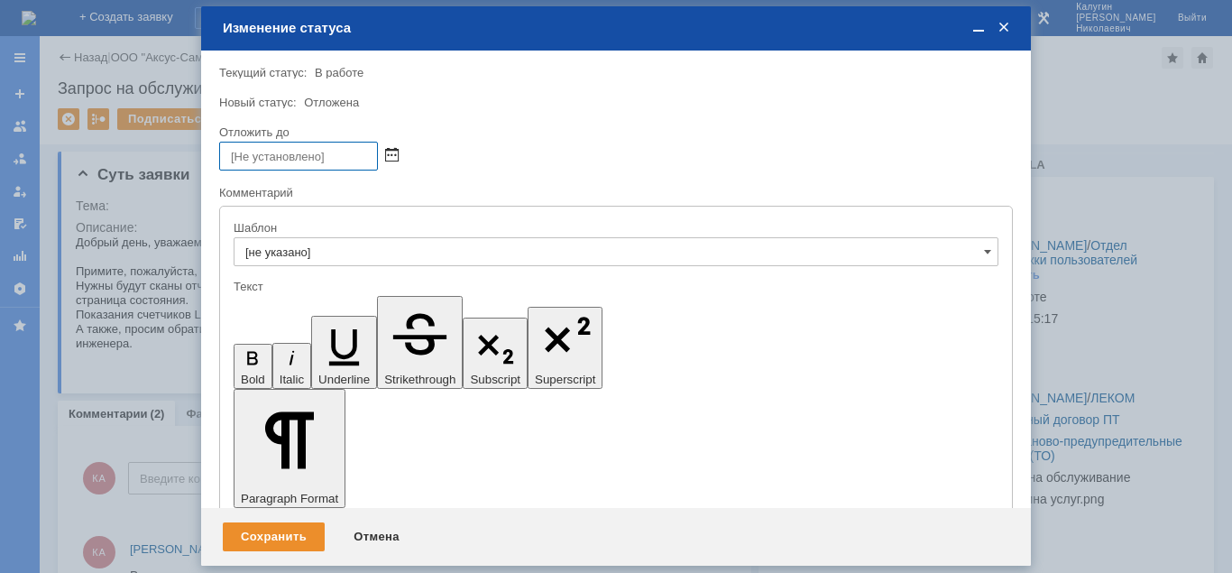
click at [391, 157] on span at bounding box center [392, 156] width 14 height 14
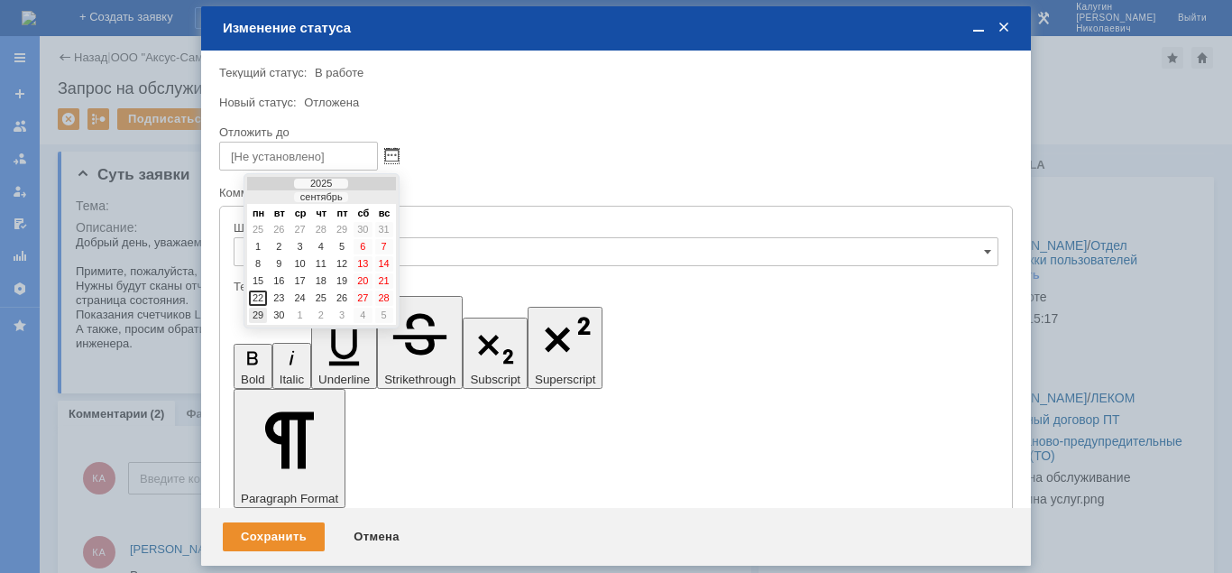
click at [261, 314] on div "29" at bounding box center [258, 315] width 18 height 15
type input "[DATE] 12:45"
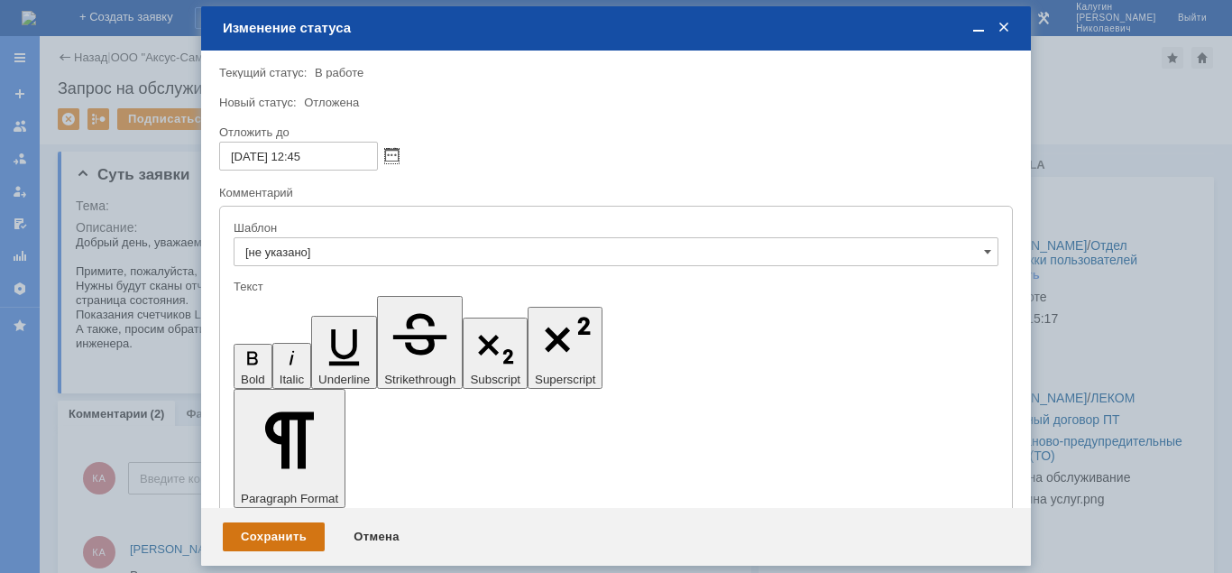
click at [272, 538] on div "Сохранить" at bounding box center [274, 536] width 102 height 29
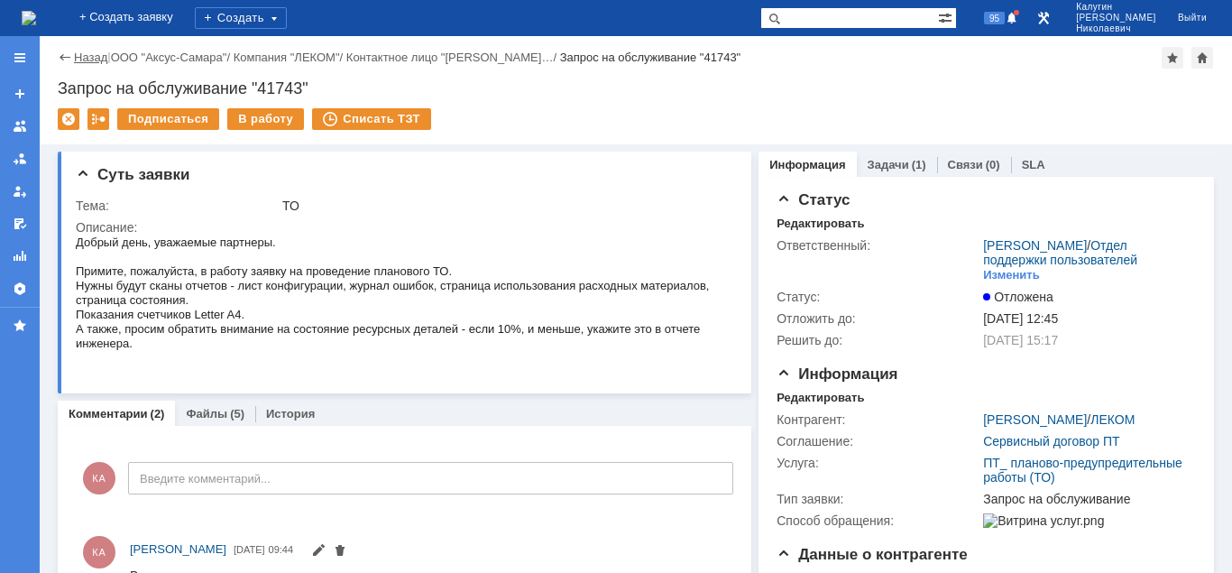
click at [86, 52] on link "Назад" at bounding box center [90, 58] width 33 height 14
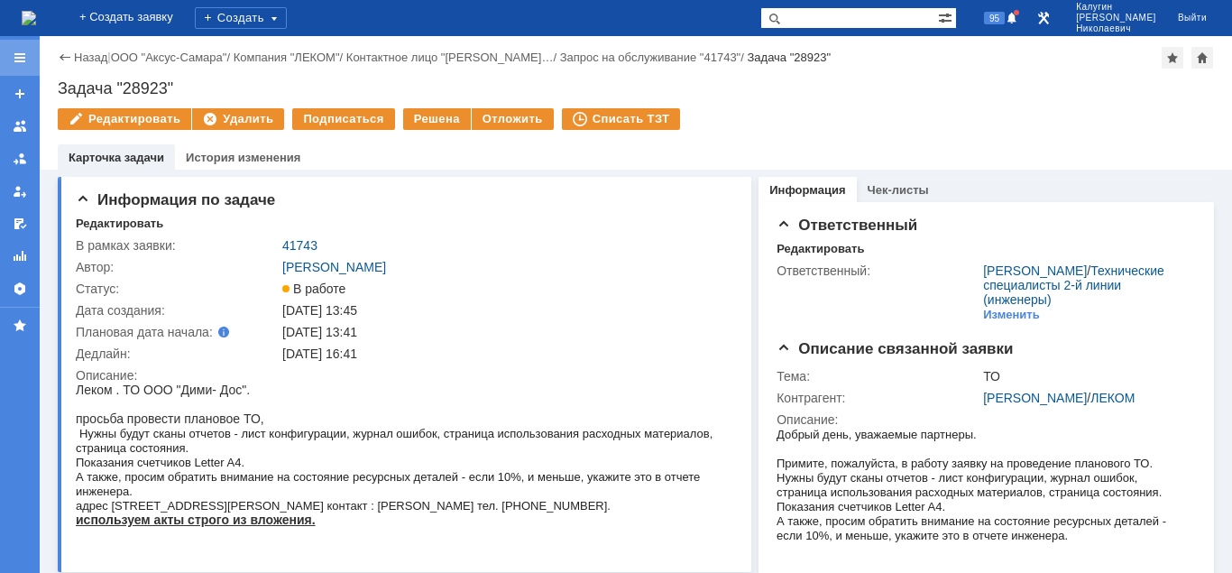
click at [27, 56] on div at bounding box center [20, 58] width 40 height 36
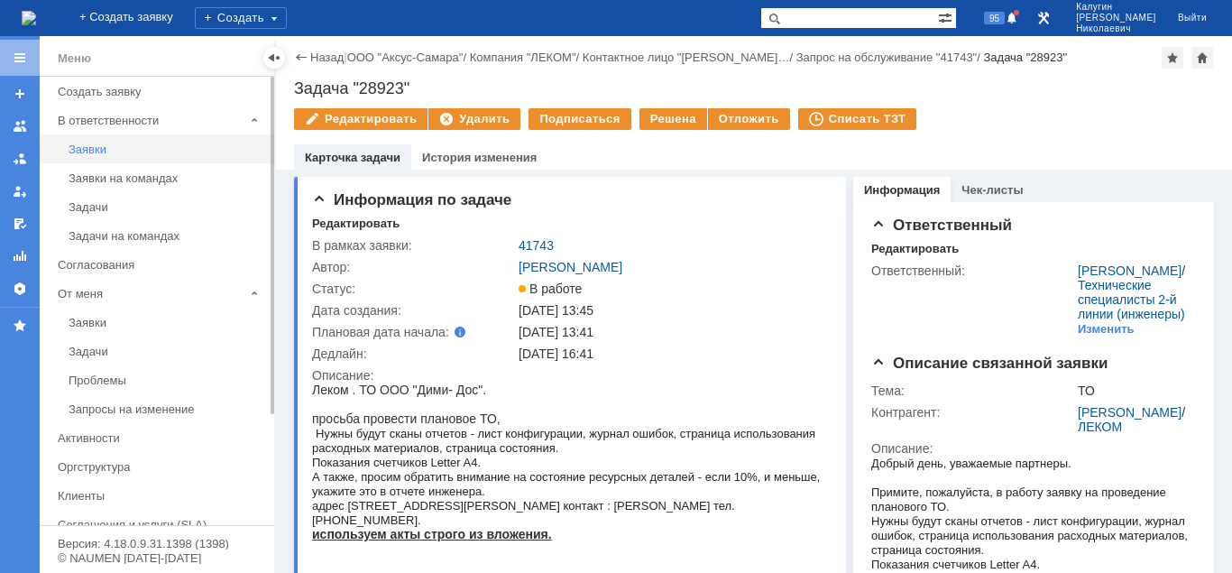
click at [82, 148] on div "Заявки" at bounding box center [166, 149] width 195 height 14
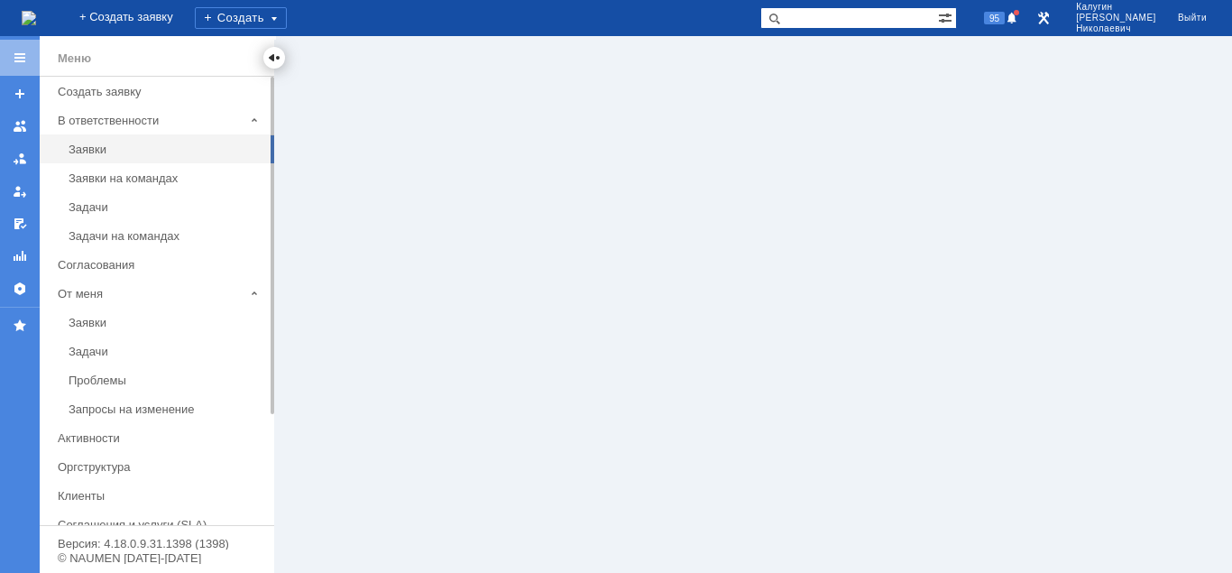
click at [271, 55] on div at bounding box center [274, 58] width 14 height 14
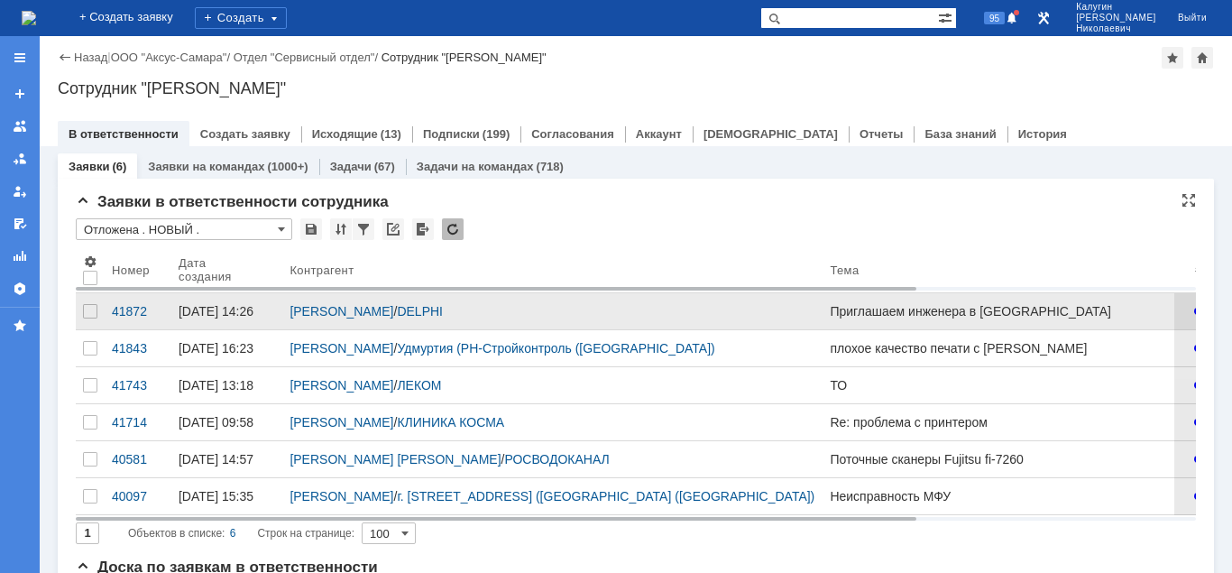
scroll to position [92, 0]
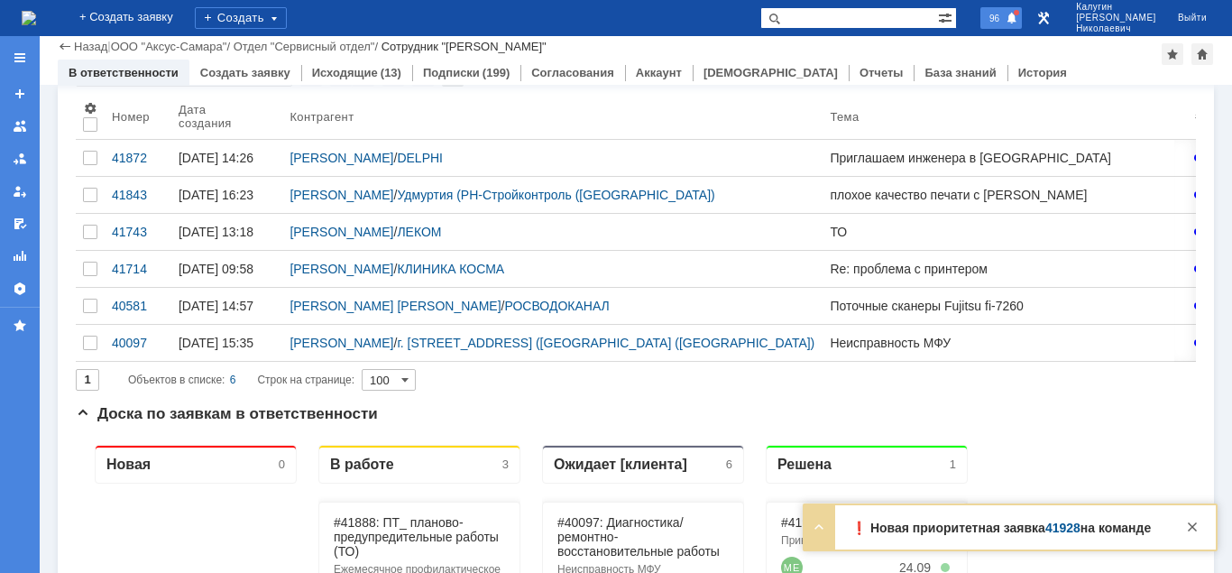
click at [1005, 16] on span "96" at bounding box center [994, 18] width 21 height 13
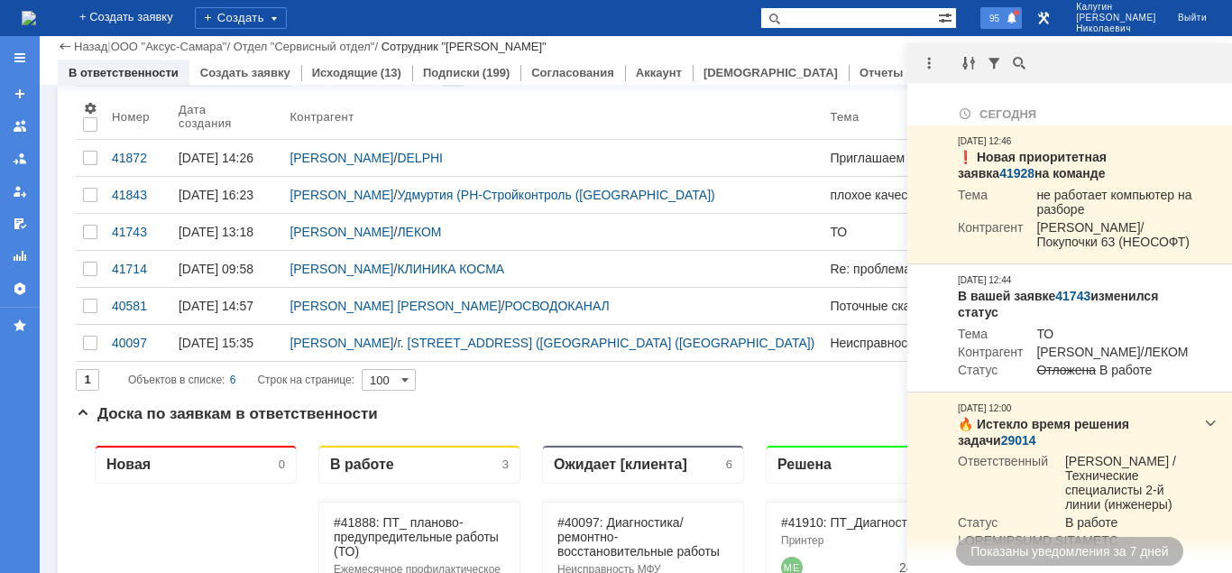
click at [1018, 13] on span at bounding box center [1012, 19] width 13 height 14
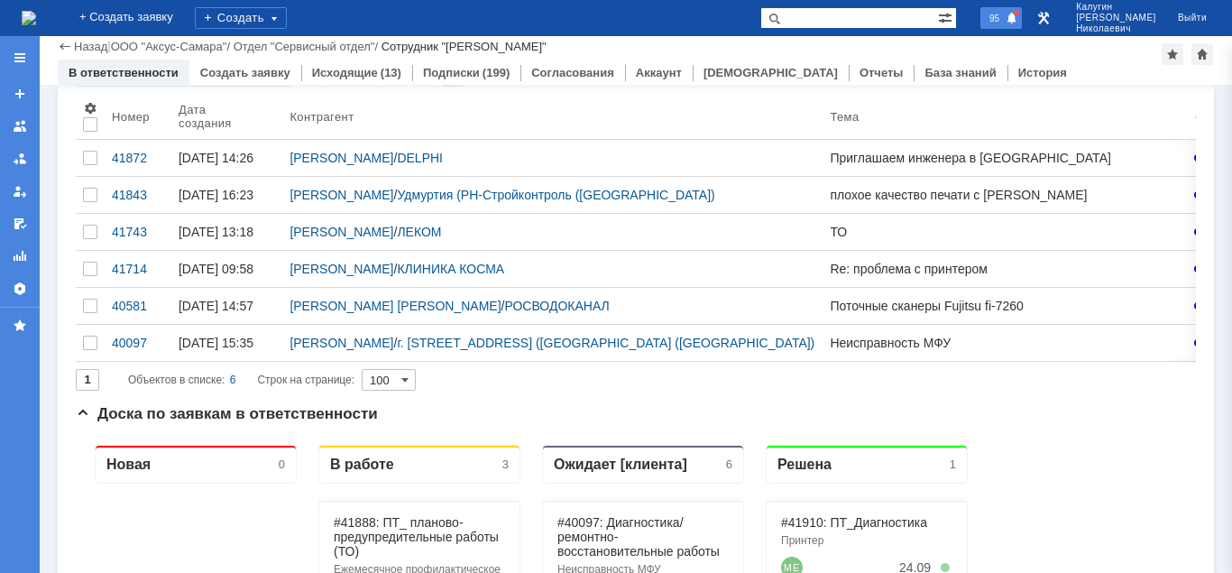
click at [1018, 13] on span at bounding box center [1012, 19] width 13 height 14
